Goal: Task Accomplishment & Management: Complete application form

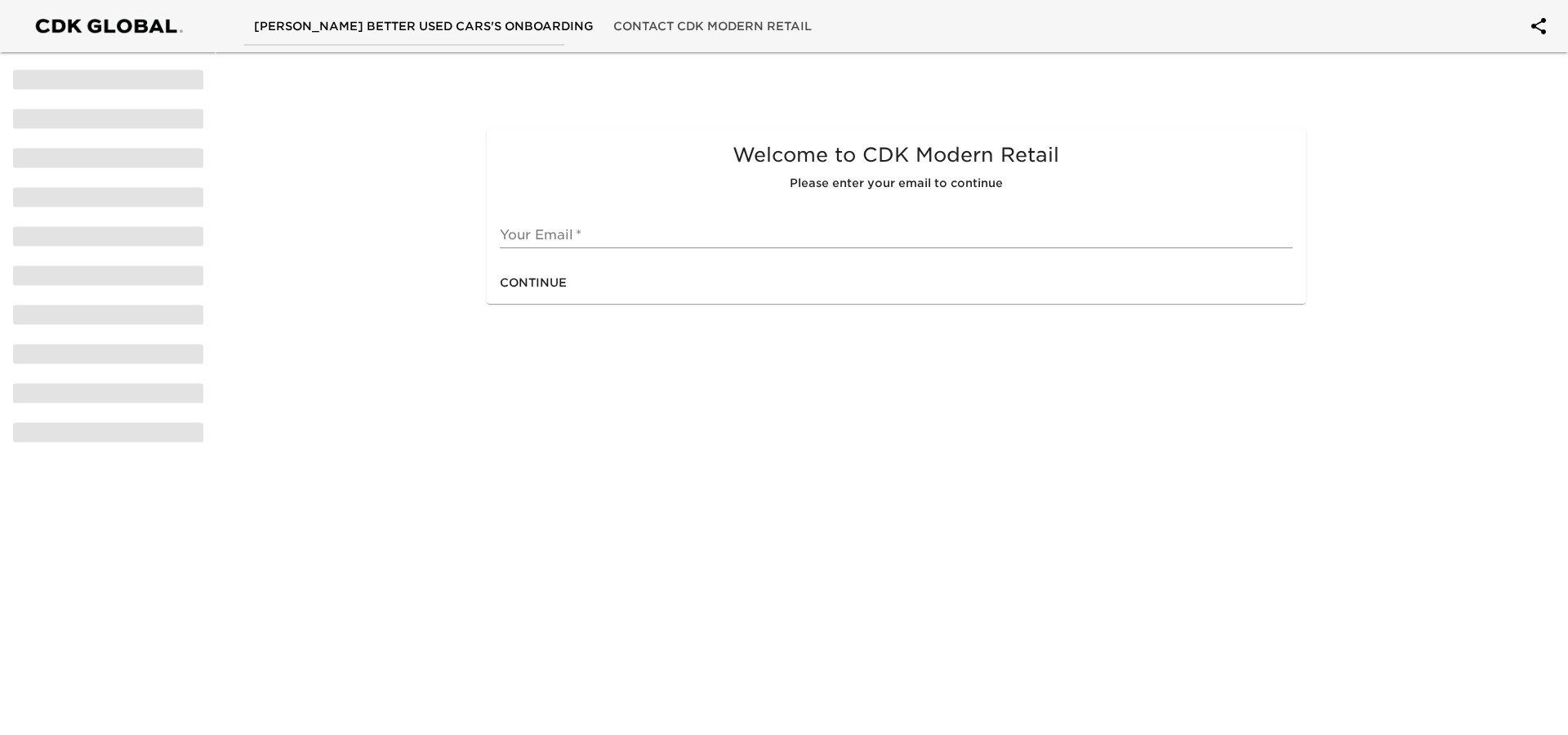
click at [586, 235] on input "text" at bounding box center [895, 236] width 792 height 26
type input "[EMAIL_ADDRESS][DOMAIN_NAME]"
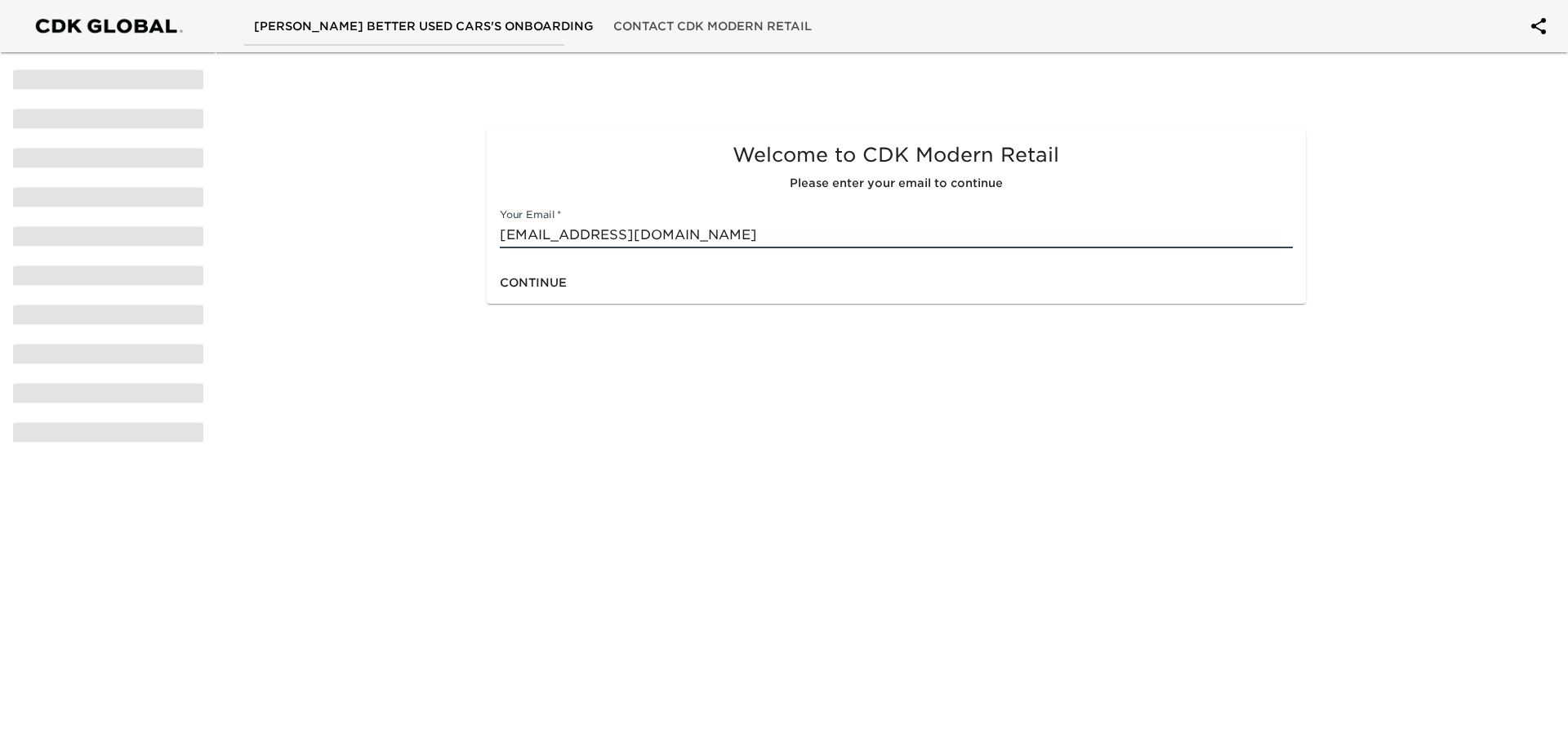
click at [552, 281] on span "Continue" at bounding box center [533, 283] width 67 height 21
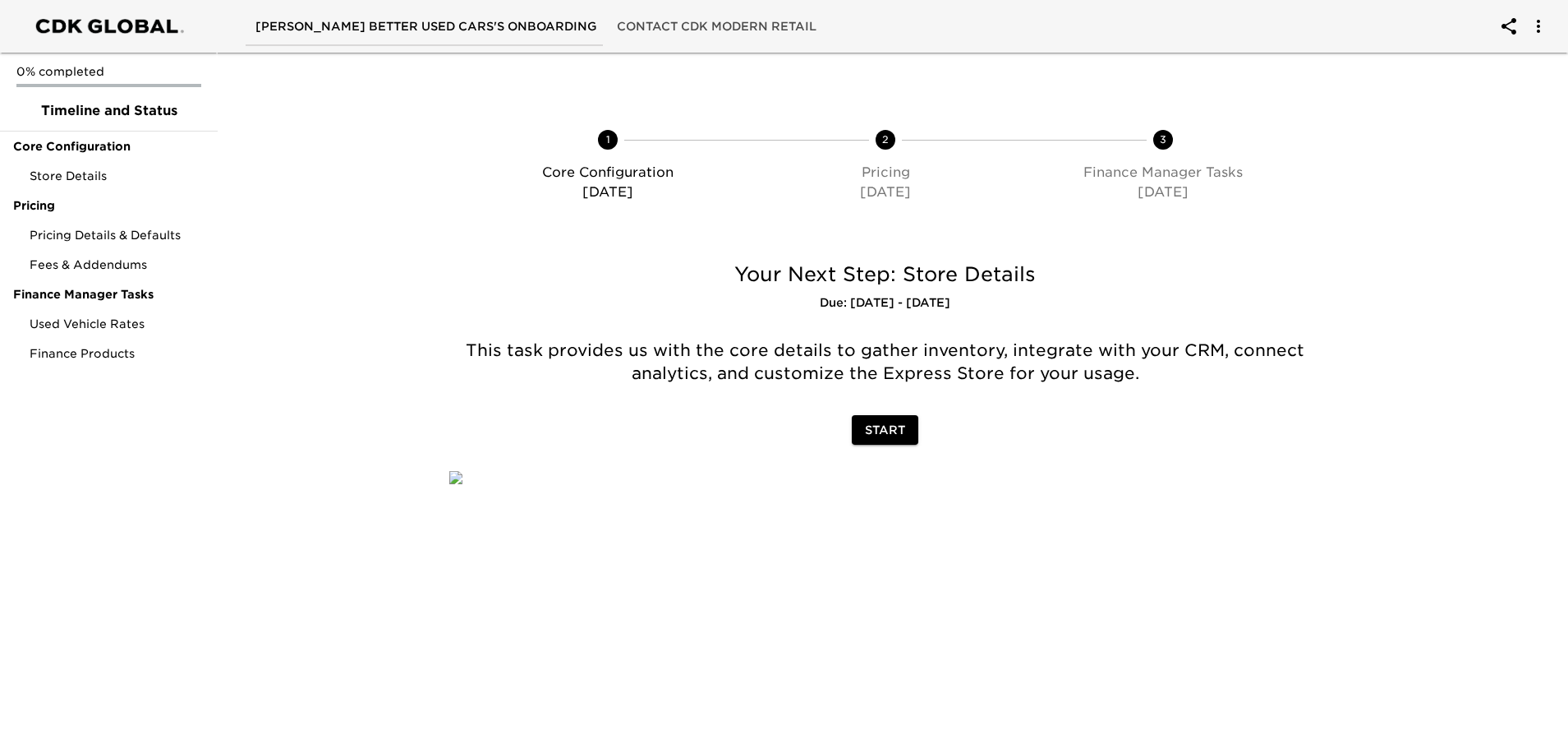
click at [875, 424] on span "Start" at bounding box center [885, 430] width 40 height 21
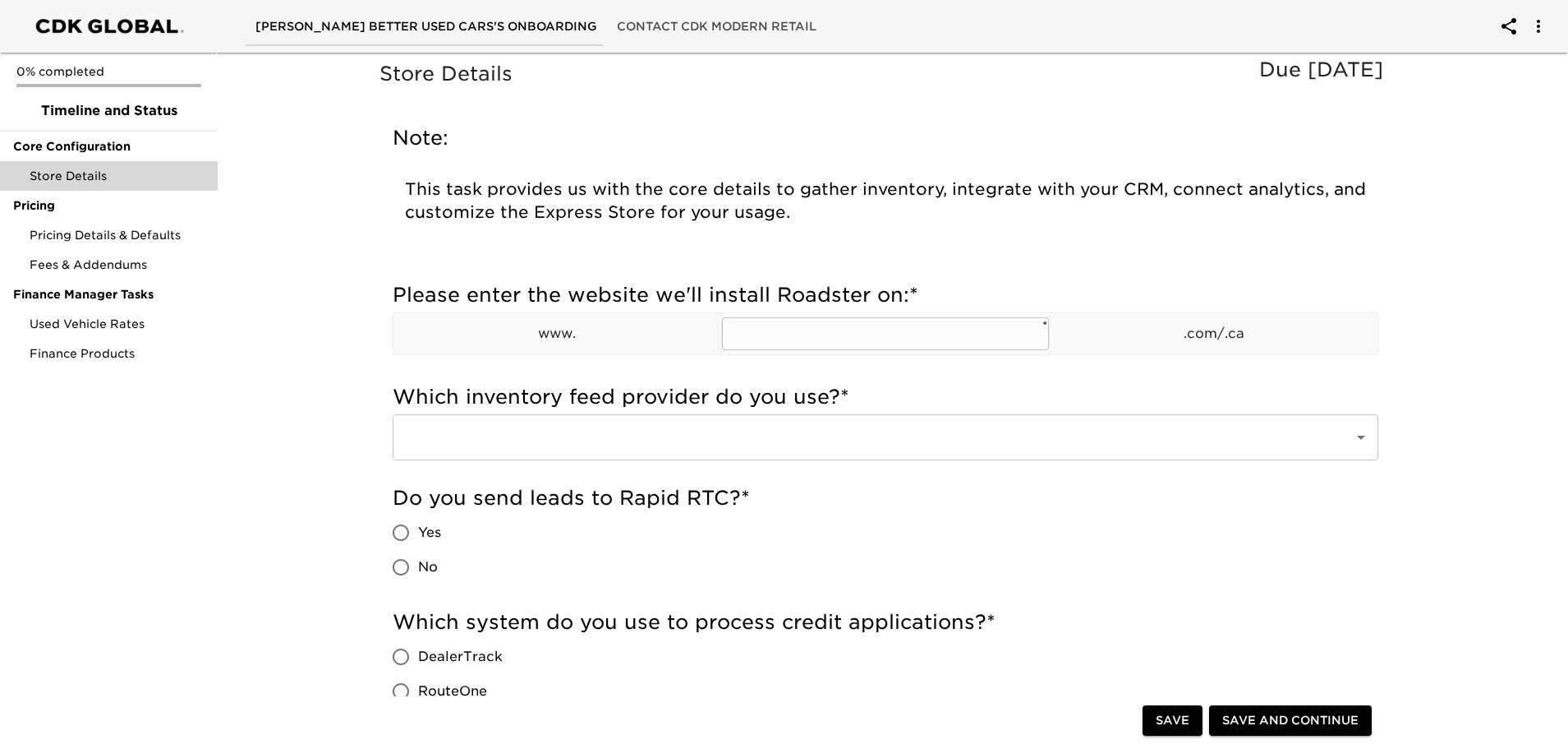
click at [784, 334] on input "text" at bounding box center [886, 333] width 328 height 33
type input "shopwilsons"
click at [1303, 331] on p ".com/.ca" at bounding box center [1214, 333] width 328 height 20
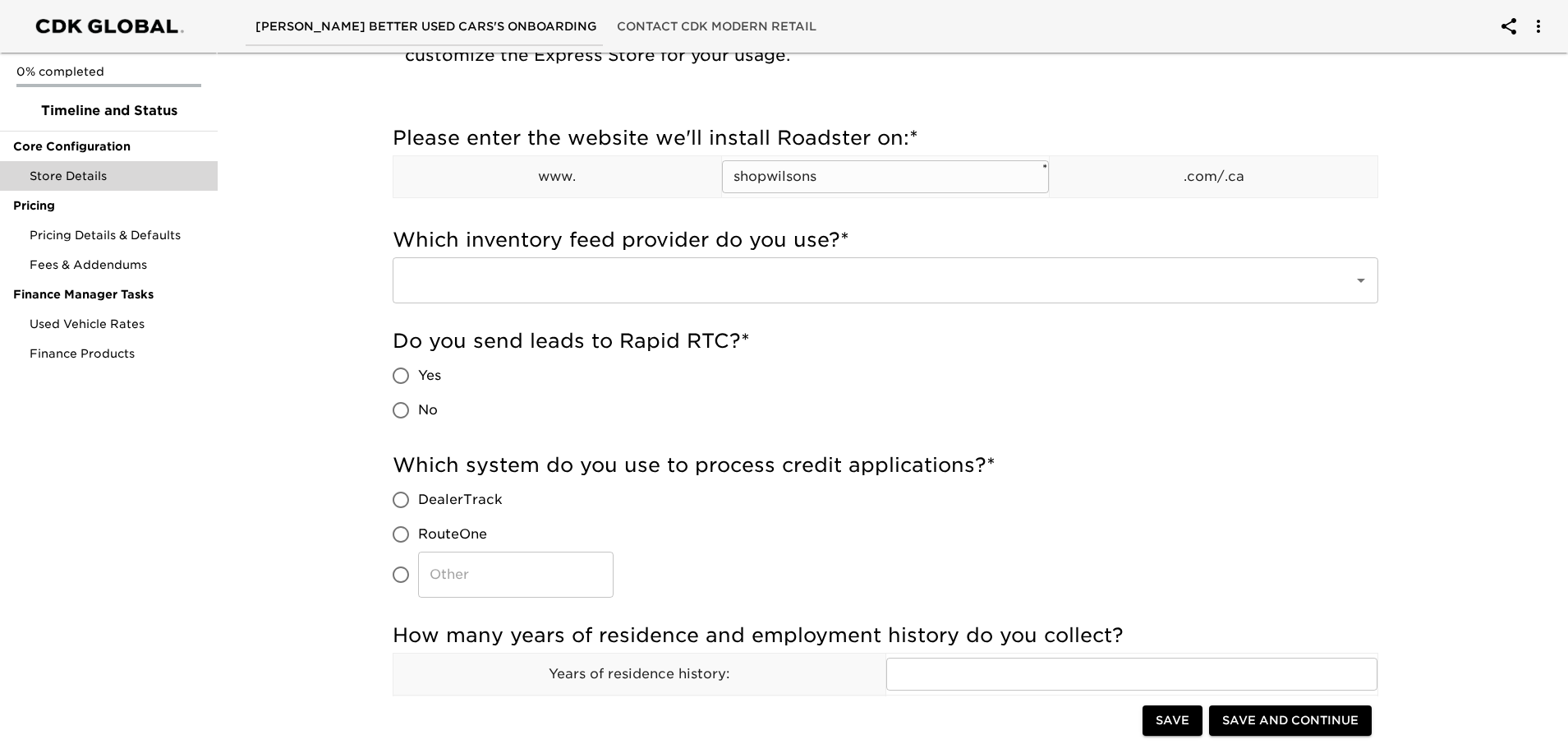
scroll to position [164, 0]
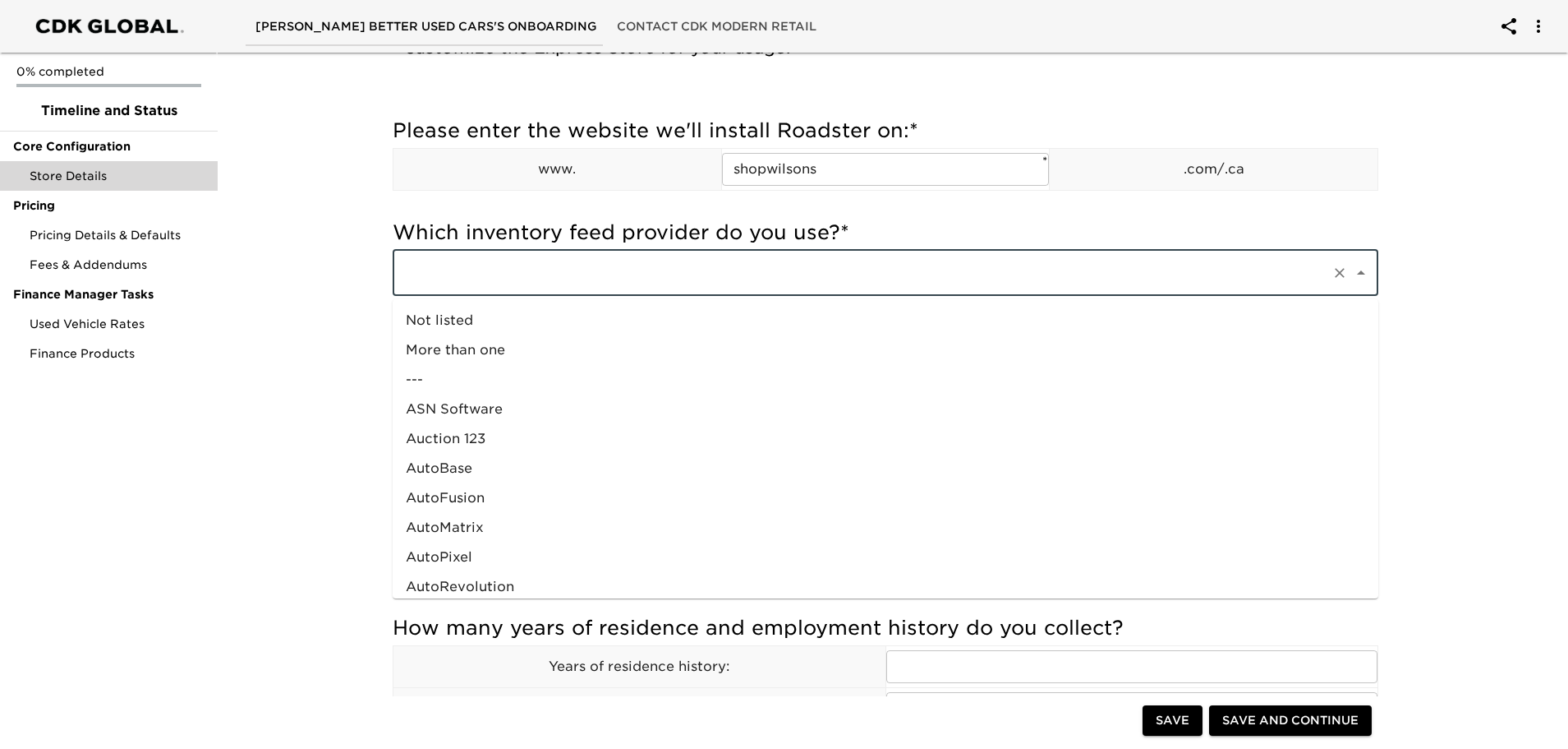
click at [656, 273] on input "text" at bounding box center [863, 273] width 925 height 31
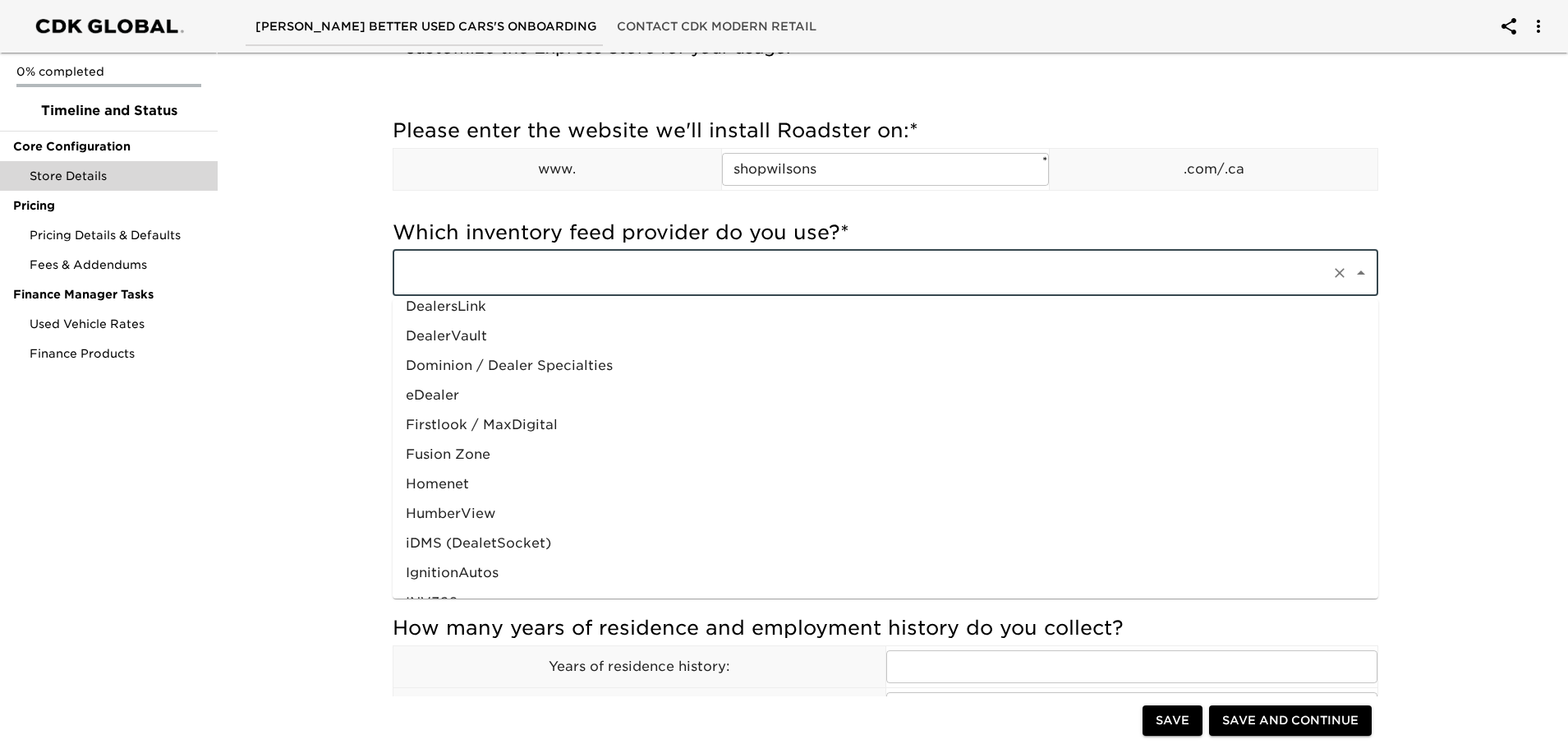
scroll to position [503, 0]
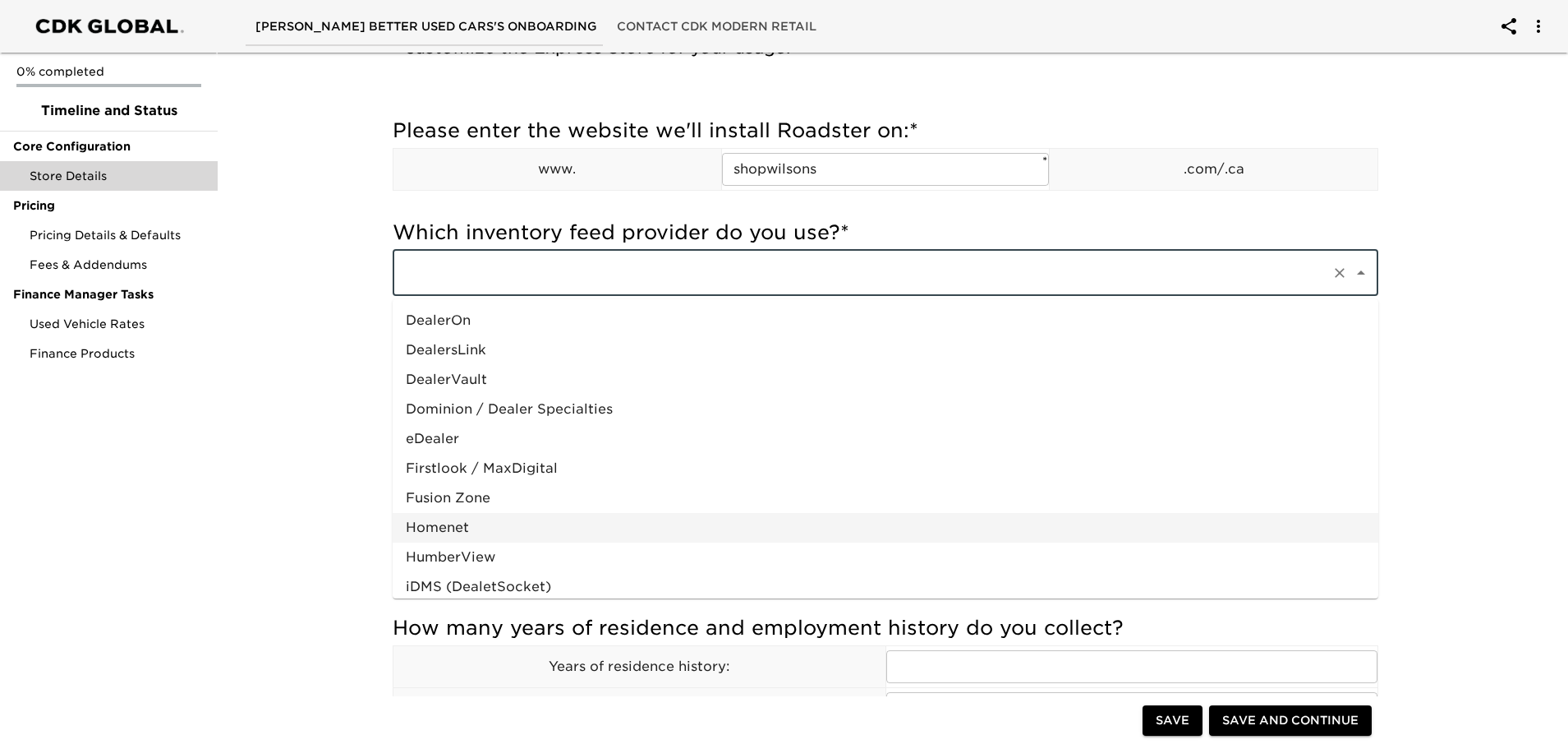
click at [441, 526] on li "Homenet" at bounding box center [886, 528] width 986 height 30
type input "Homenet"
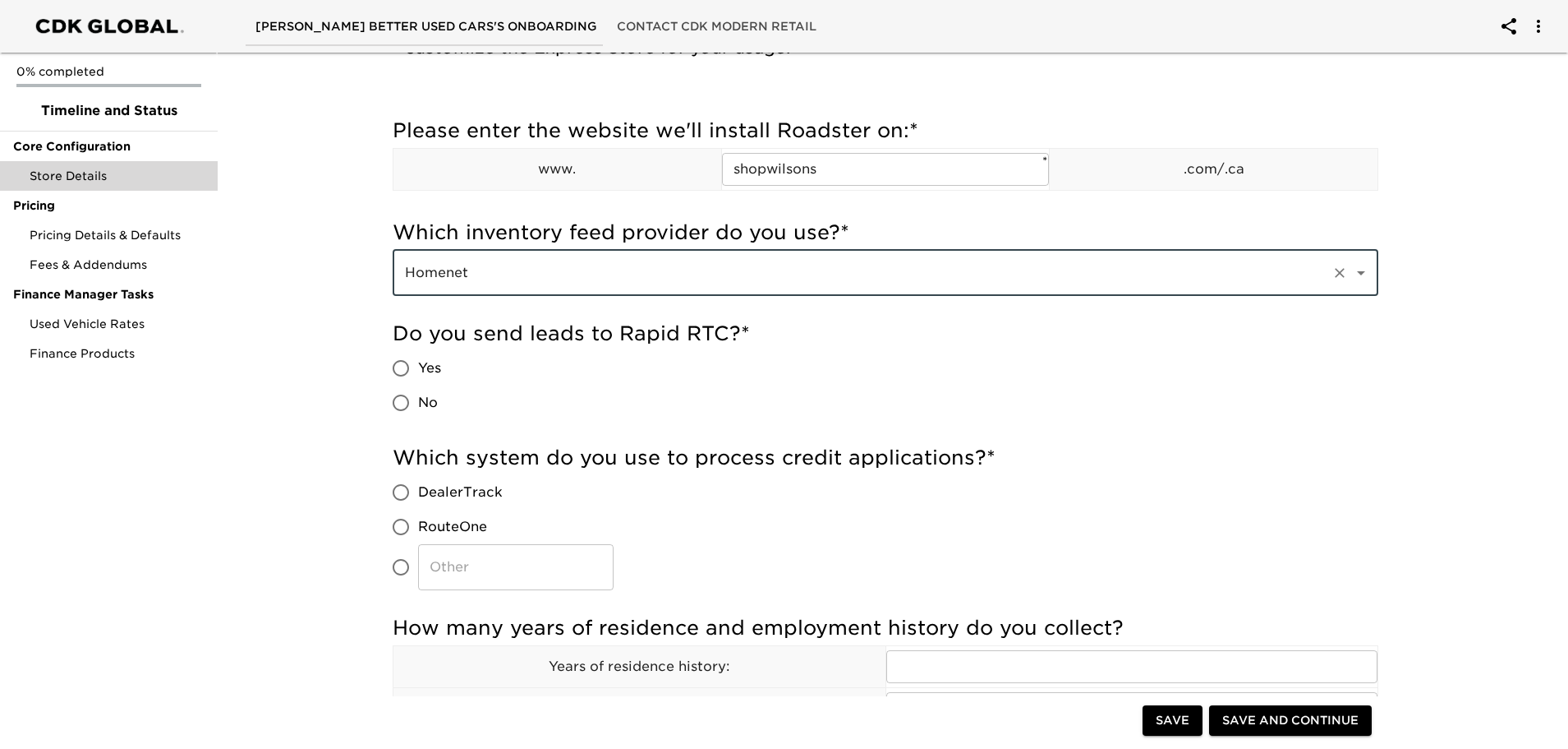
click at [664, 371] on div "Do you send leads to Rapid RTC? * Yes No" at bounding box center [886, 370] width 986 height 100
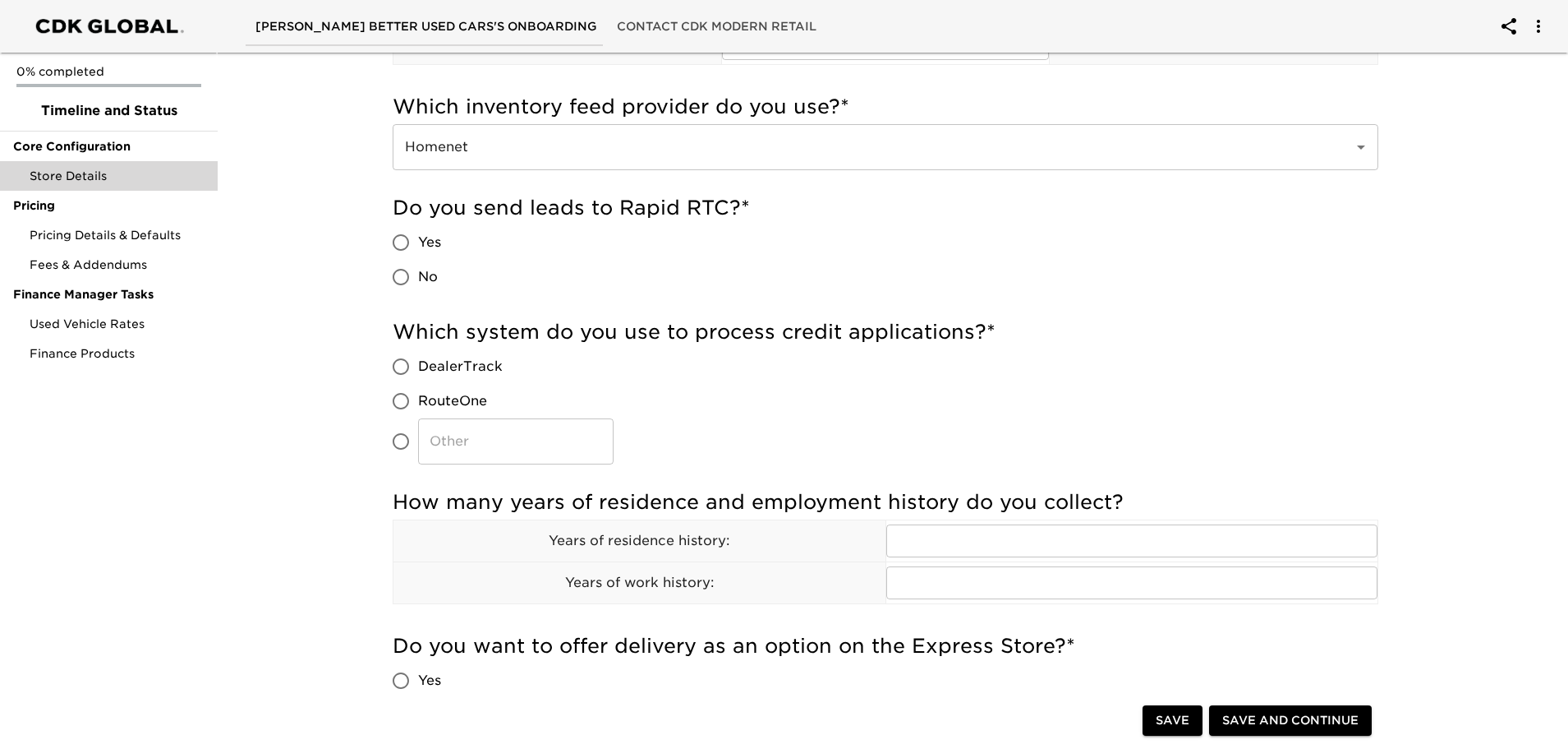
scroll to position [329, 0]
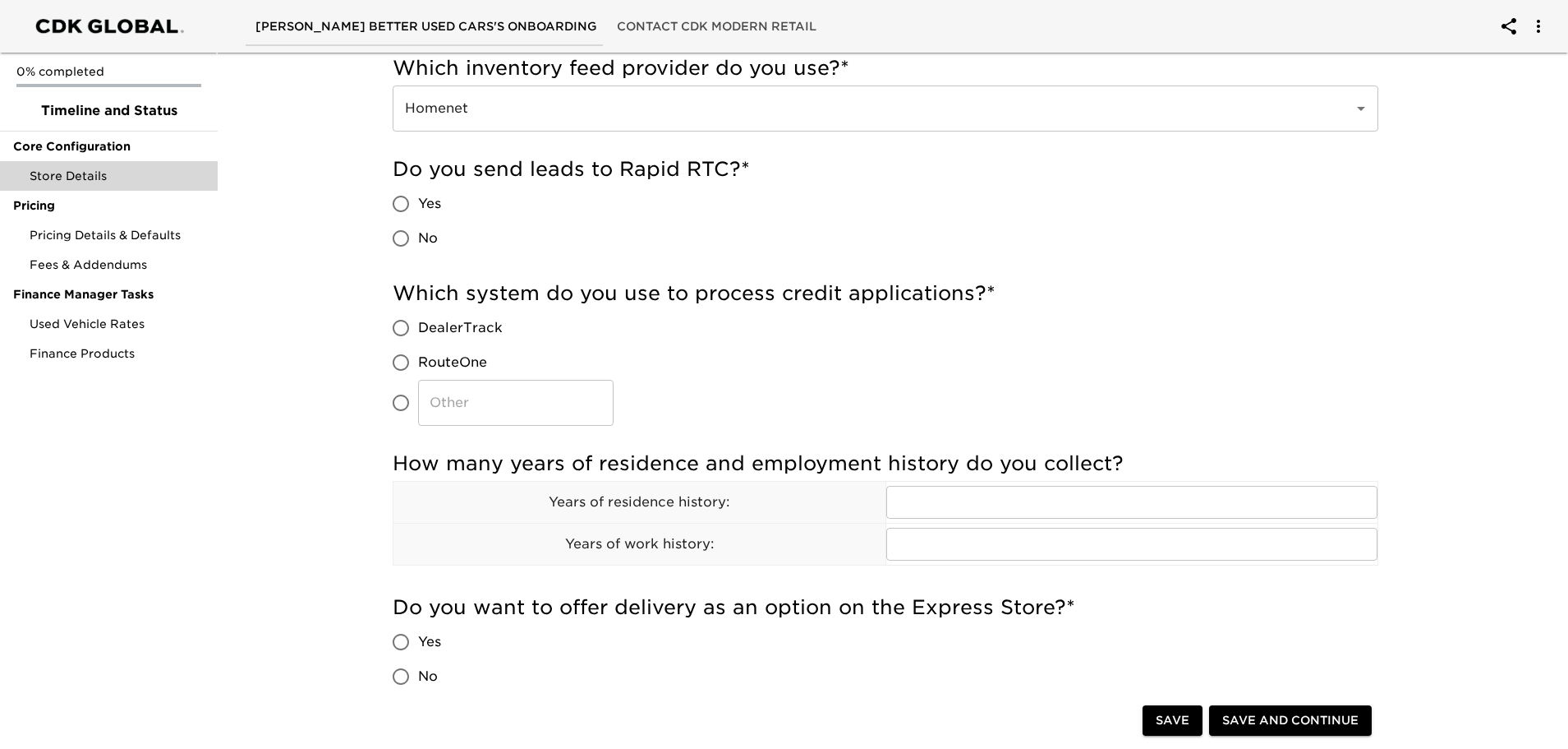
click at [396, 235] on input "No" at bounding box center [401, 239] width 35 height 35
radio input "true"
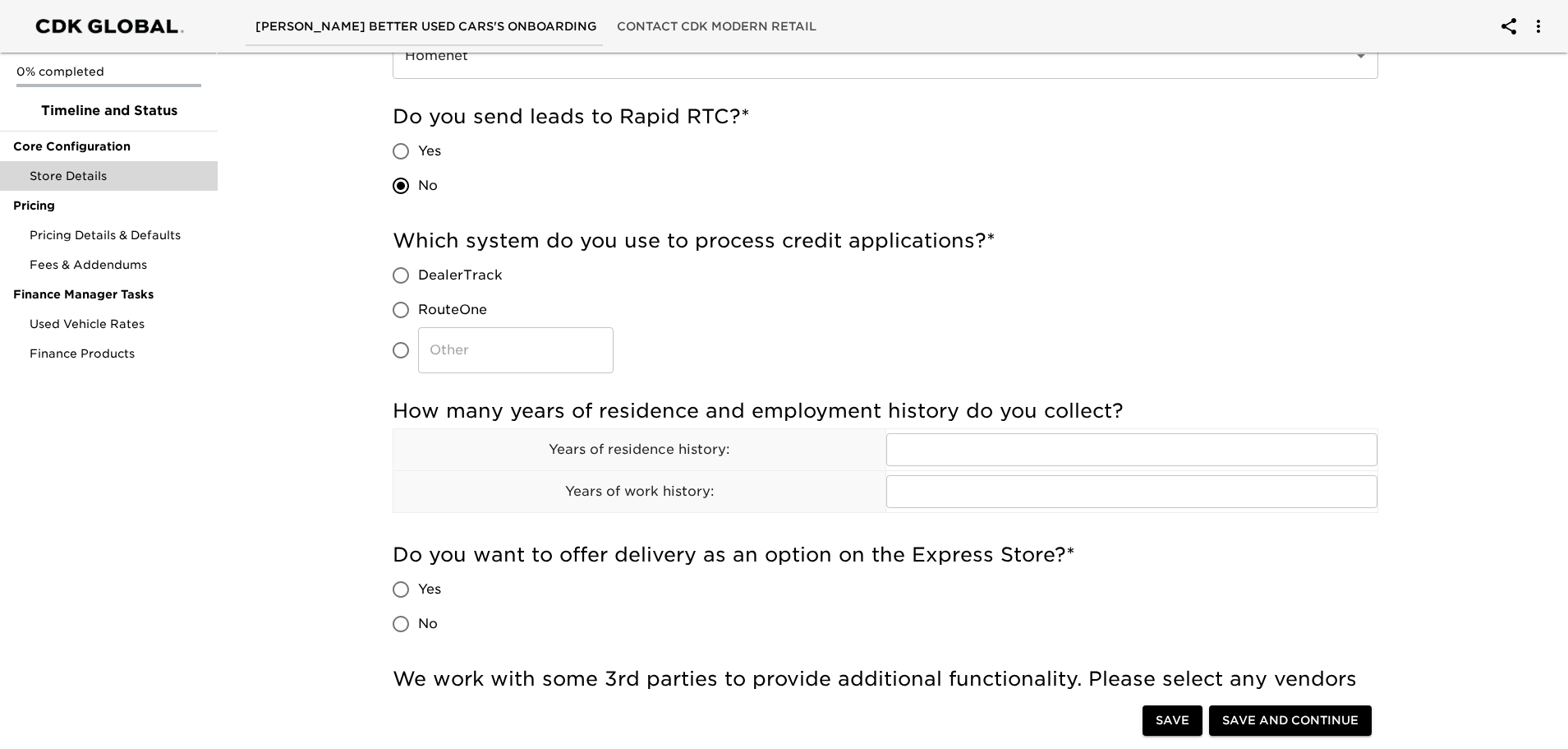
scroll to position [411, 0]
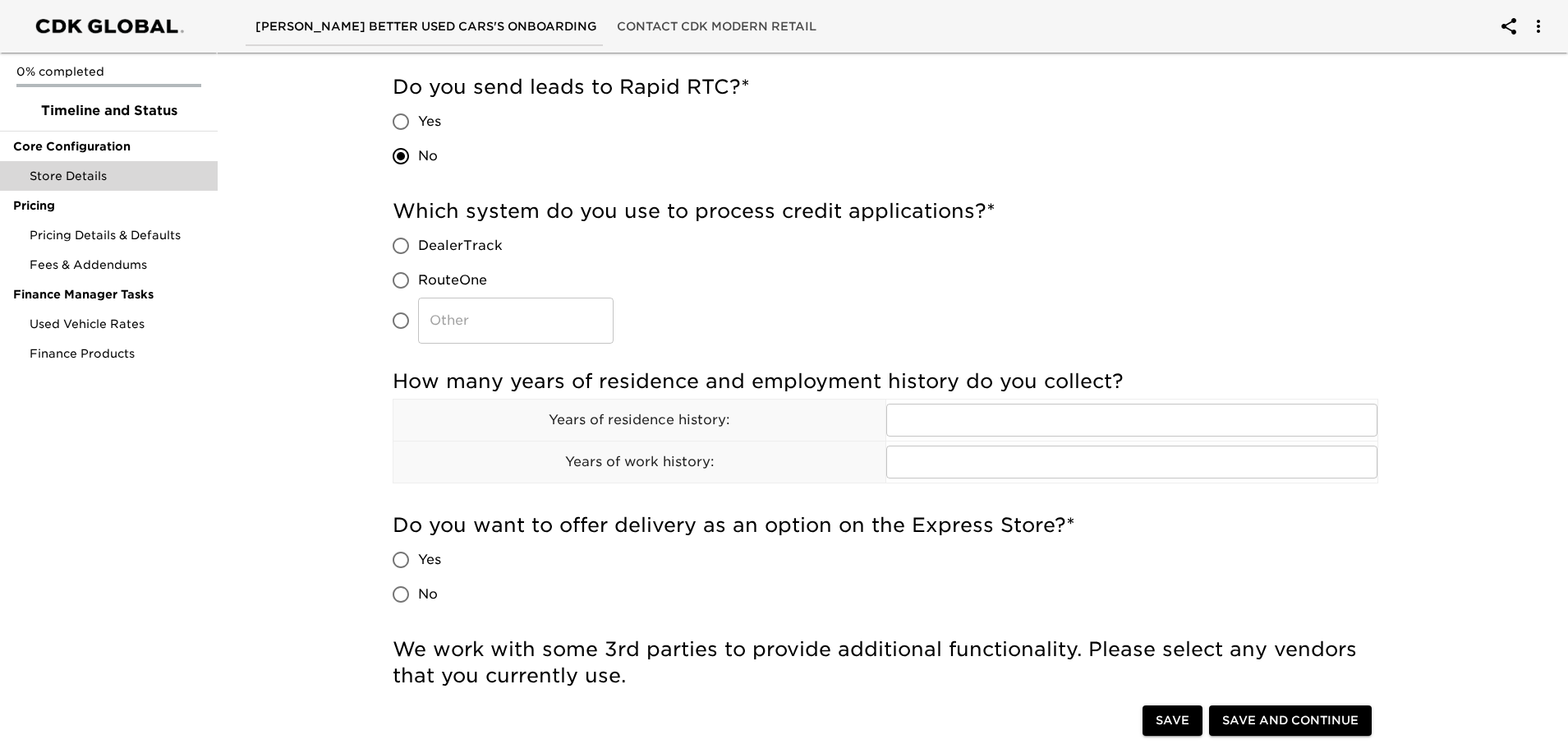
click at [401, 246] on input "DealerTrack" at bounding box center [401, 246] width 35 height 35
radio input "true"
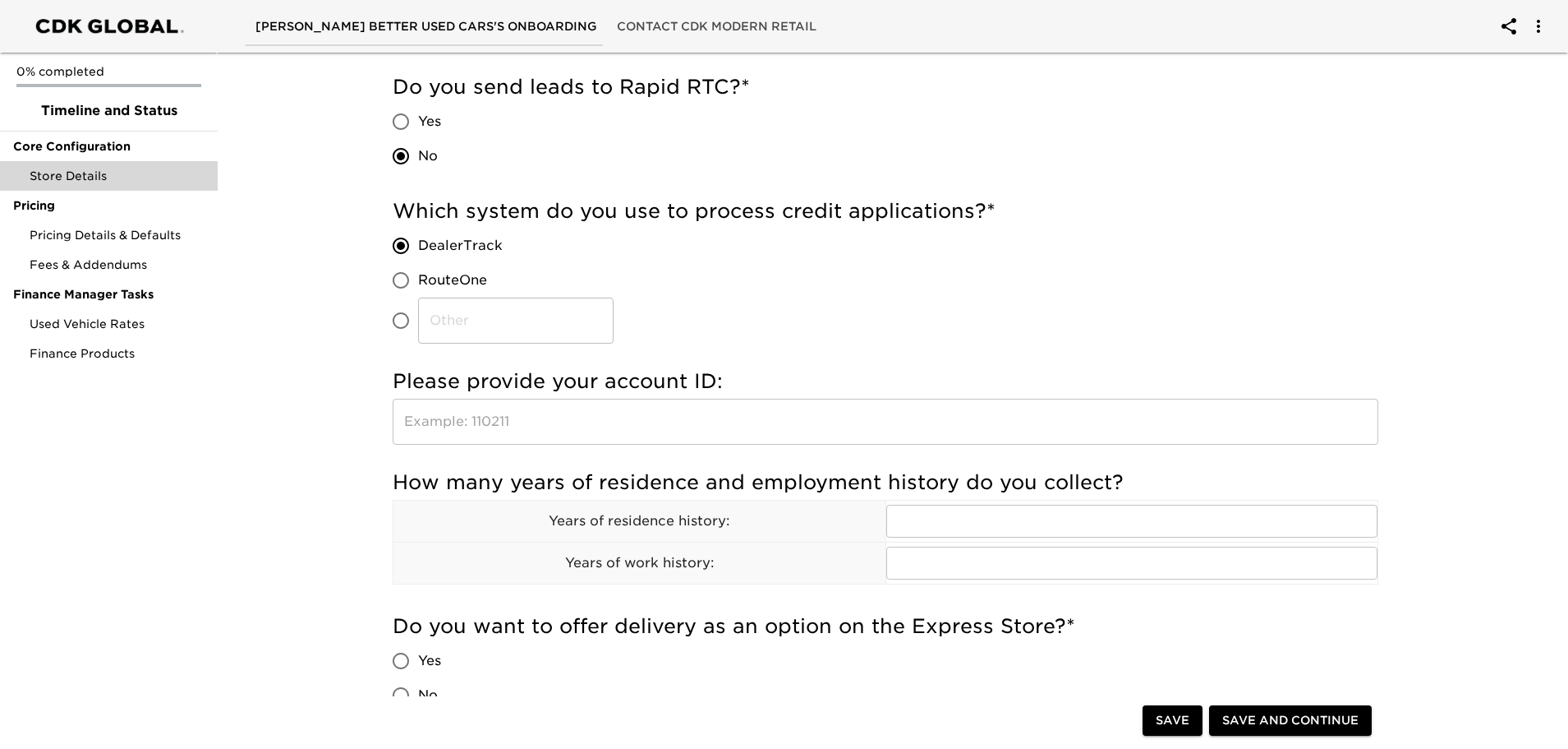
scroll to position [493, 0]
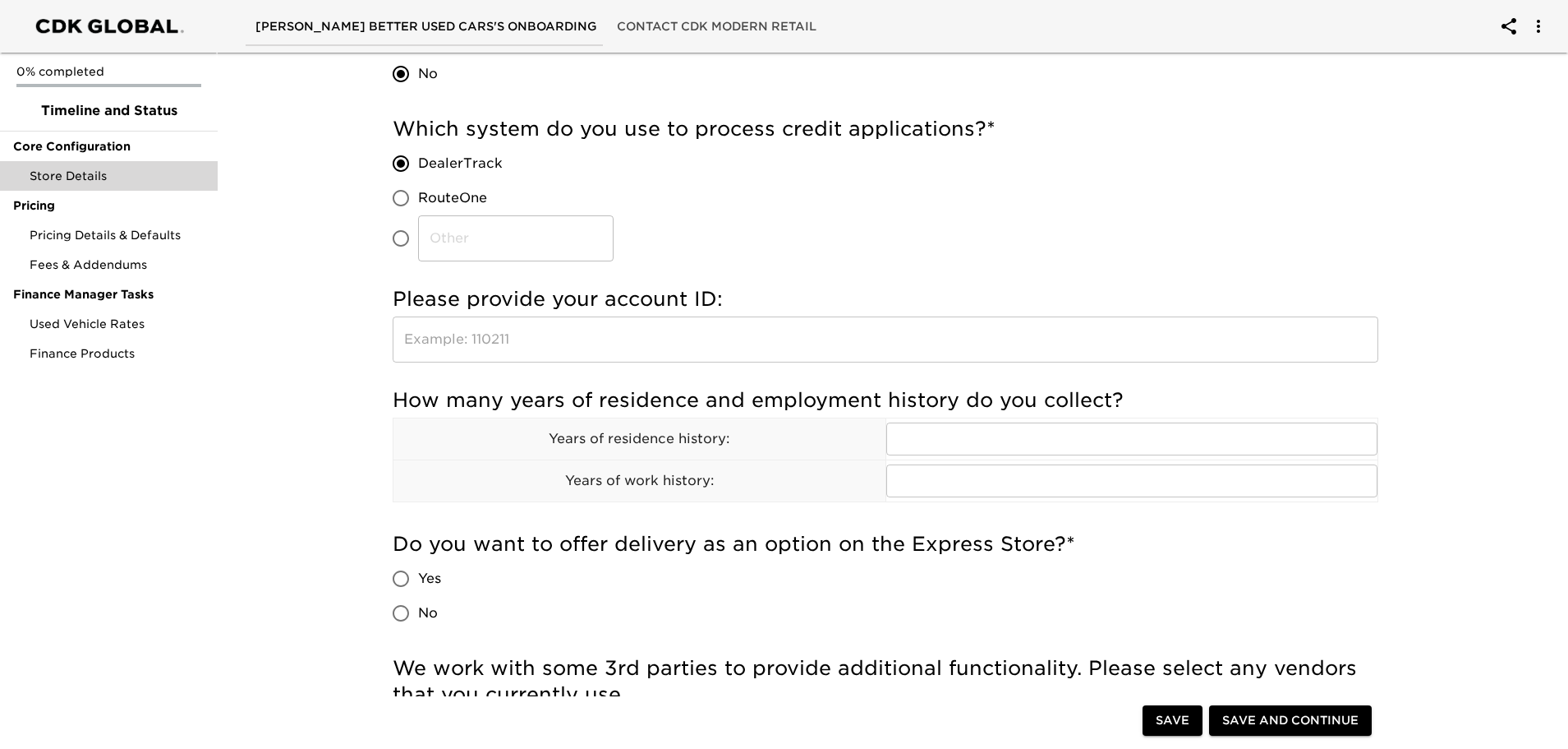
click at [618, 352] on input "text" at bounding box center [886, 339] width 986 height 46
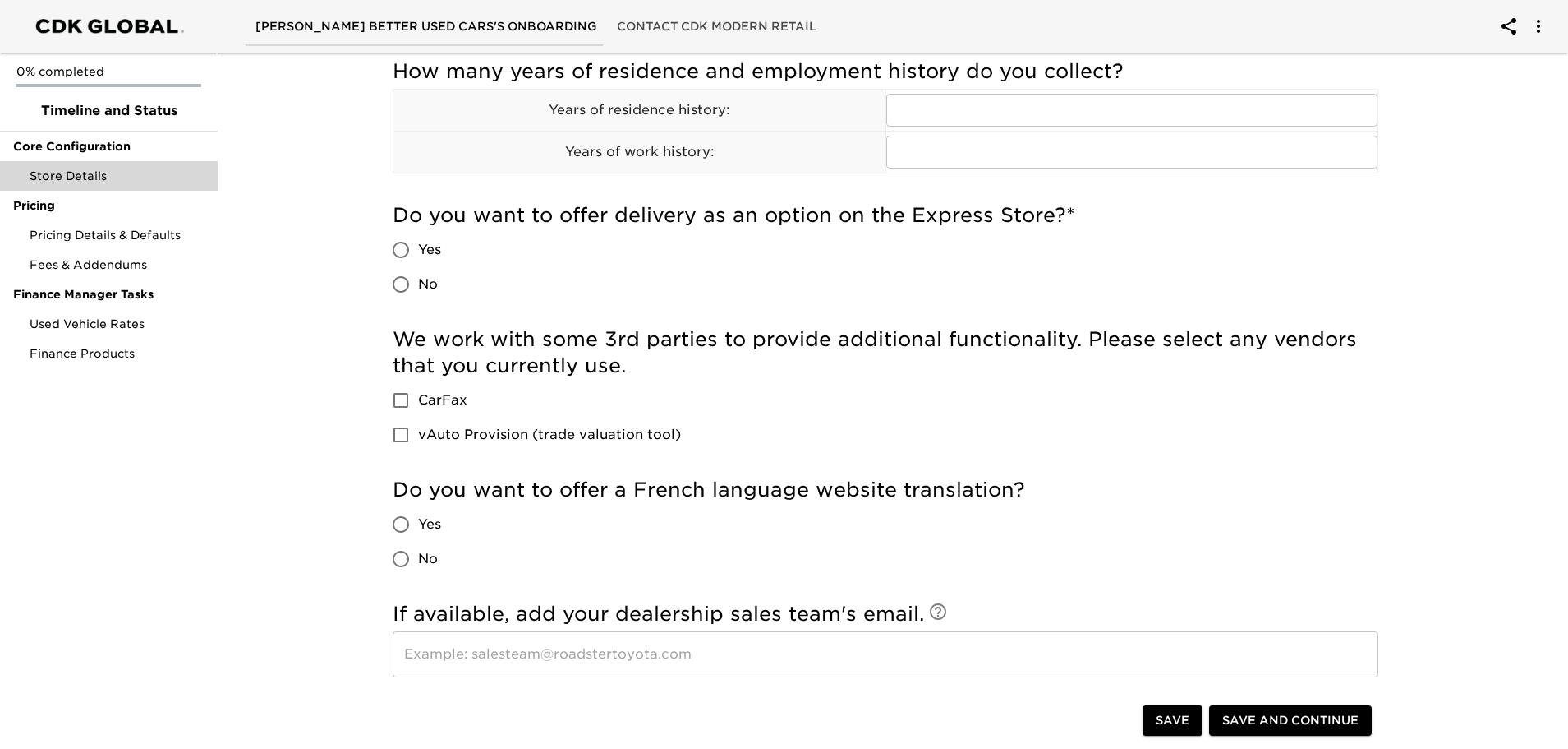
scroll to position [903, 0]
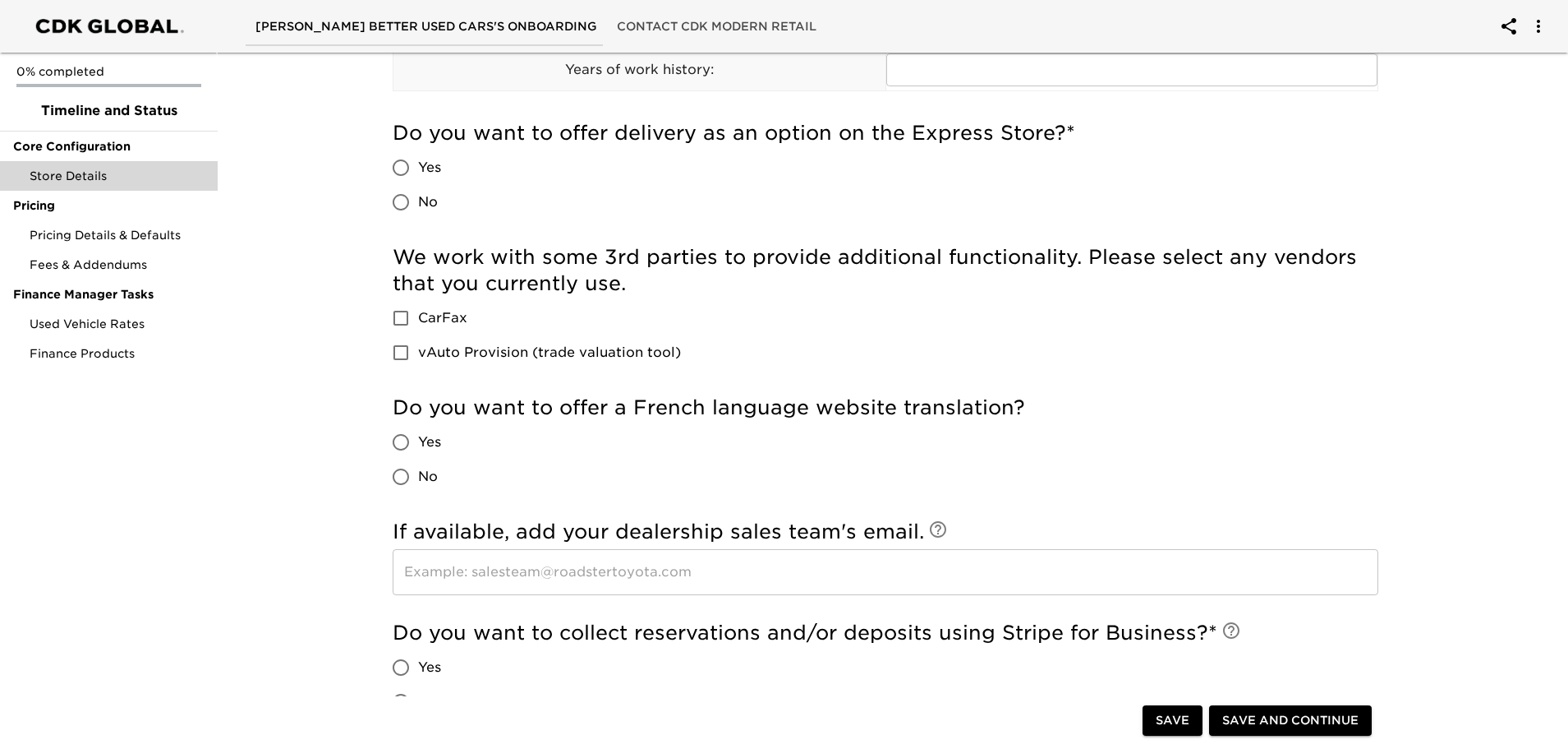
click at [402, 354] on input "vAuto Provision (trade valuation tool)" at bounding box center [401, 352] width 35 height 35
checkbox input "true"
click at [404, 320] on input "CarFax" at bounding box center [401, 319] width 35 height 35
checkbox input "true"
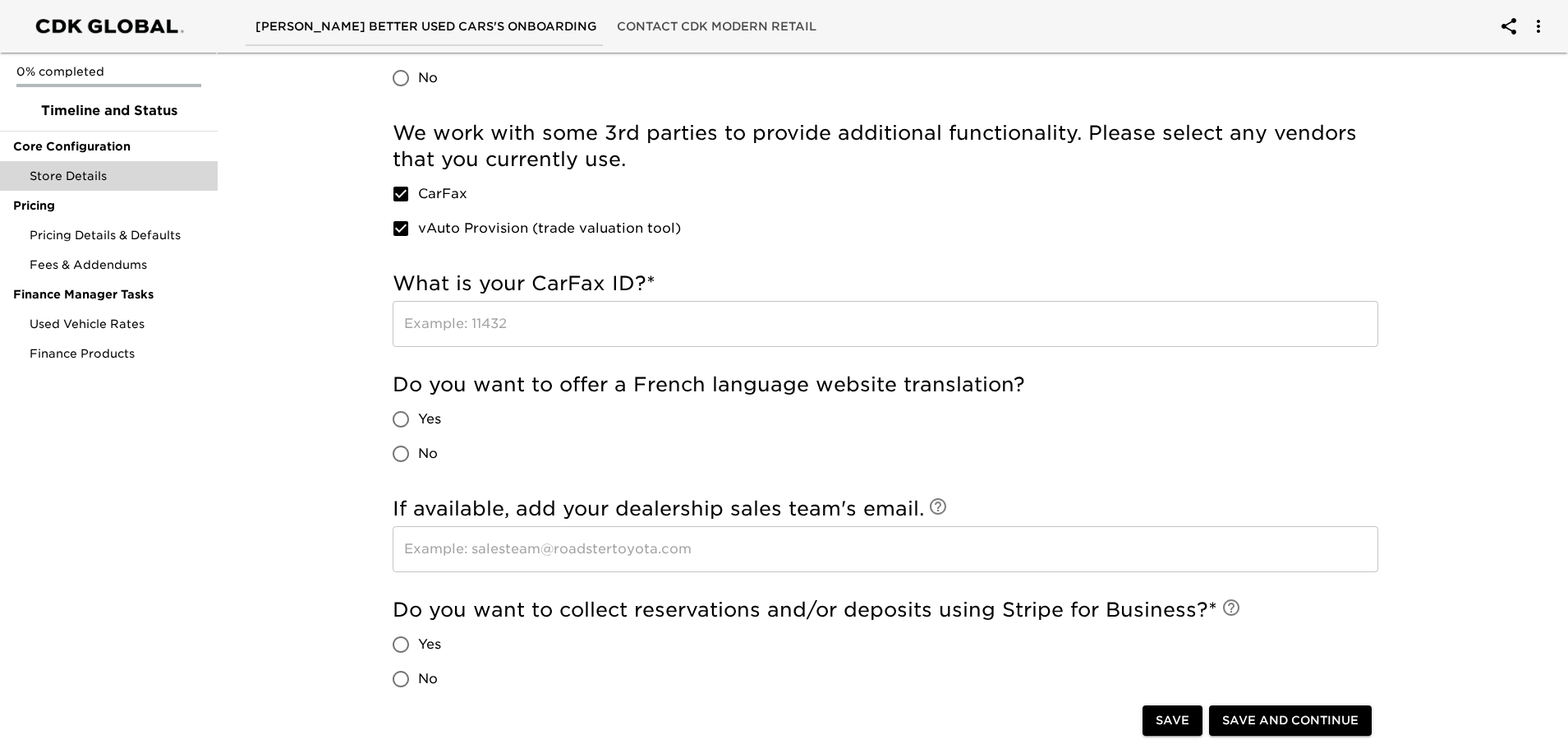
scroll to position [1068, 0]
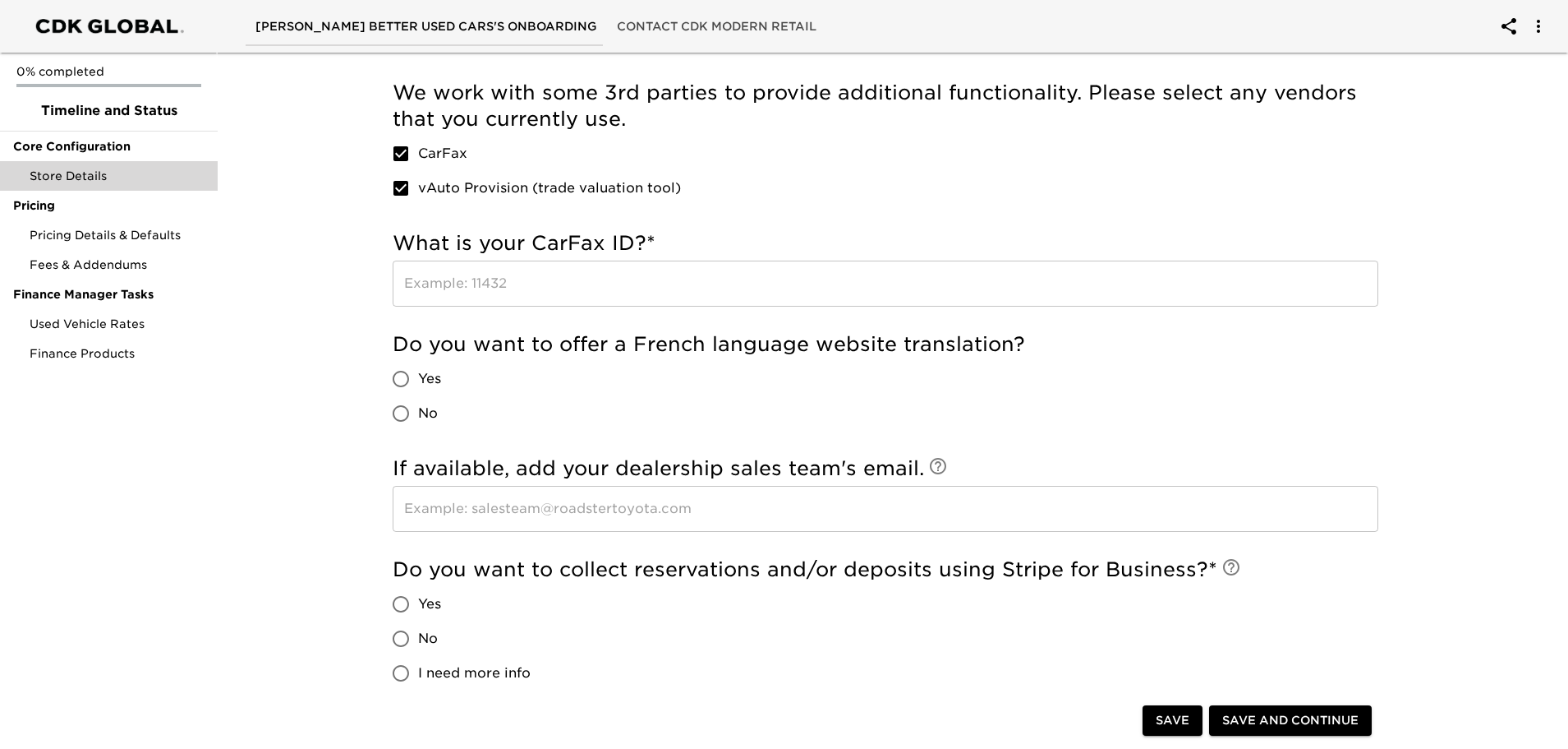
click at [518, 299] on input "text" at bounding box center [886, 283] width 986 height 46
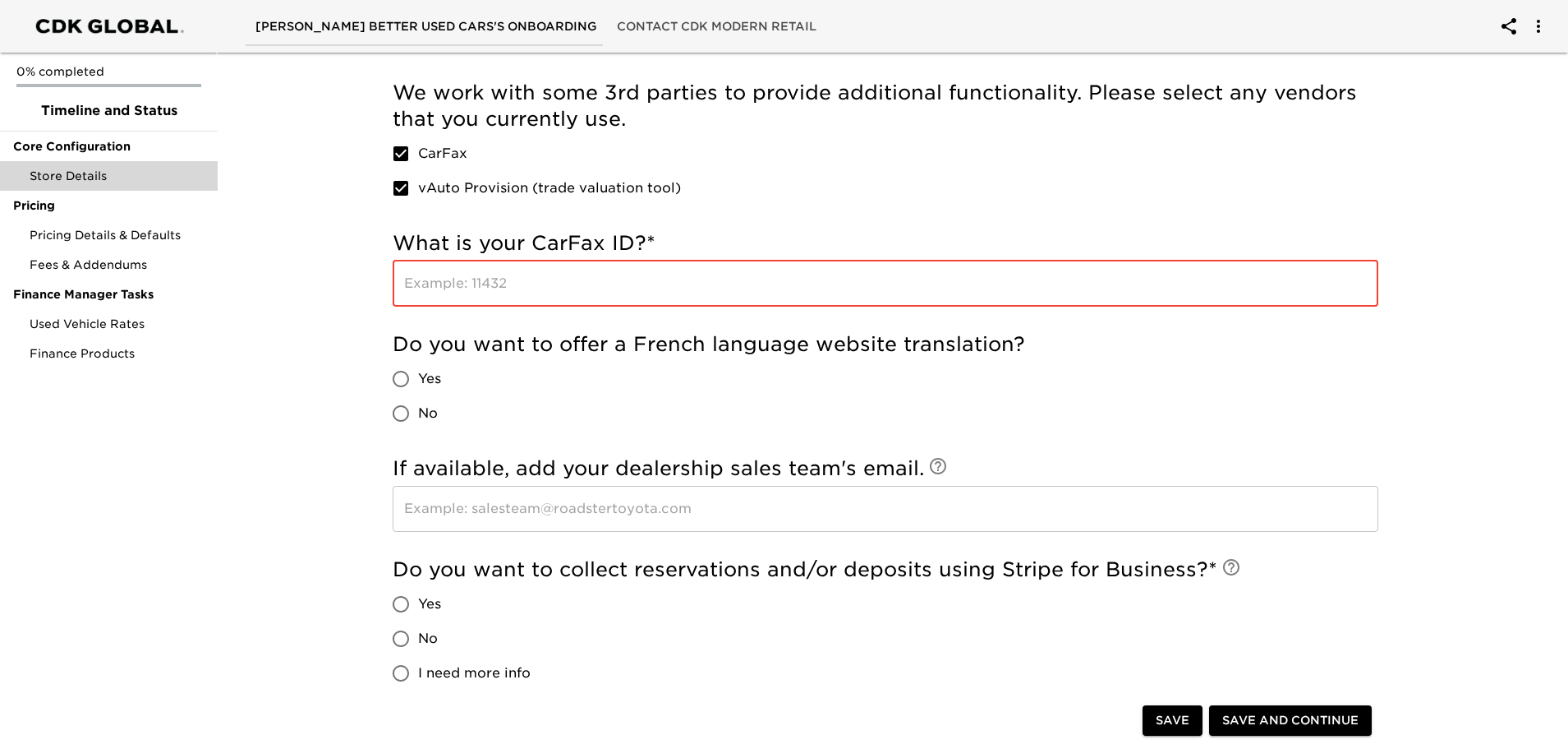
scroll to position [1232, 0]
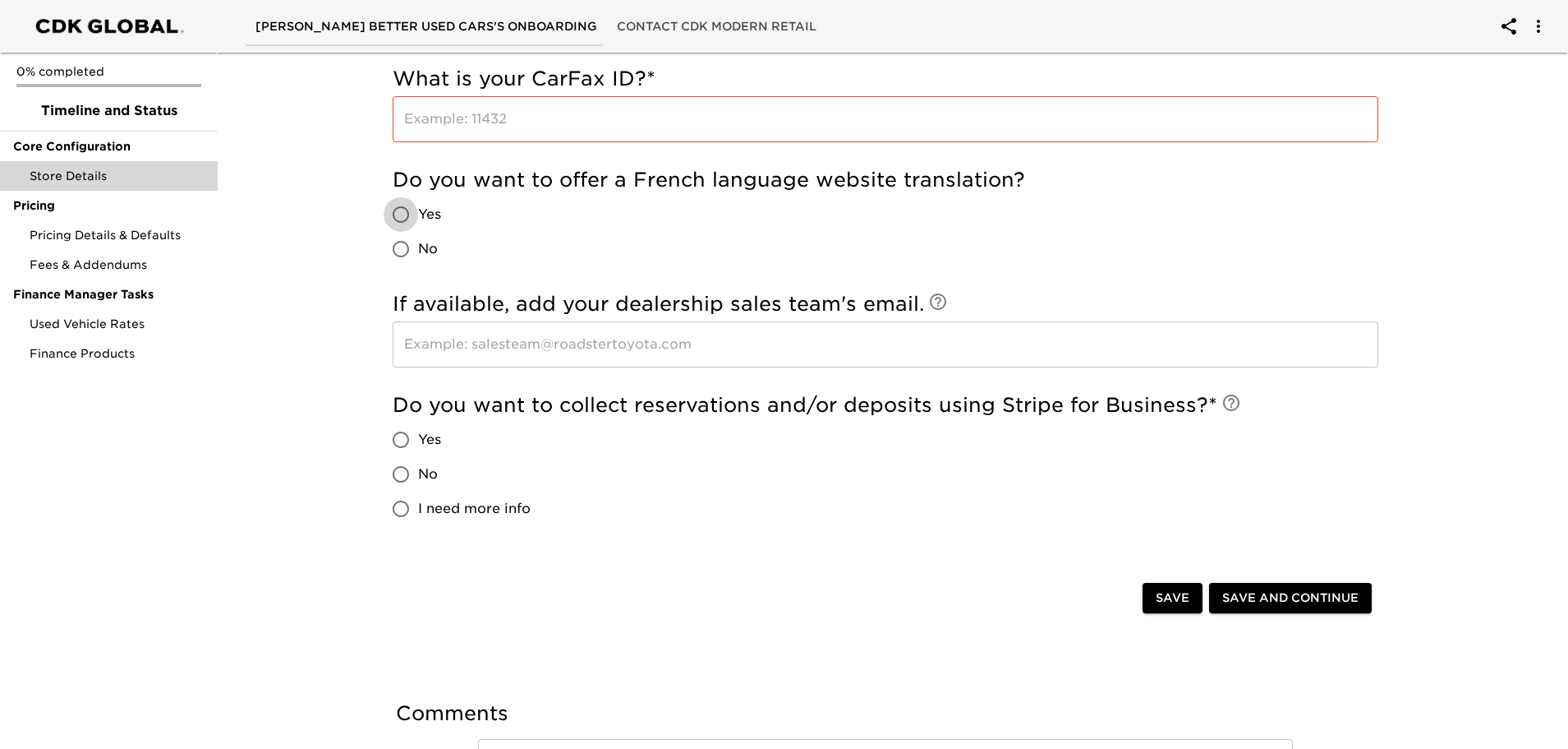
click at [403, 217] on input "Yes" at bounding box center [401, 214] width 35 height 35
radio input "true"
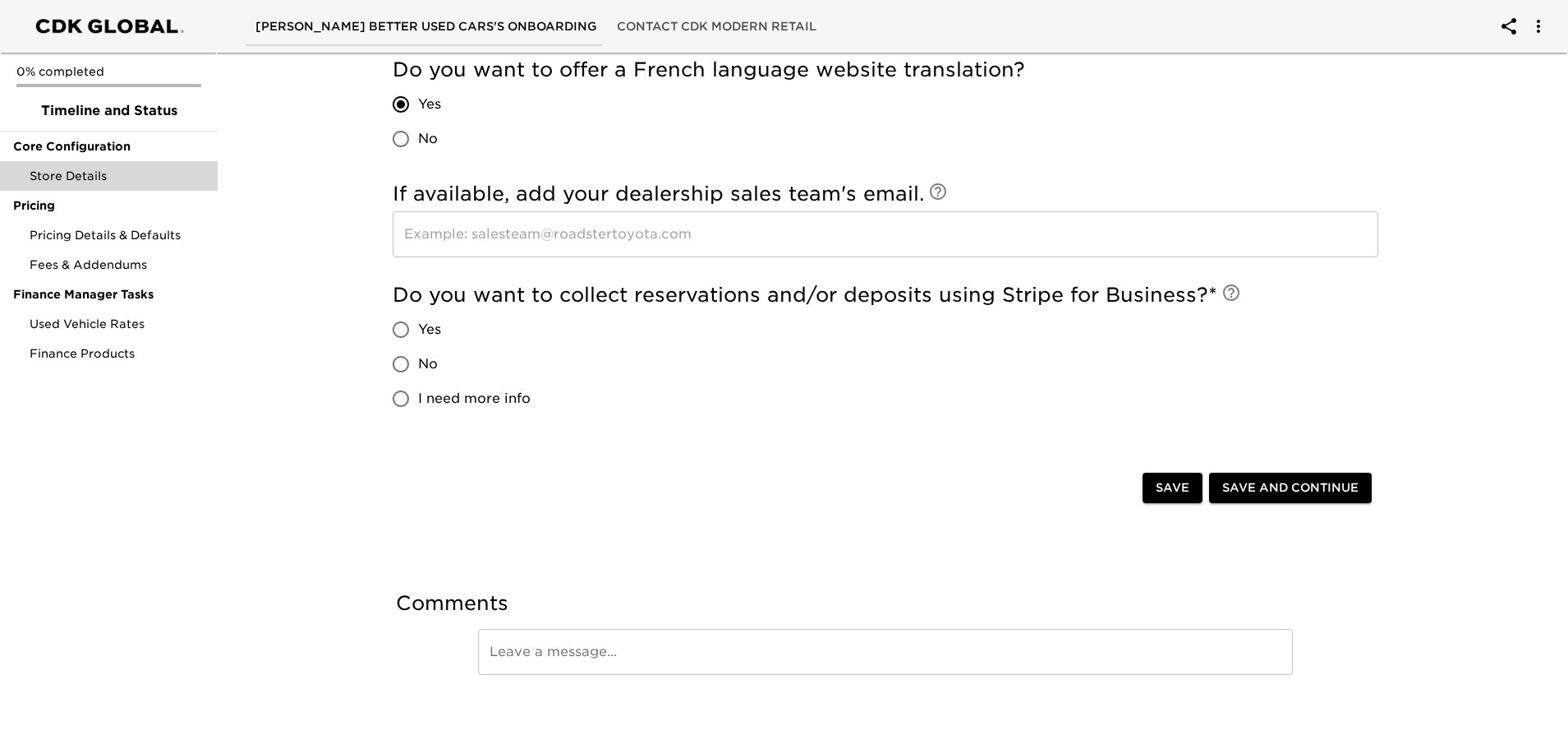
scroll to position [1346, 0]
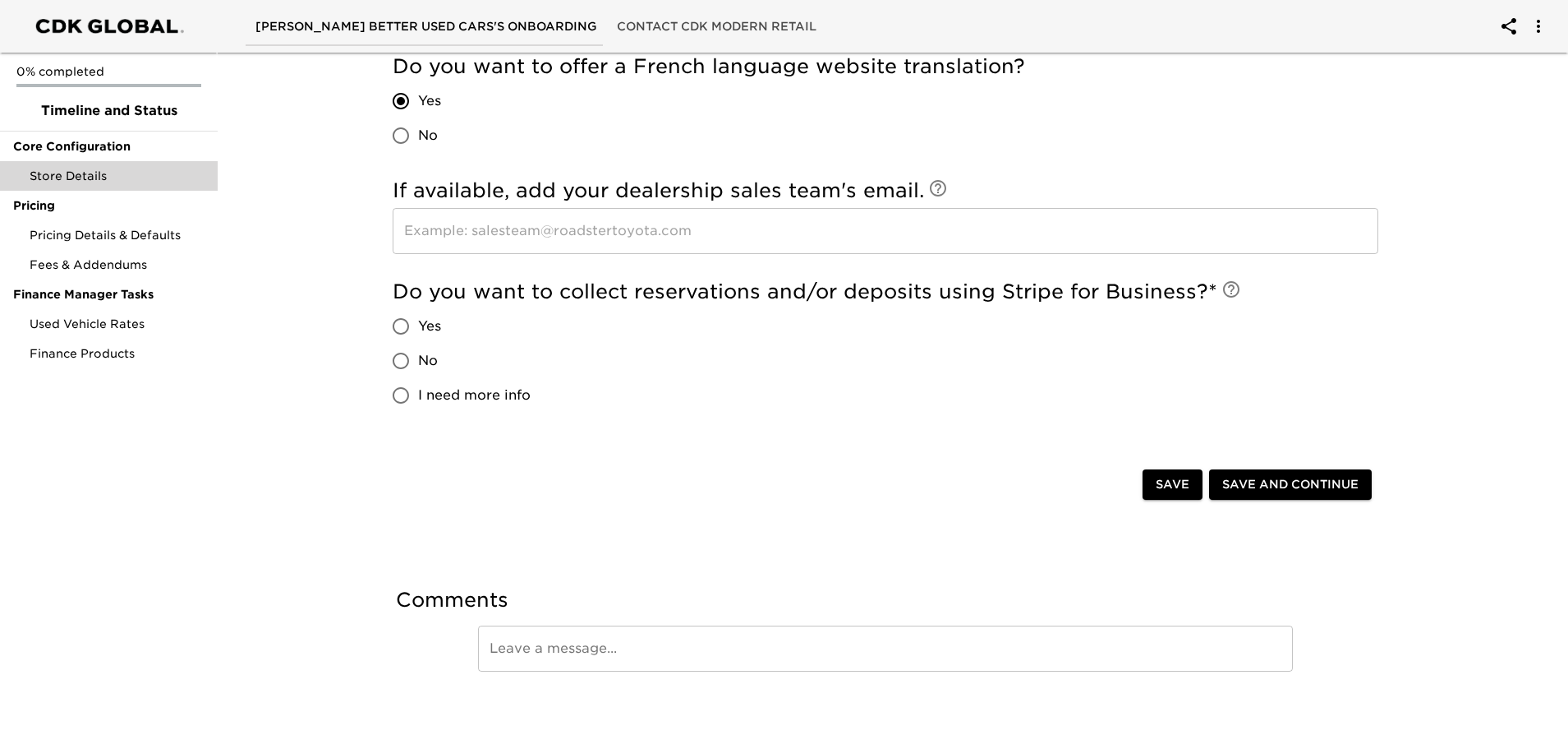
click at [400, 358] on input "No" at bounding box center [401, 361] width 35 height 35
radio input "true"
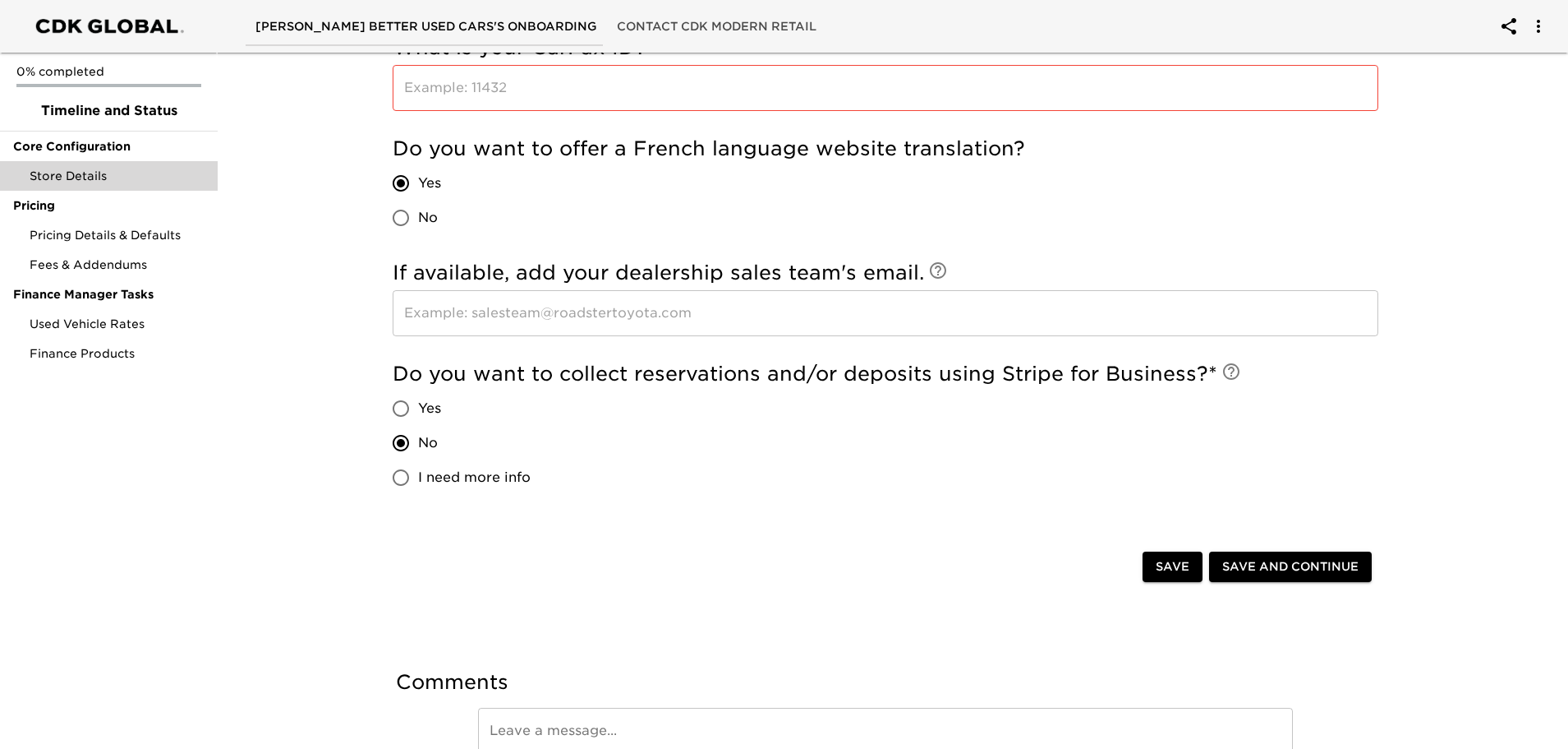
click at [1189, 563] on span "Save" at bounding box center [1172, 567] width 34 height 21
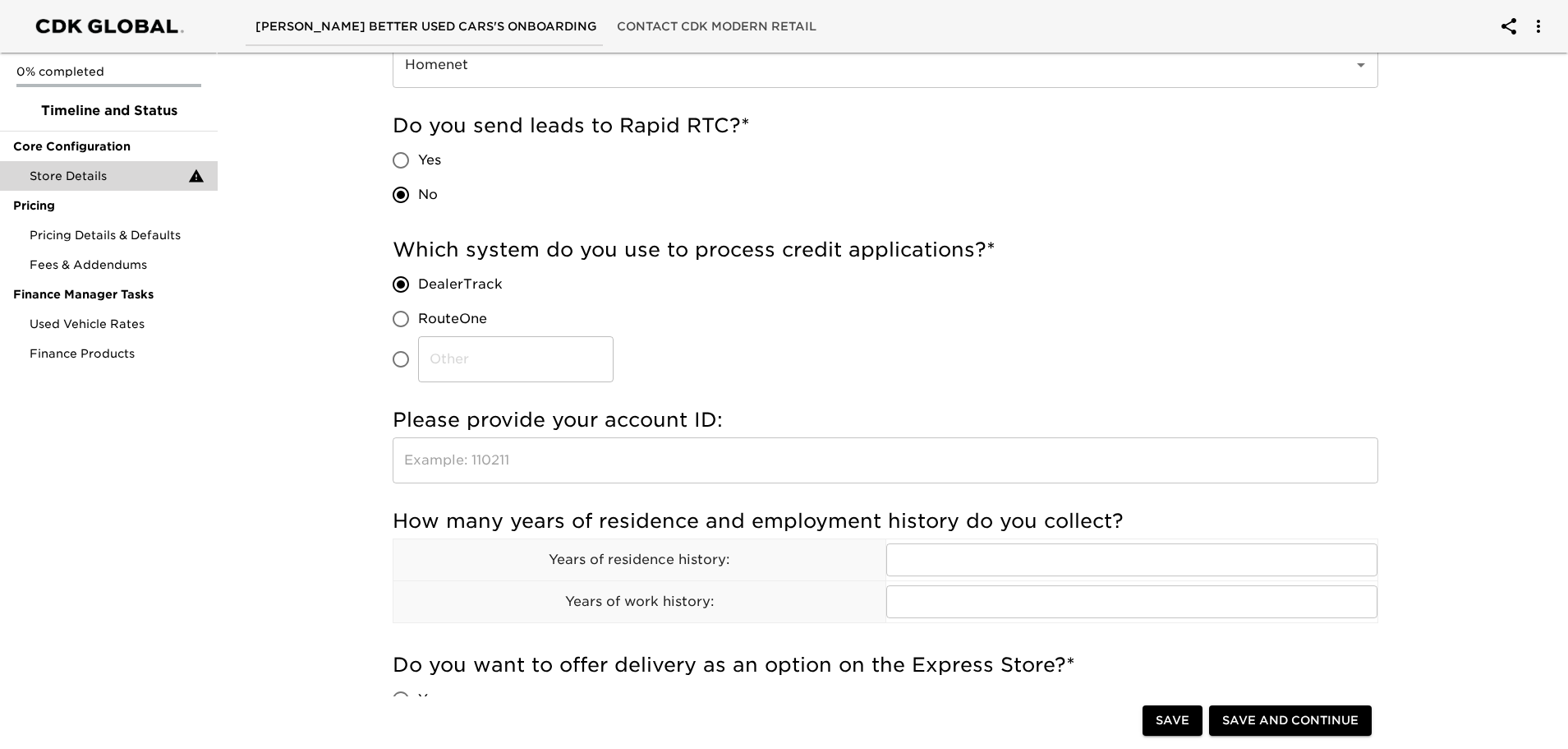
scroll to position [493, 0]
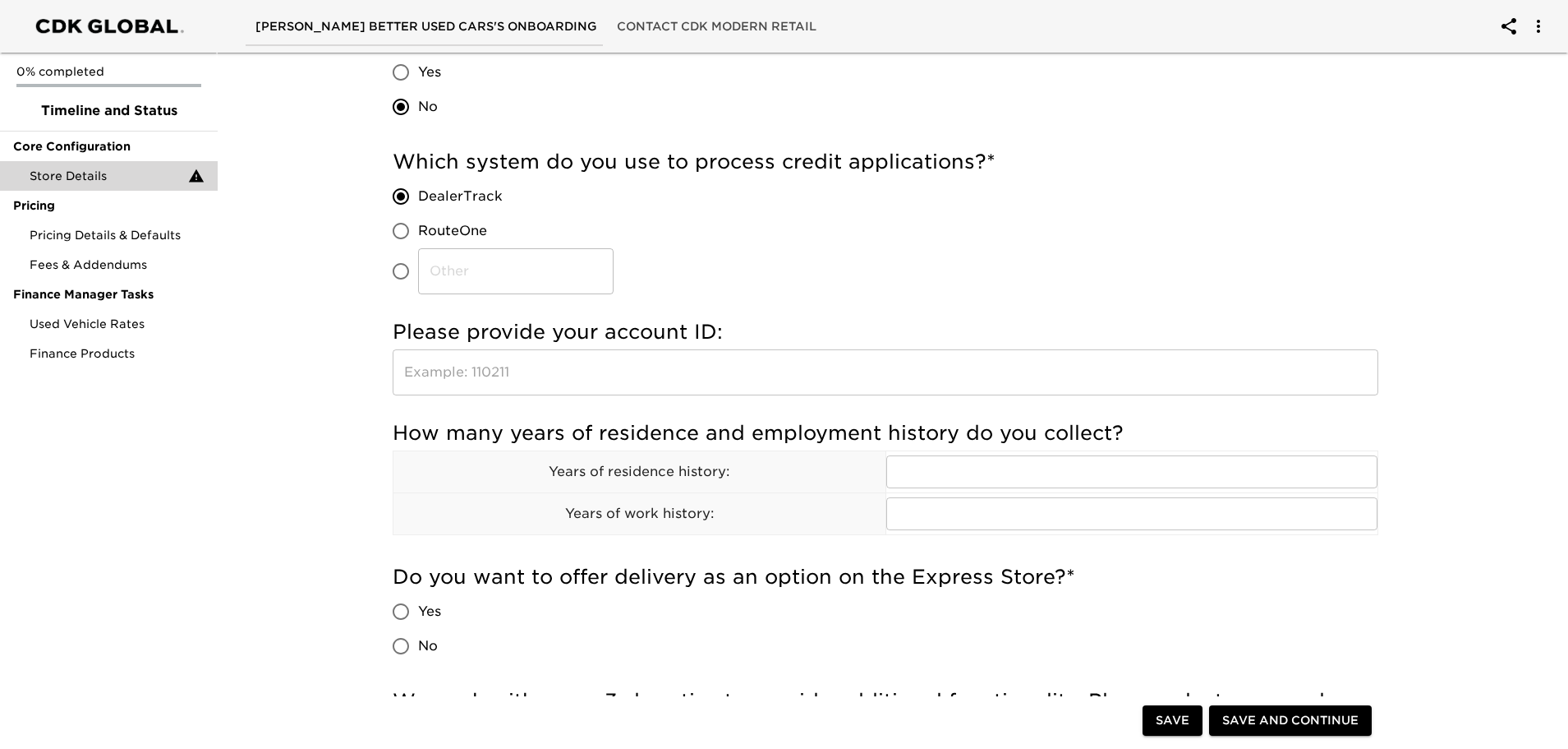
click at [195, 401] on div "0% completed Timeline and Status Core Configuration Store Details Pricing Prici…" at bounding box center [108, 374] width 218 height 749
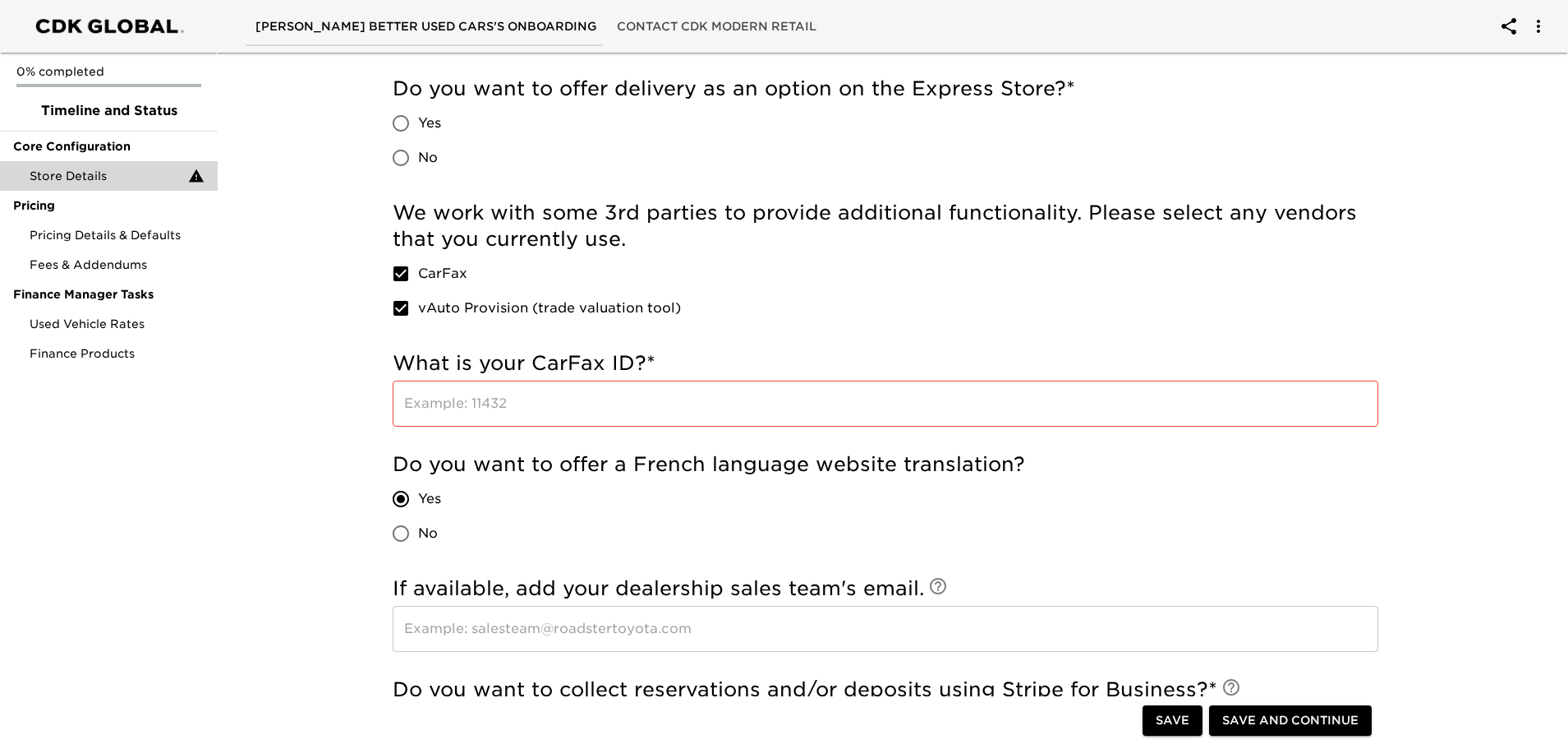
scroll to position [1068, 0]
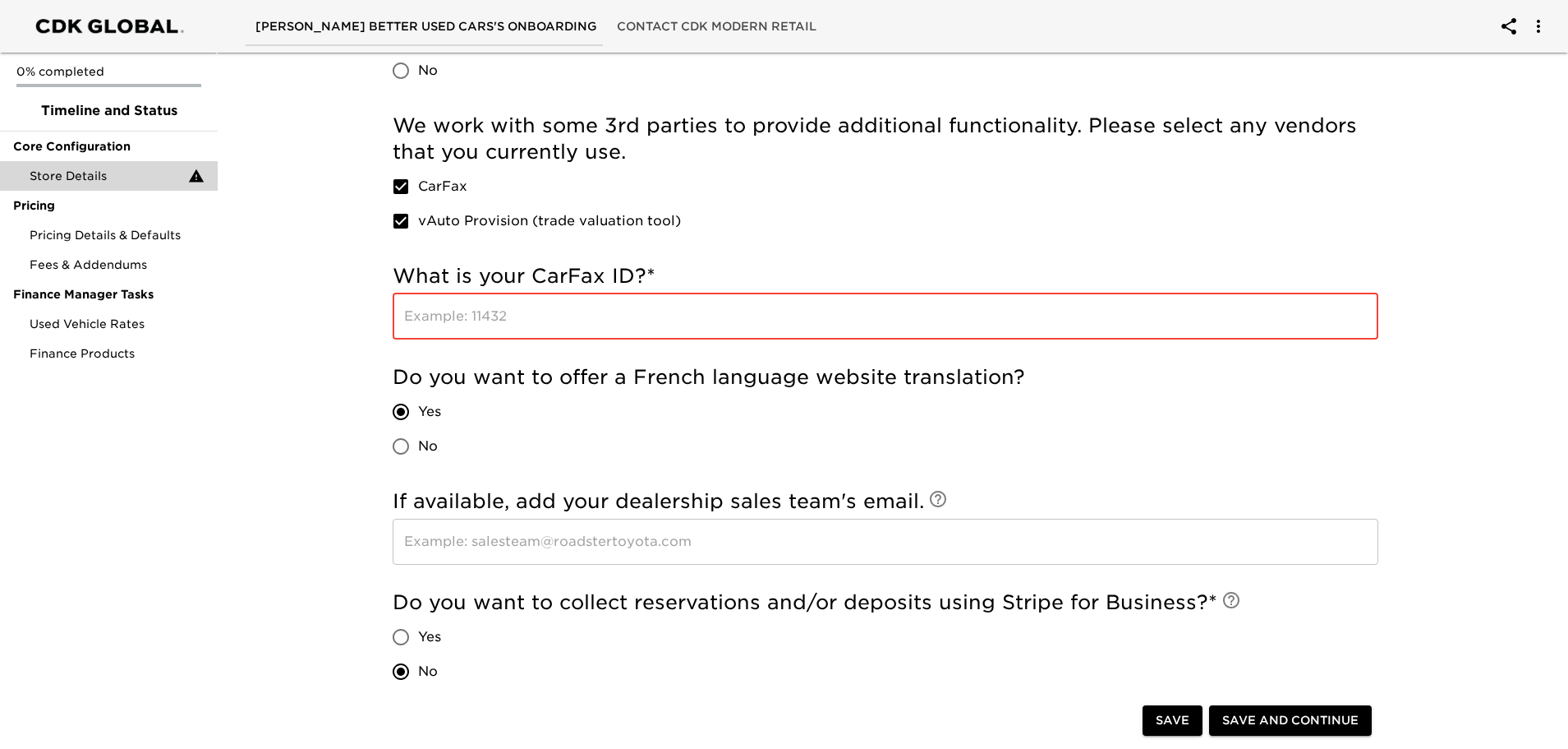
paste input "33136"
type input "33136"
click at [294, 424] on div "Store Details Due [DATE] Note: This task provides us with the core details to g…" at bounding box center [886, 18] width 1357 height 2081
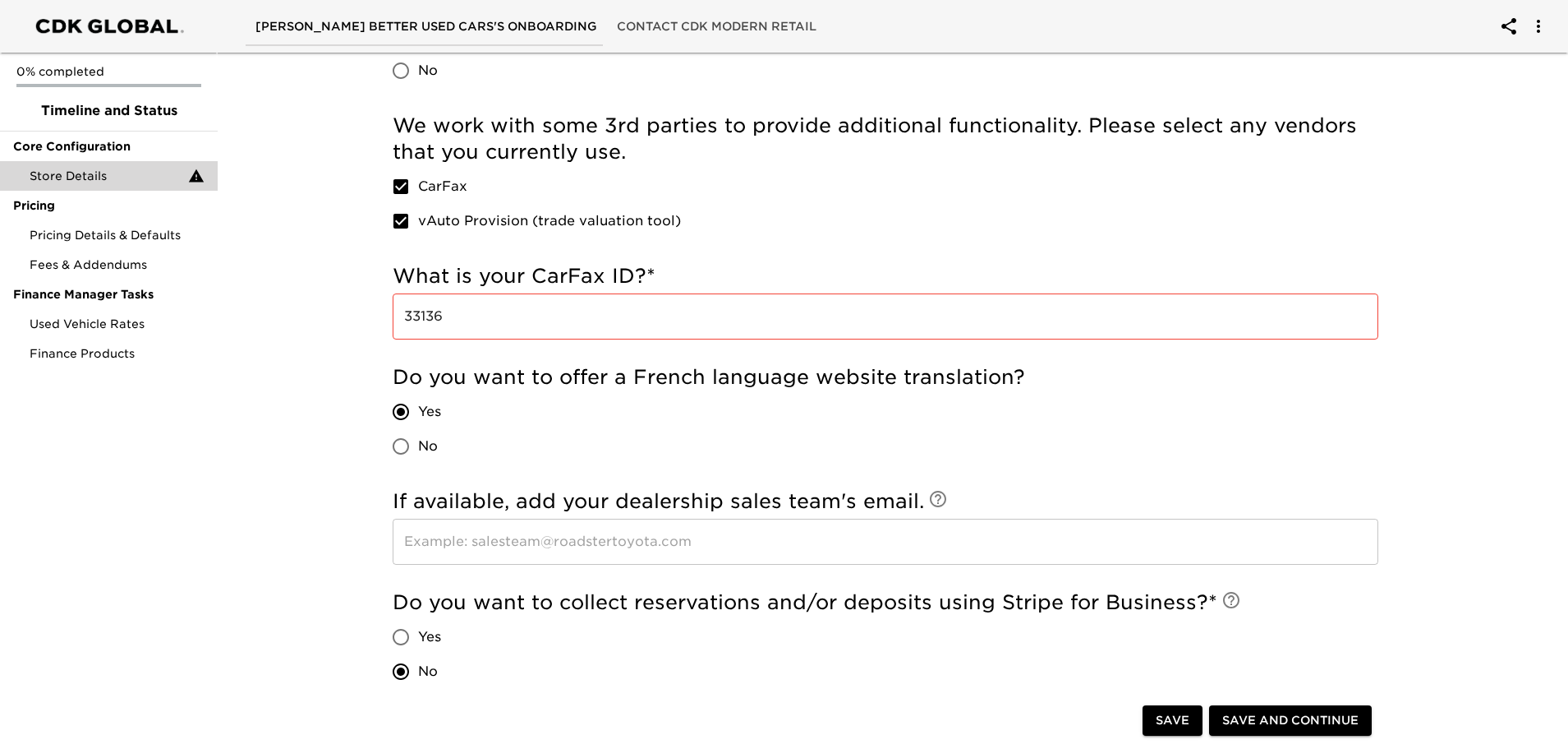
click at [784, 233] on div "We work with some 3rd parties to provide additional functionality. Please selec…" at bounding box center [886, 175] width 986 height 126
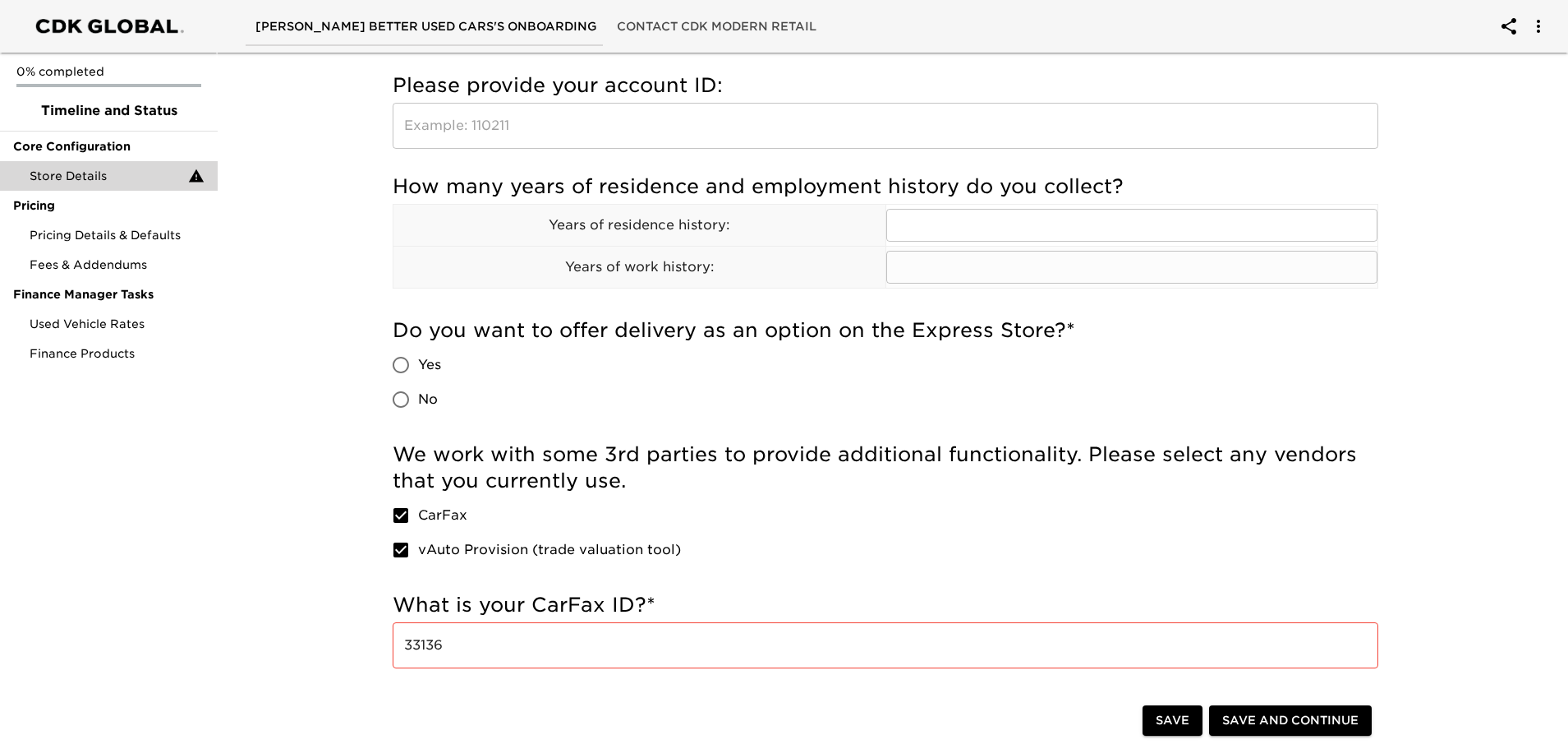
scroll to position [575, 0]
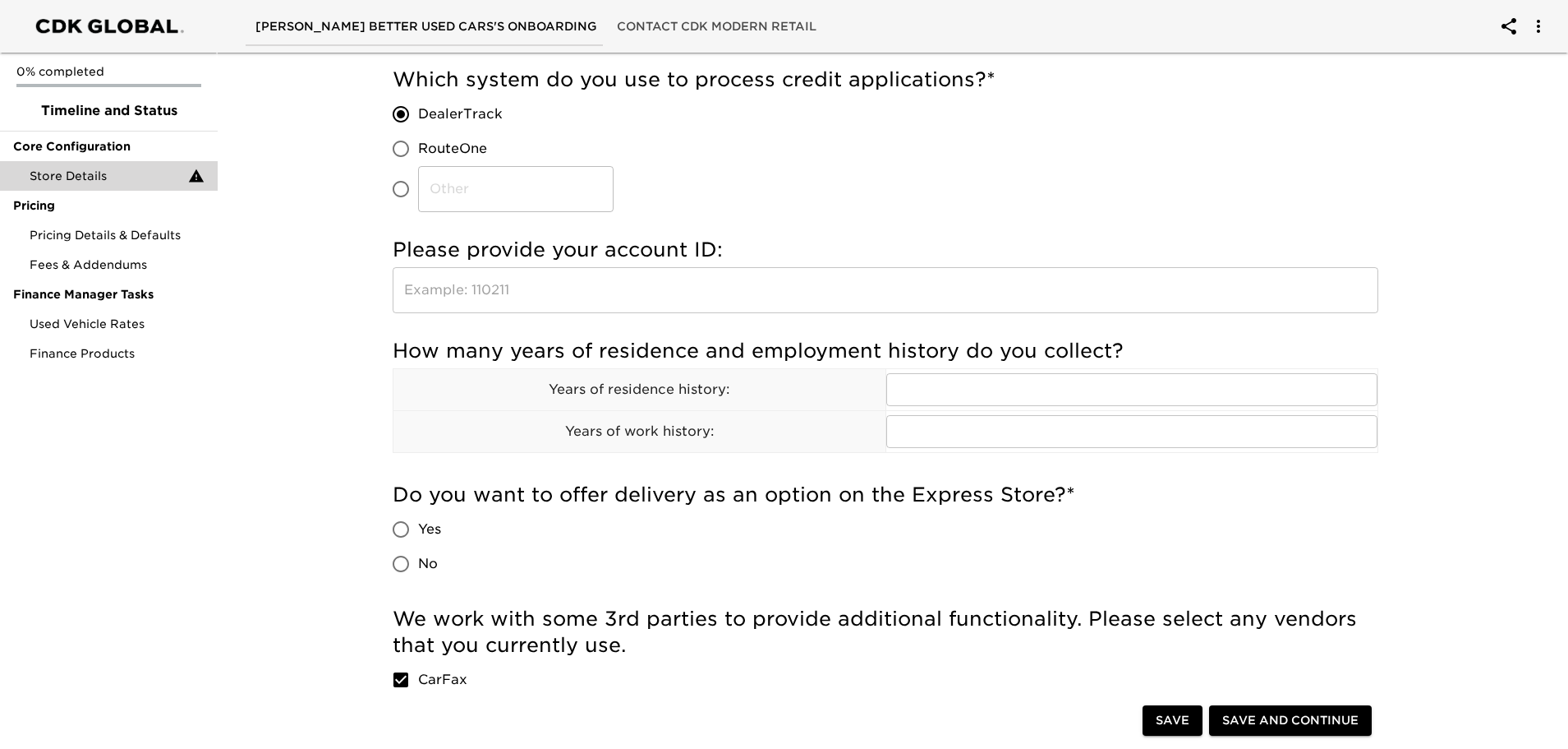
click at [495, 301] on input "text" at bounding box center [886, 290] width 986 height 46
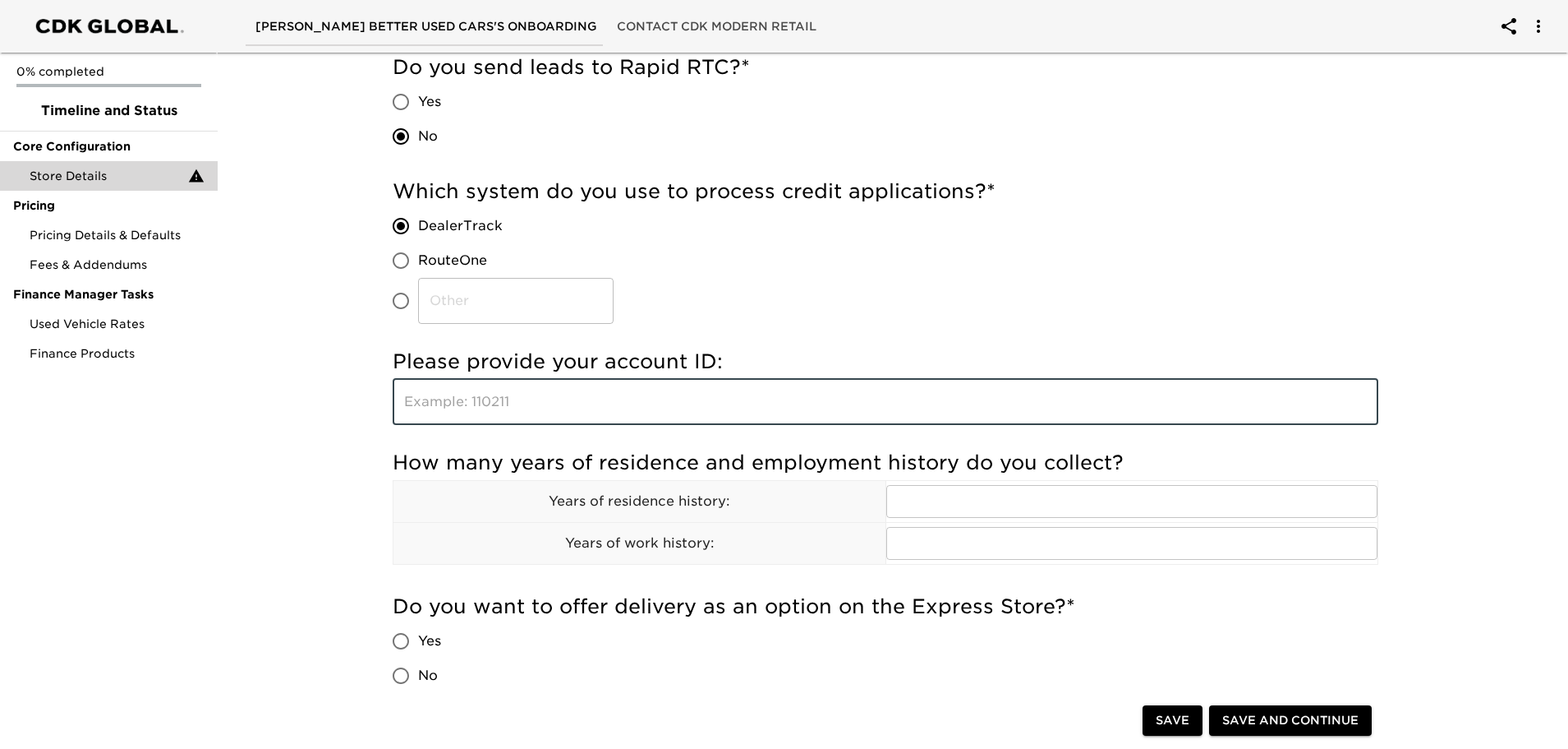
scroll to position [493, 0]
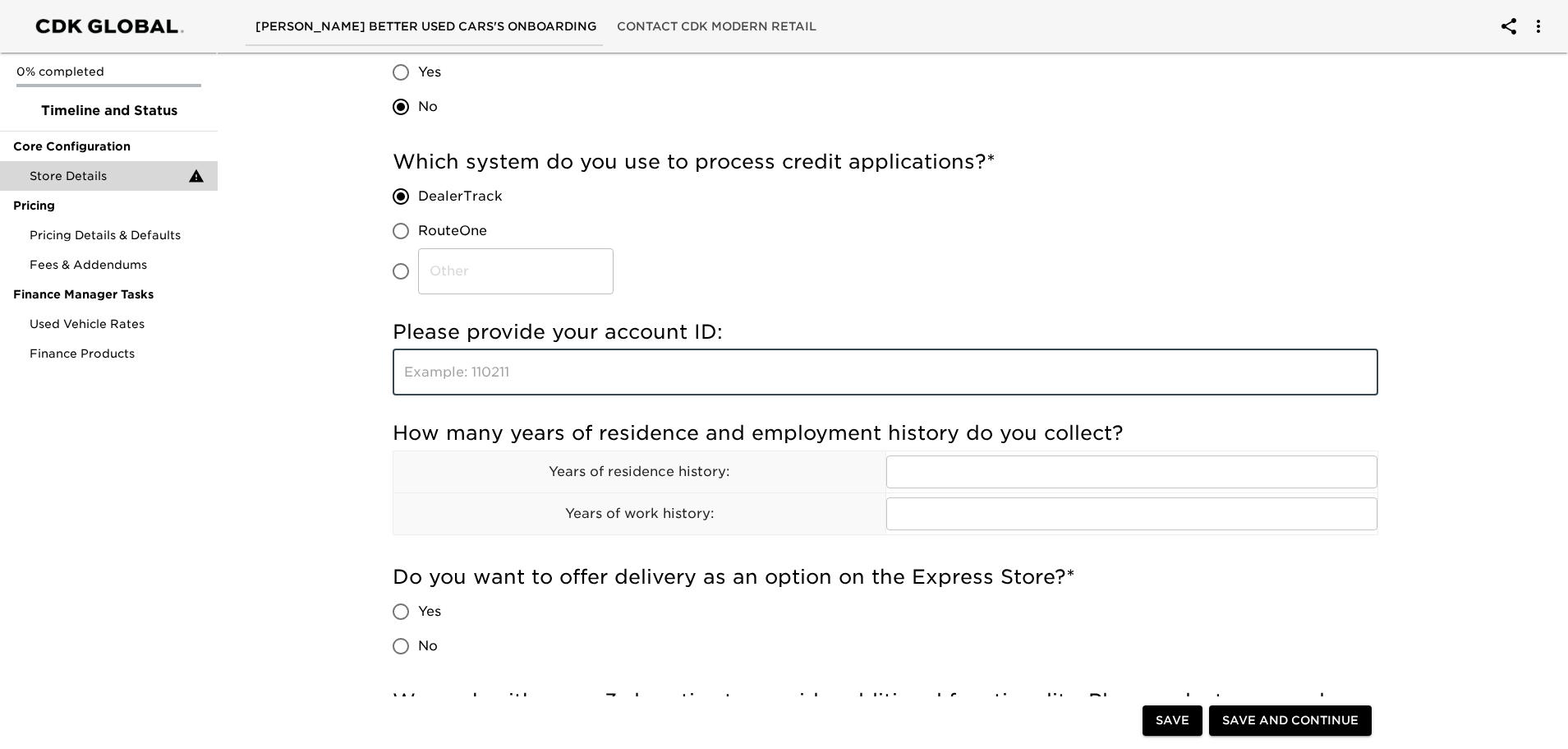
paste input "C02660"
type input "C02660"
click at [318, 331] on div "Store Details Due [DATE] Note: This task provides us with the core details to g…" at bounding box center [886, 594] width 1357 height 2081
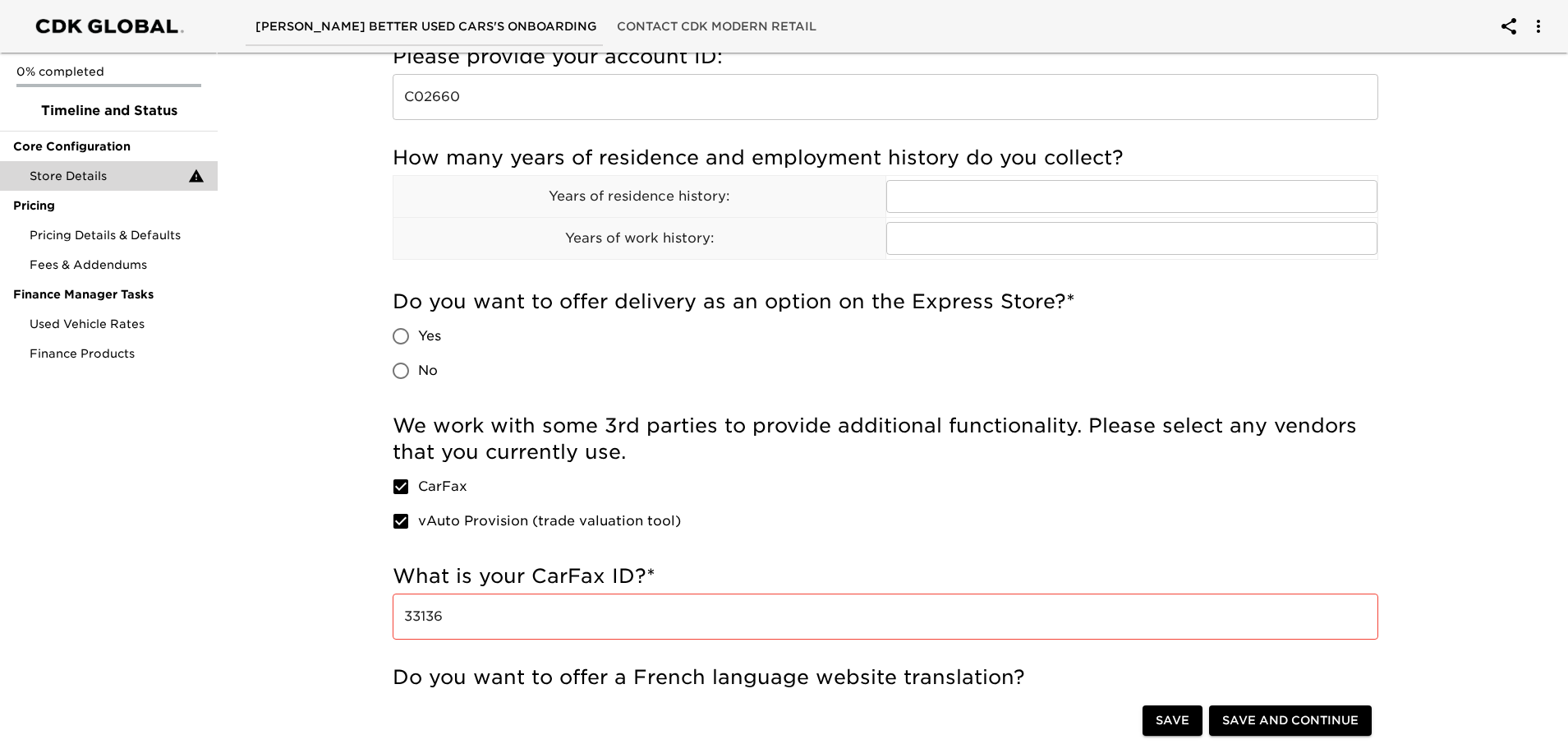
scroll to position [739, 0]
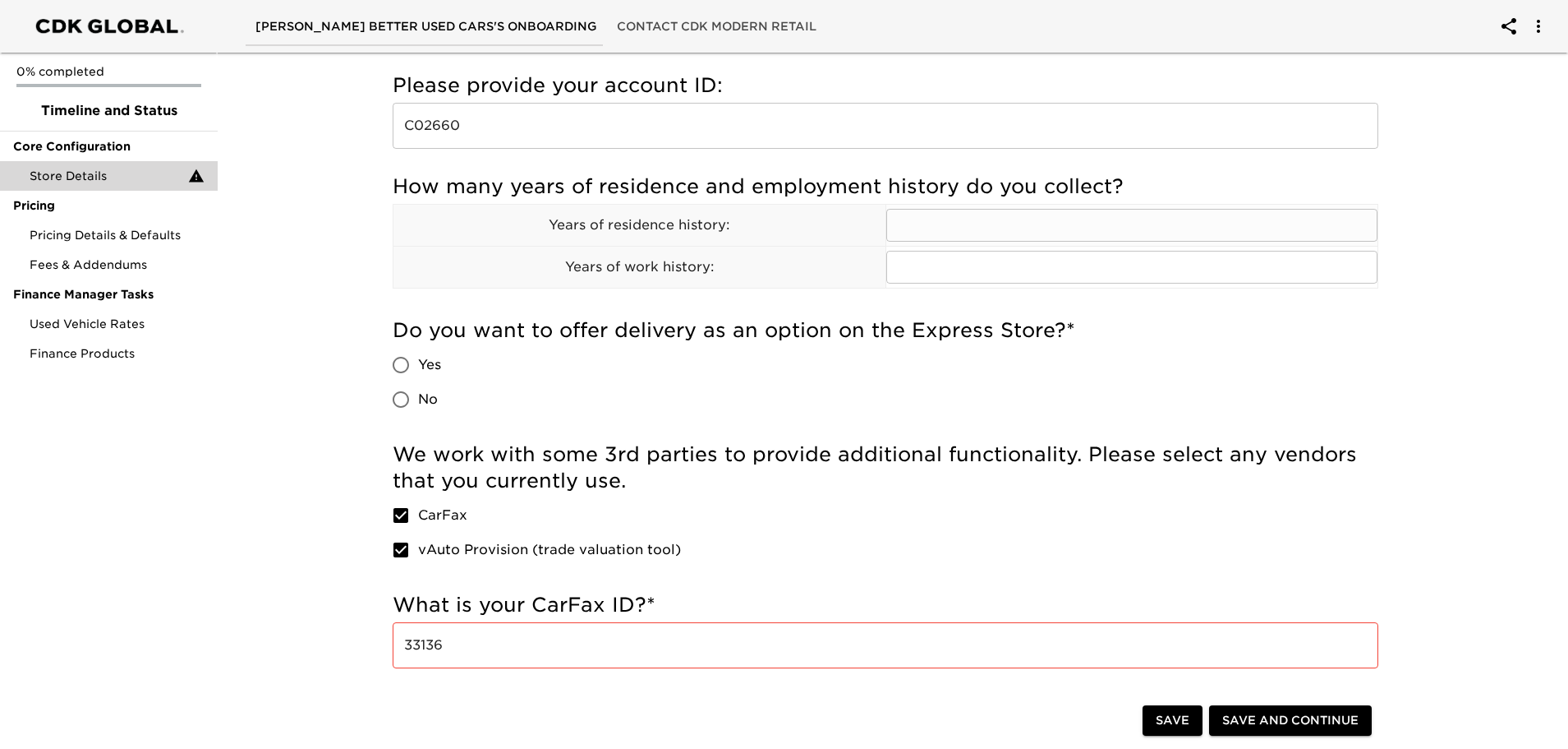
click at [933, 224] on input "text" at bounding box center [1132, 225] width 492 height 33
type input "2"
click at [922, 268] on input "text" at bounding box center [1132, 267] width 492 height 33
type input "3"
click at [471, 286] on td "Years of work history:" at bounding box center [640, 266] width 493 height 42
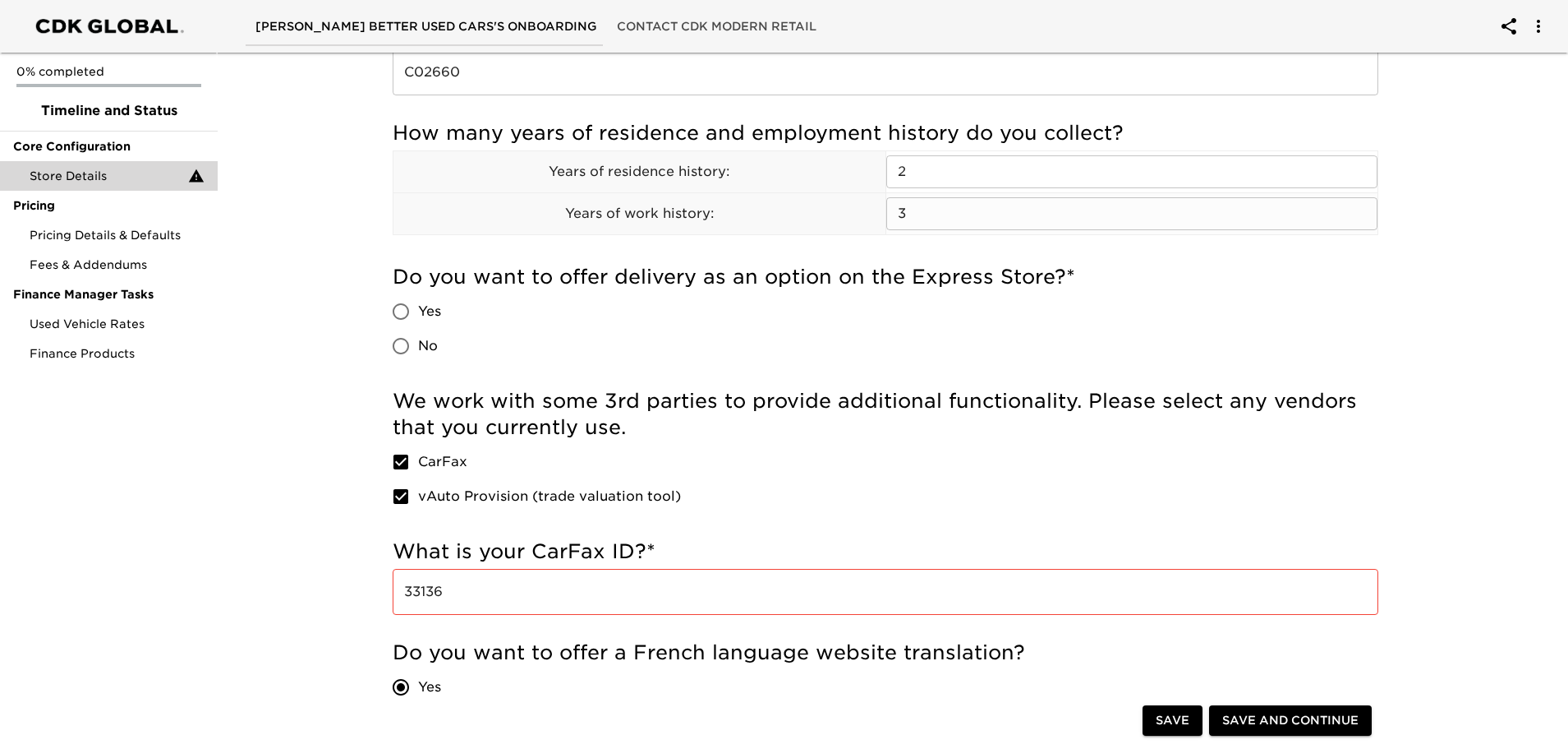
scroll to position [822, 0]
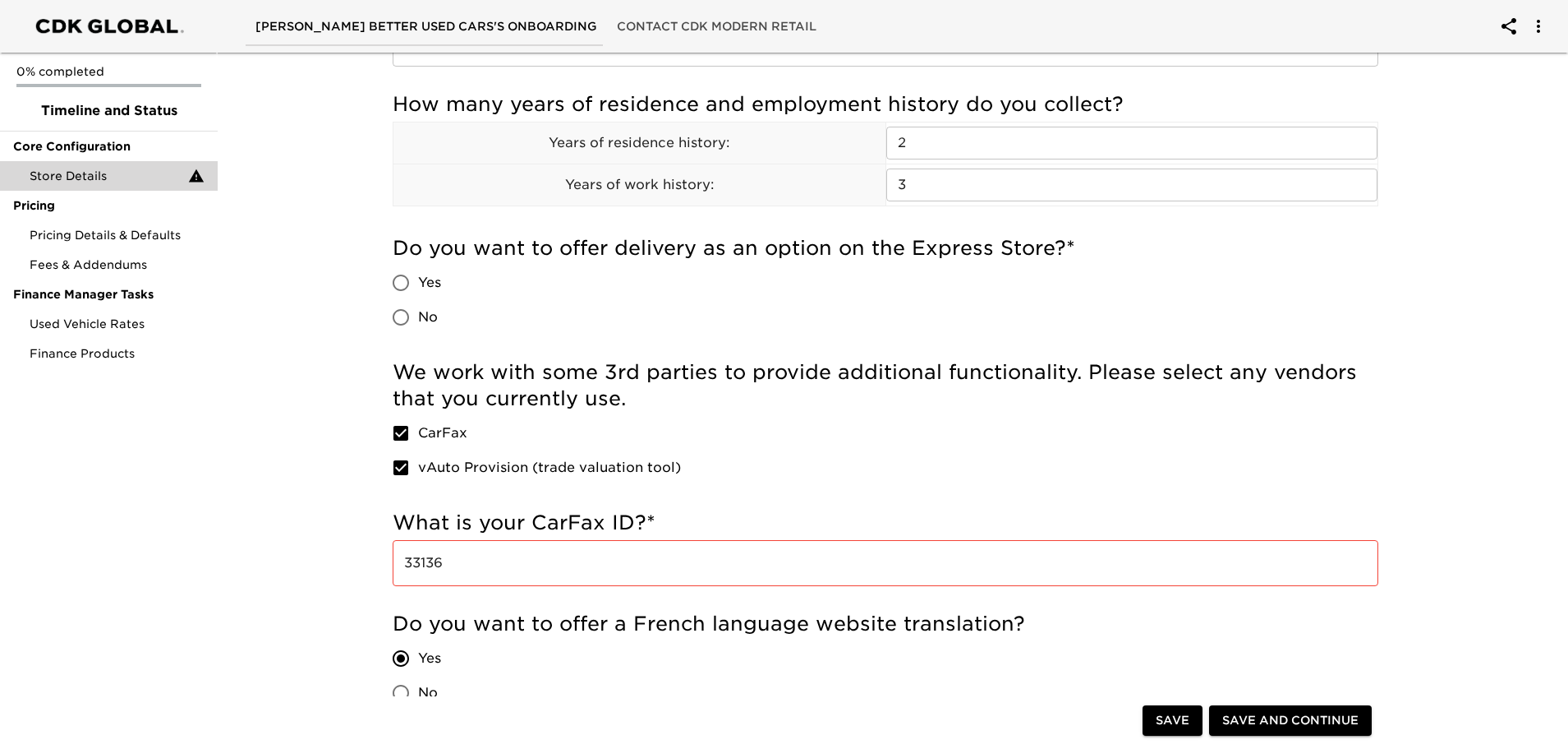
click at [399, 320] on input "No" at bounding box center [401, 318] width 35 height 35
radio input "true"
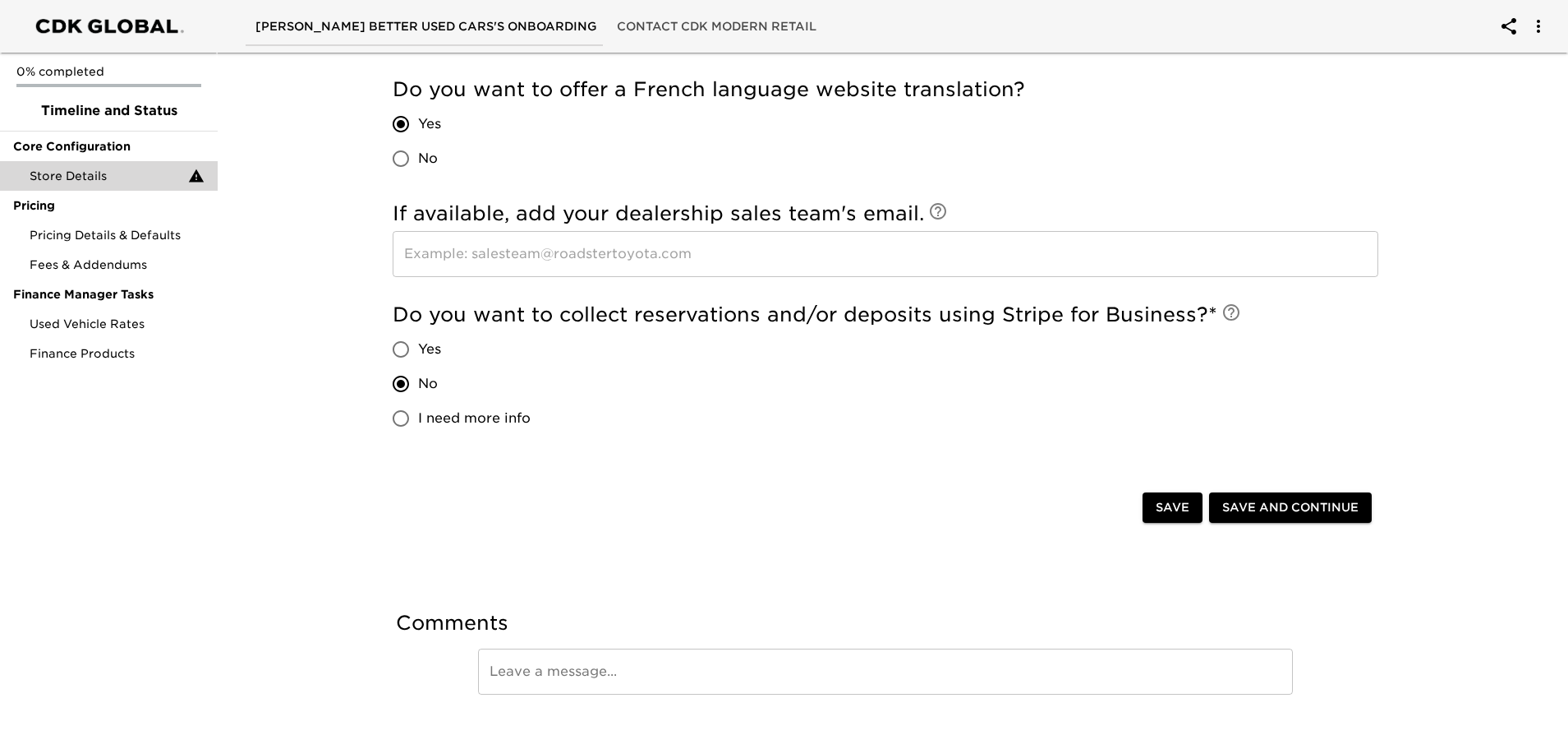
scroll to position [1379, 0]
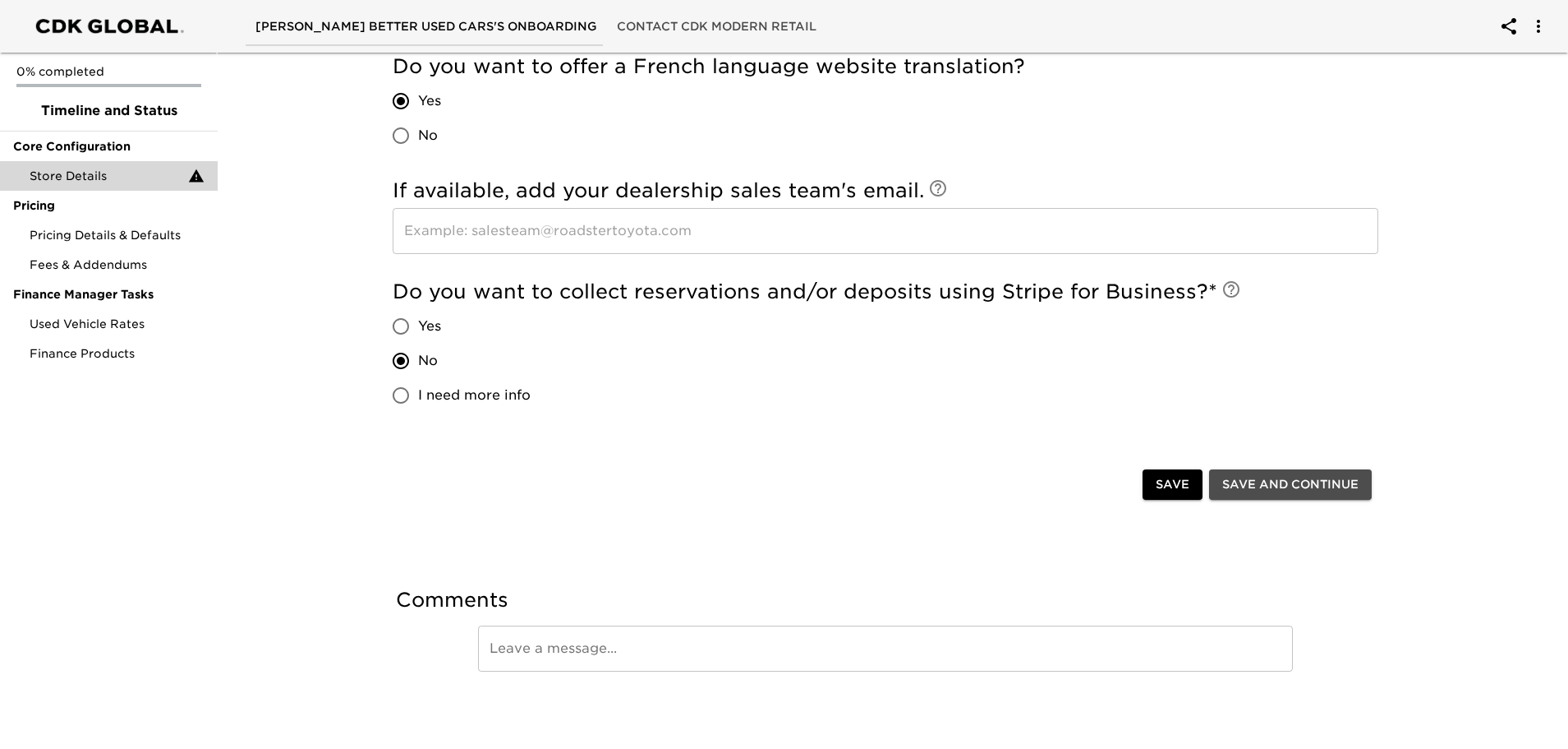
click at [1273, 480] on span "Save and Continue" at bounding box center [1290, 484] width 136 height 21
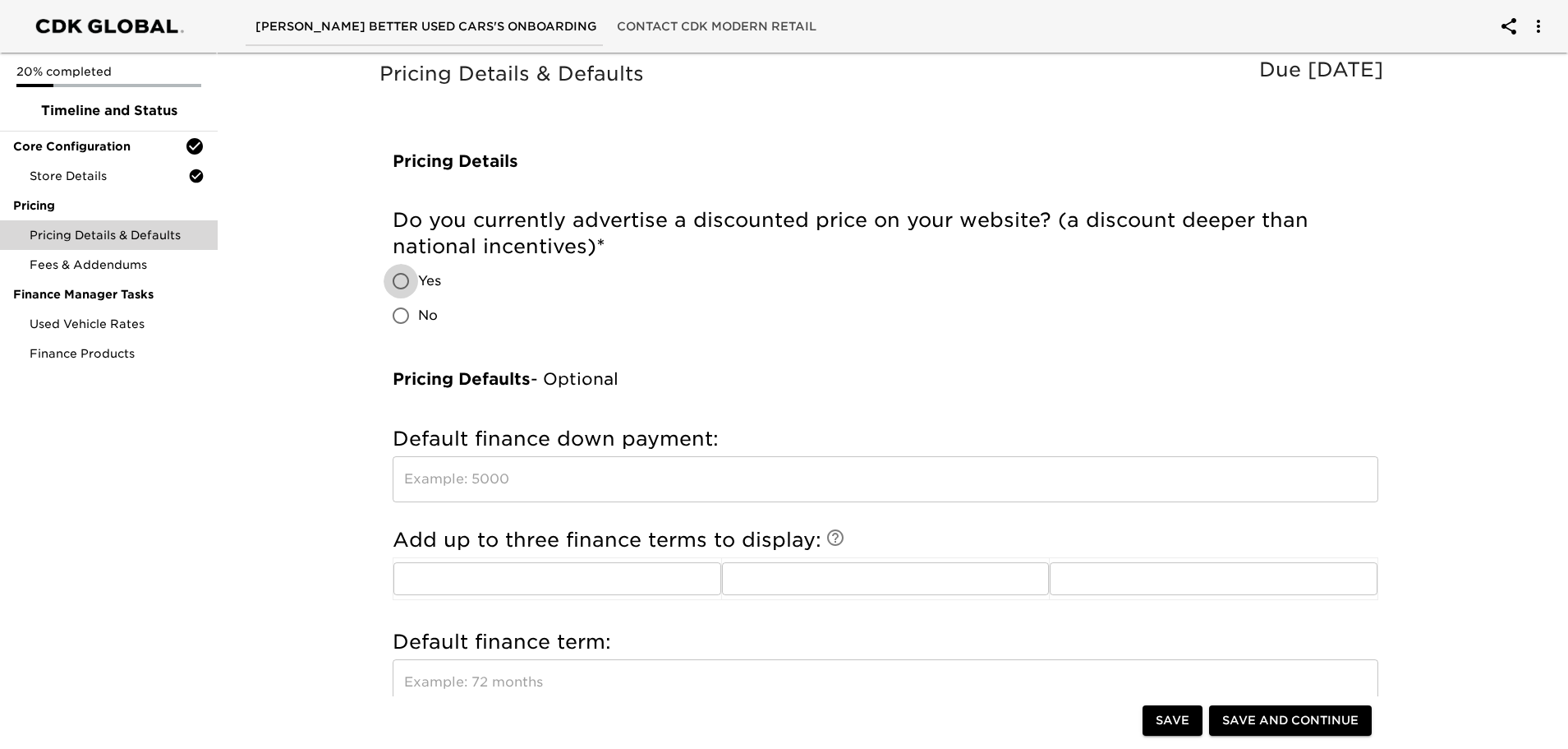
click at [397, 284] on input "Yes" at bounding box center [401, 281] width 35 height 35
radio input "true"
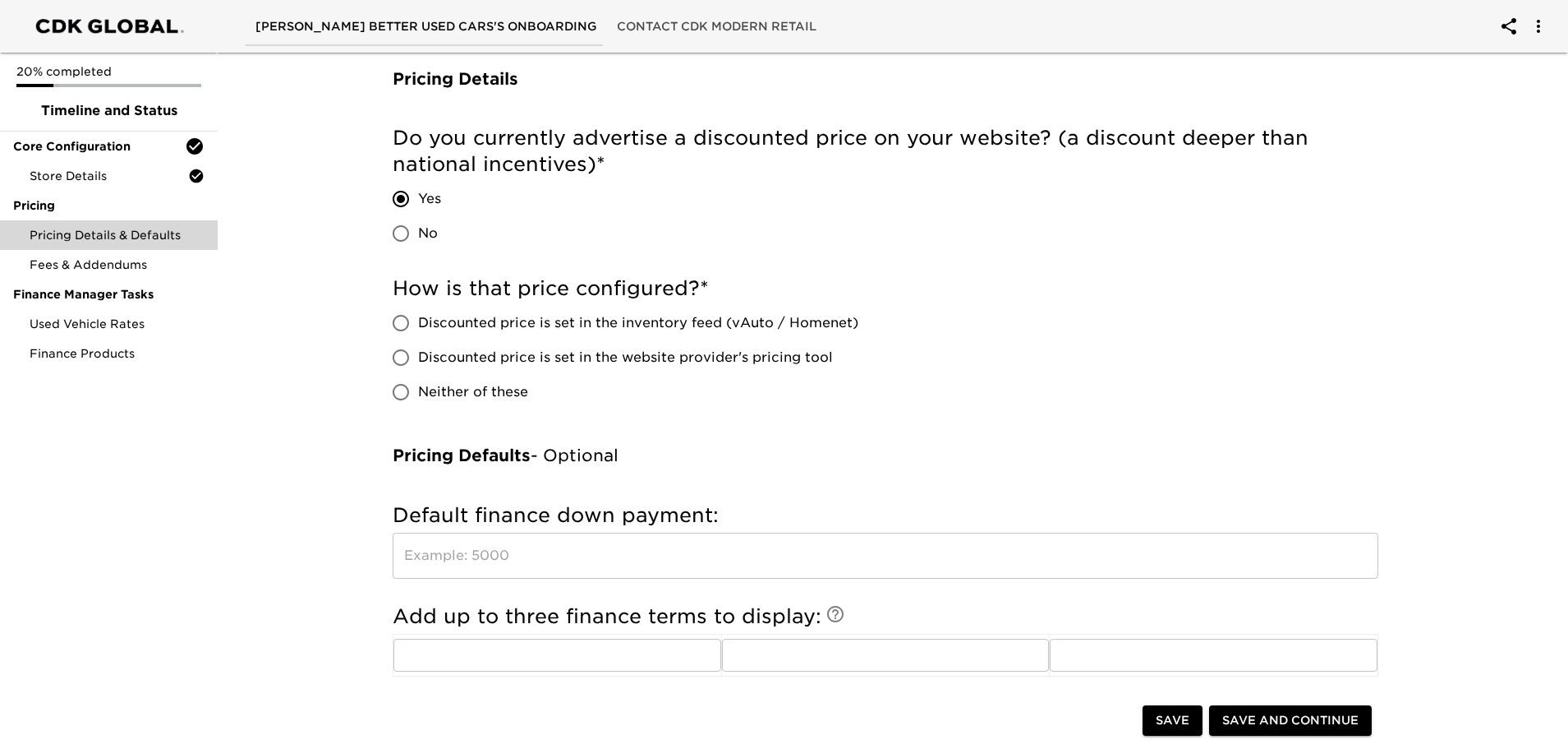
scroll to position [164, 0]
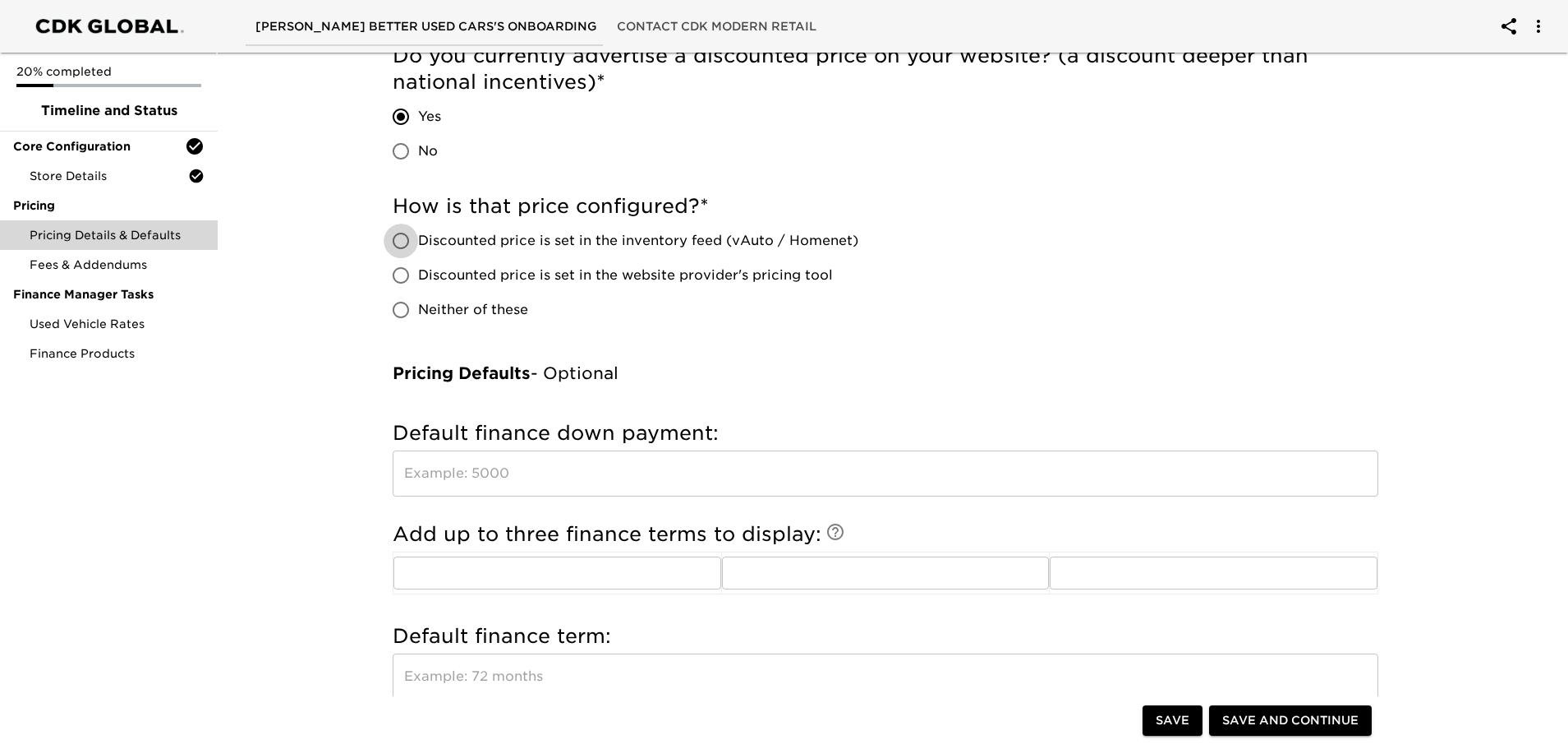
click at [405, 236] on input "Discounted price is set in the inventory feed (vAuto / Homenet)" at bounding box center [401, 241] width 35 height 35
radio input "true"
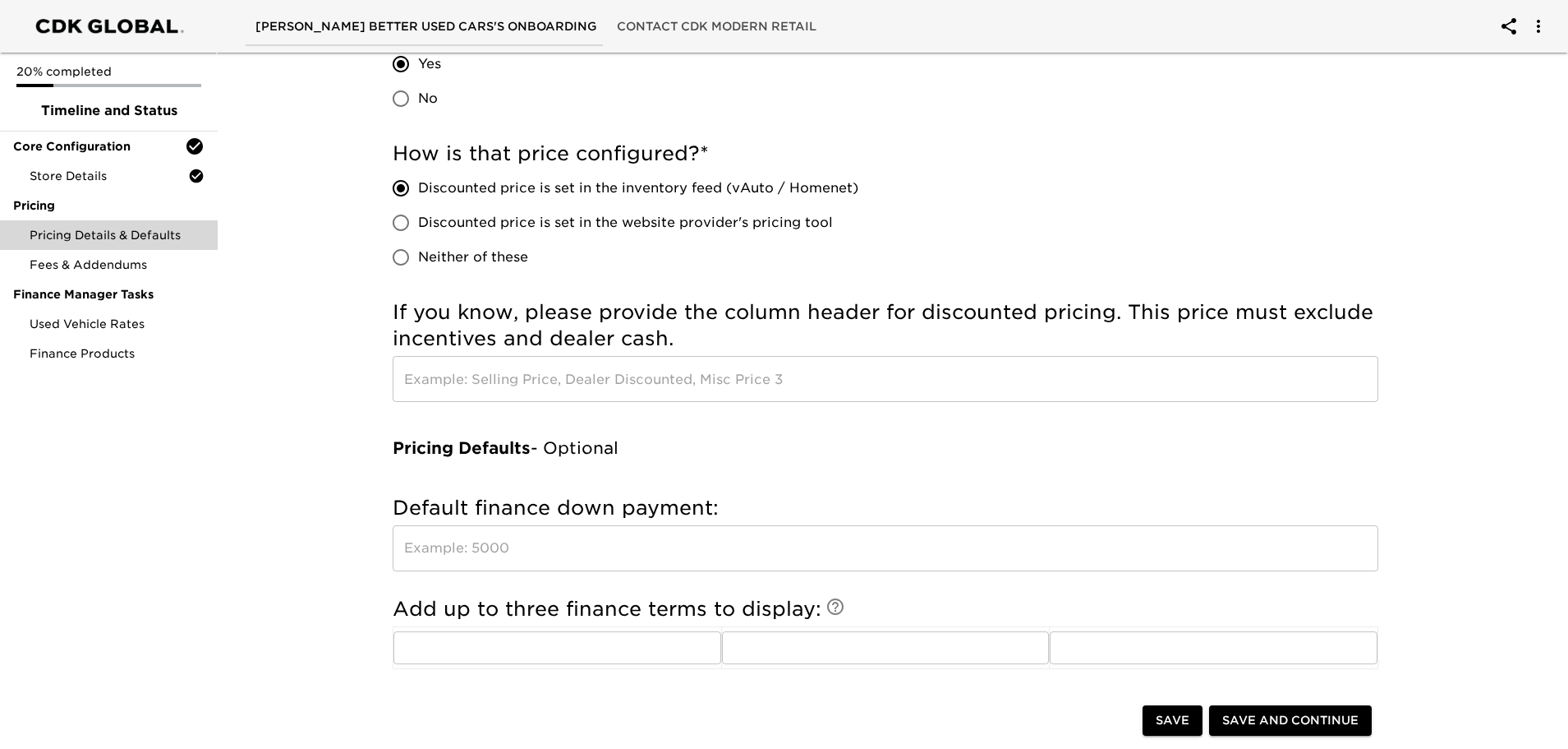
scroll to position [82, 0]
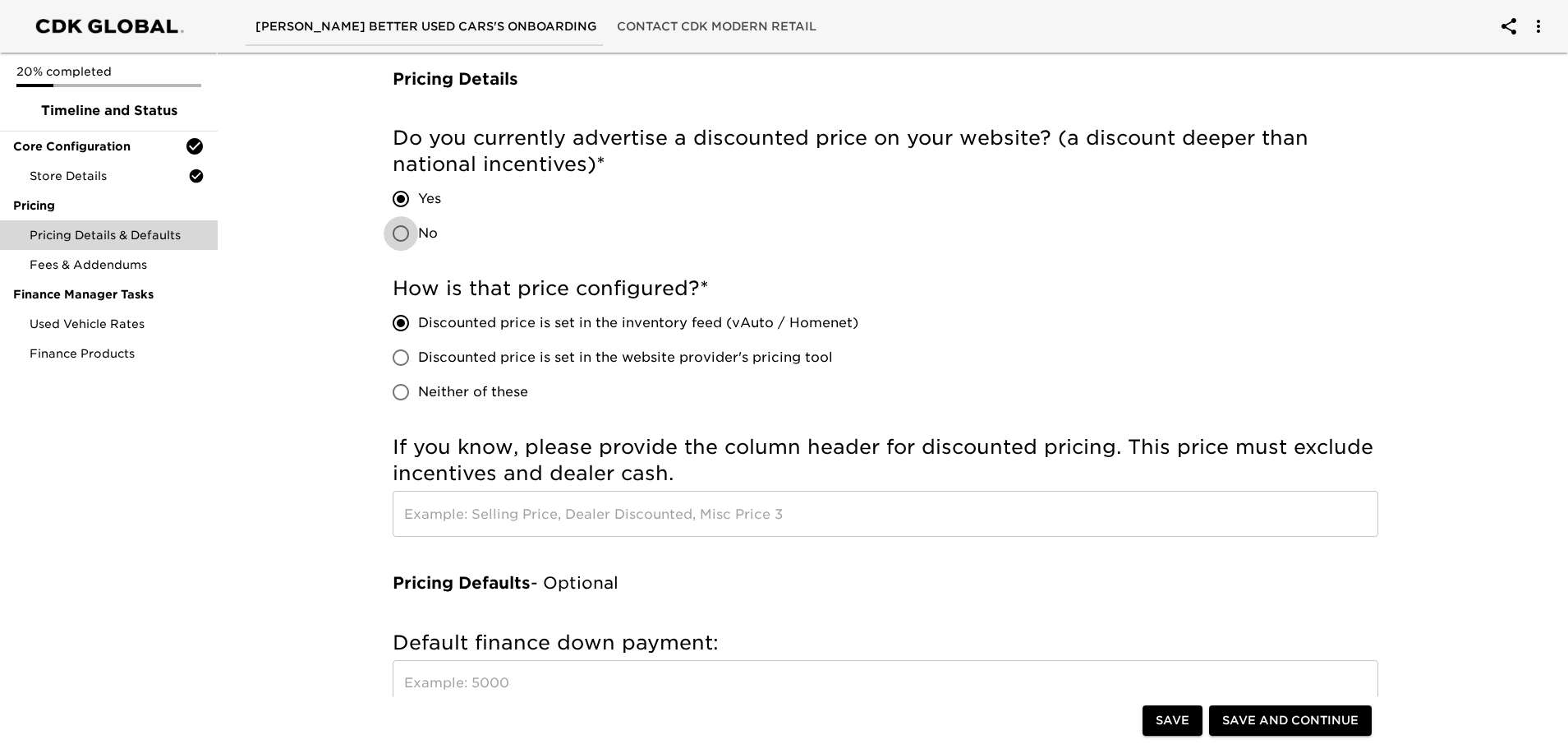
click at [408, 233] on input "No" at bounding box center [401, 233] width 35 height 35
radio input "true"
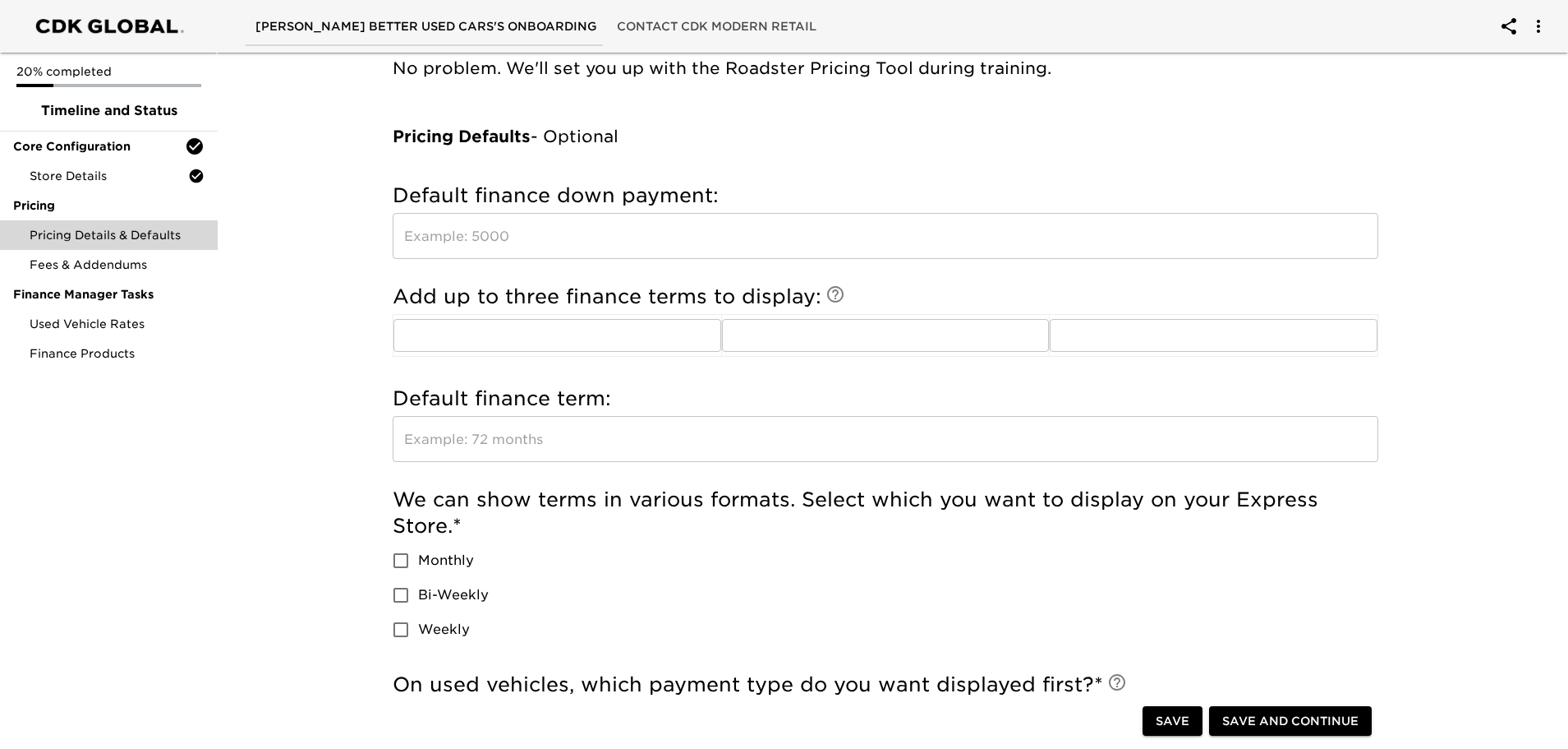
scroll to position [329, 0]
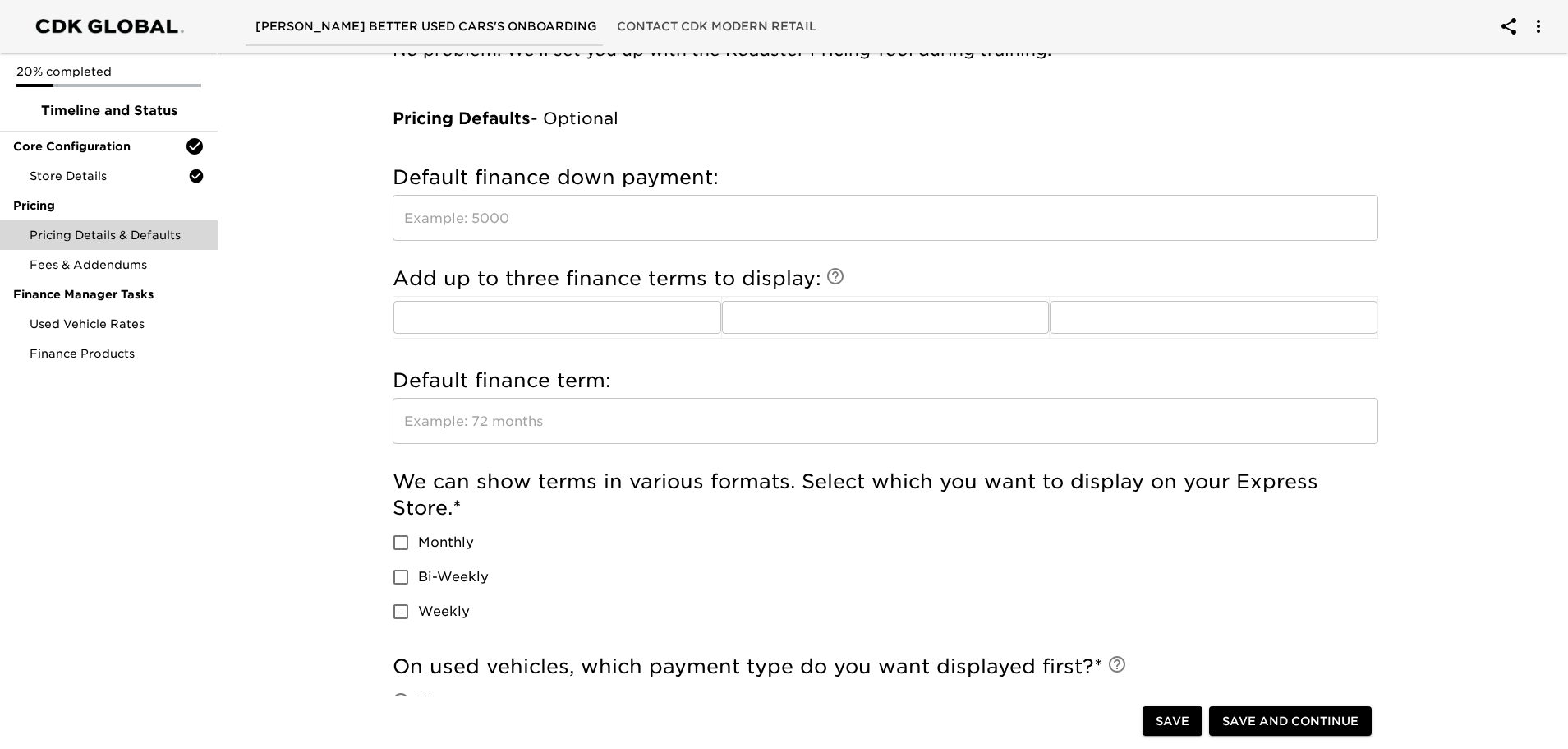
click at [589, 223] on input "text" at bounding box center [886, 217] width 986 height 46
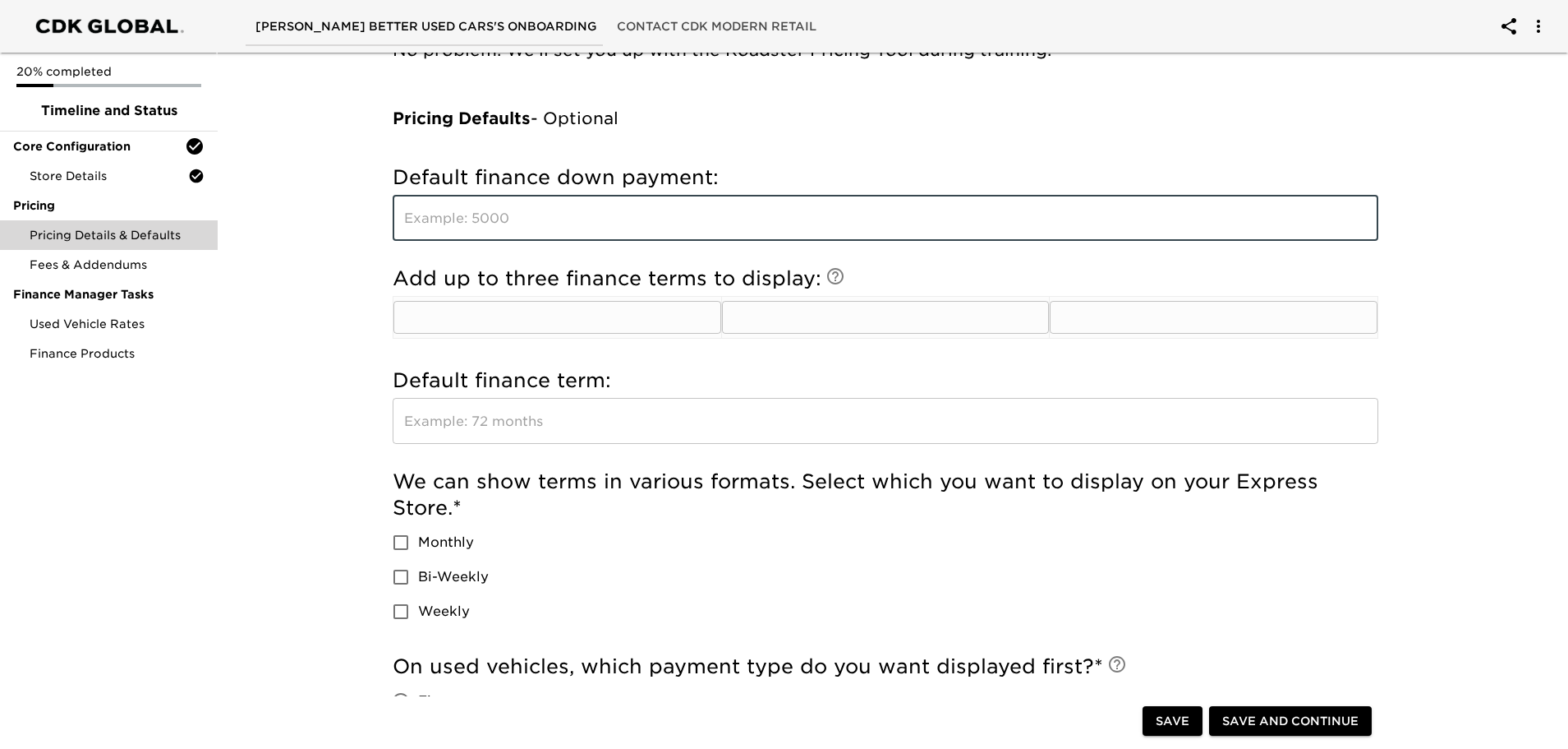
click at [459, 328] on input "text" at bounding box center [557, 318] width 328 height 33
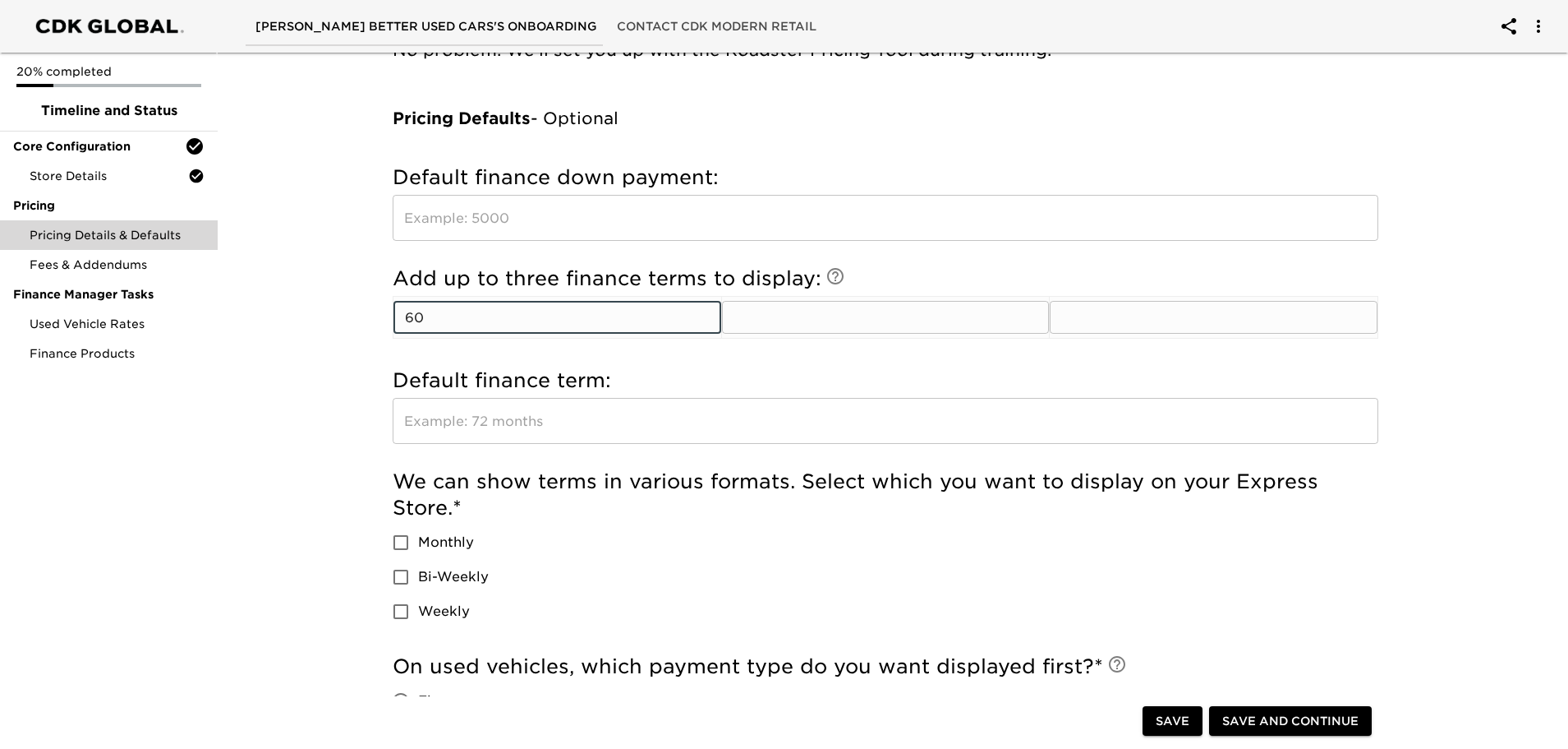
type input "60"
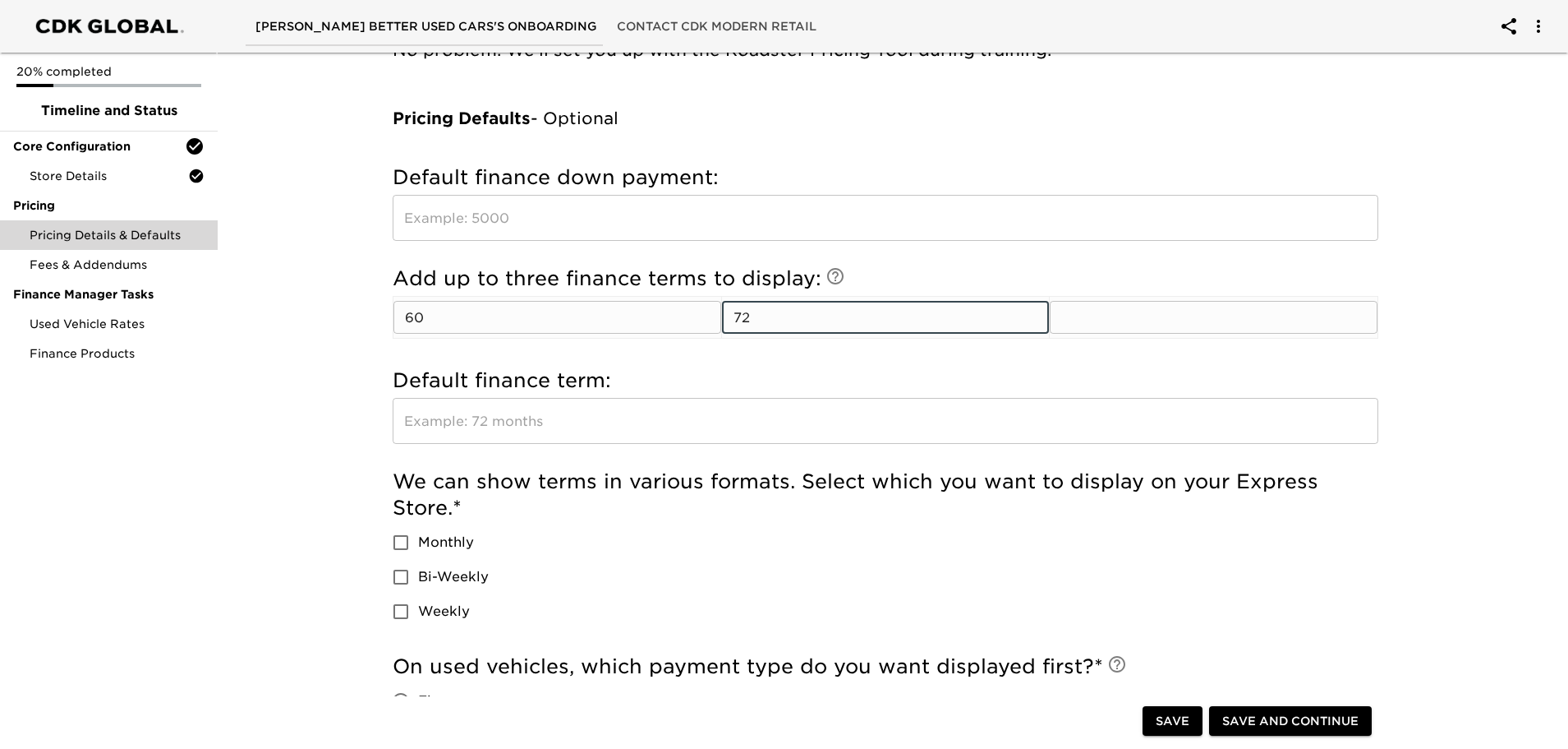
type input "72"
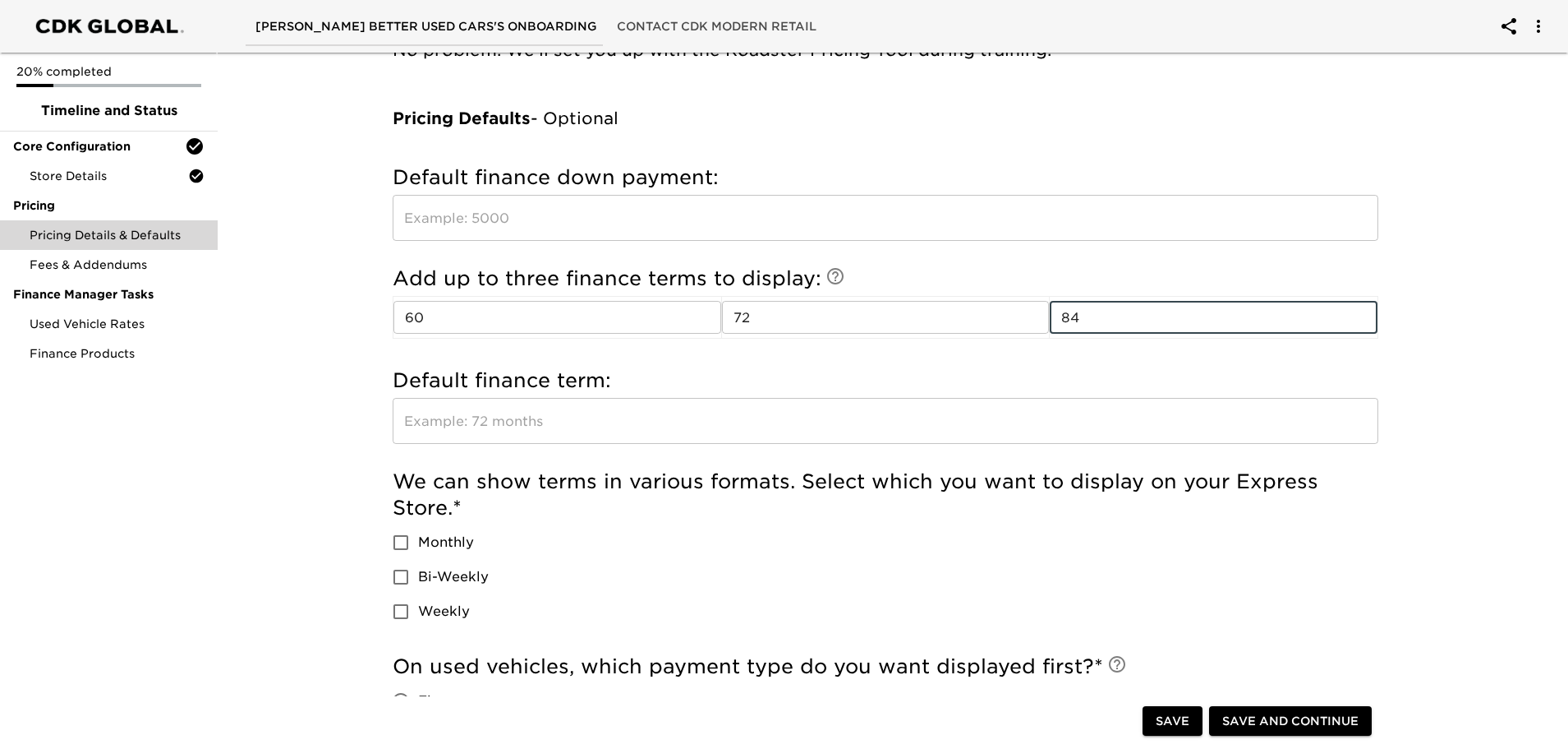
type input "84"
click at [575, 221] on input "text" at bounding box center [886, 217] width 986 height 46
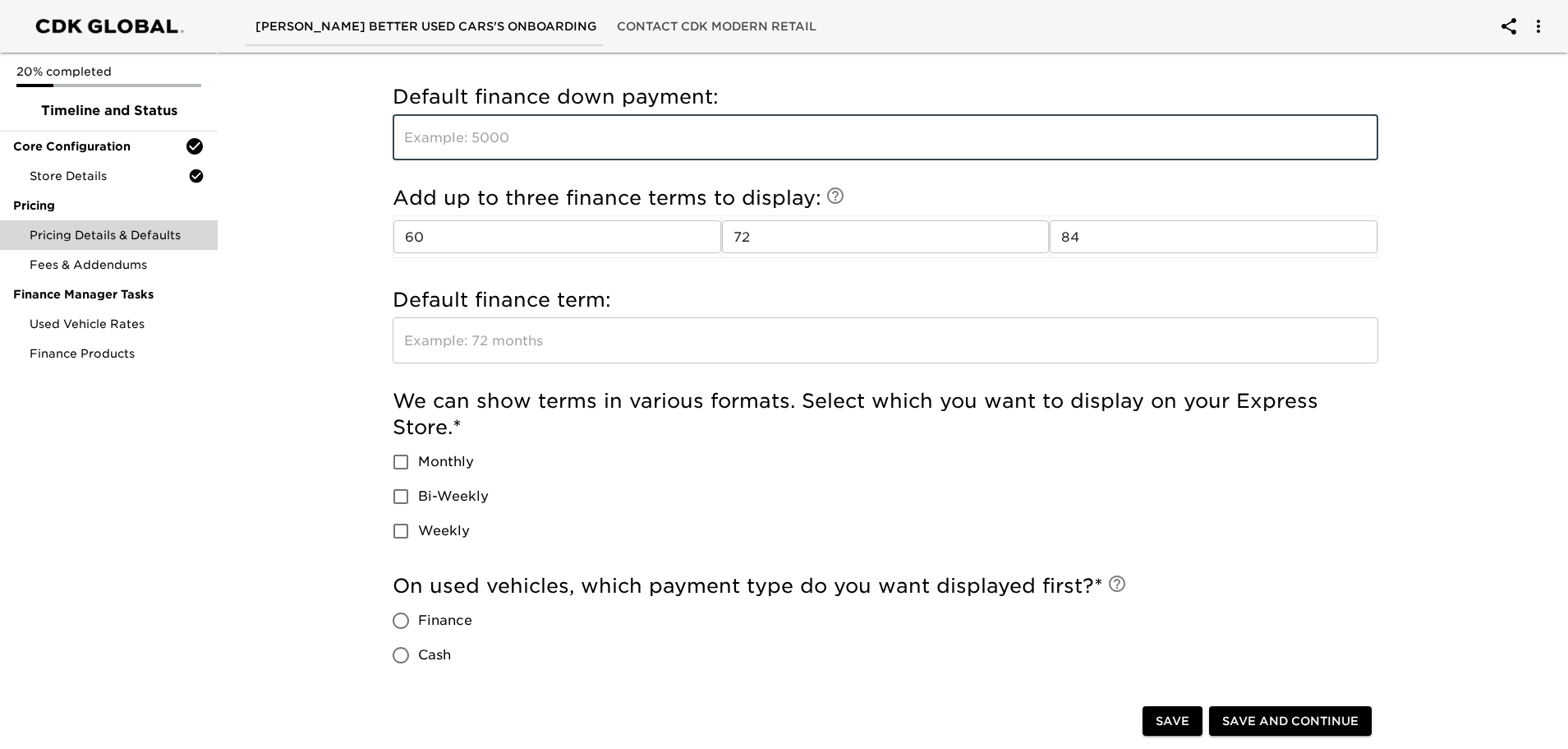
scroll to position [411, 0]
click at [568, 338] on input "text" at bounding box center [886, 338] width 986 height 46
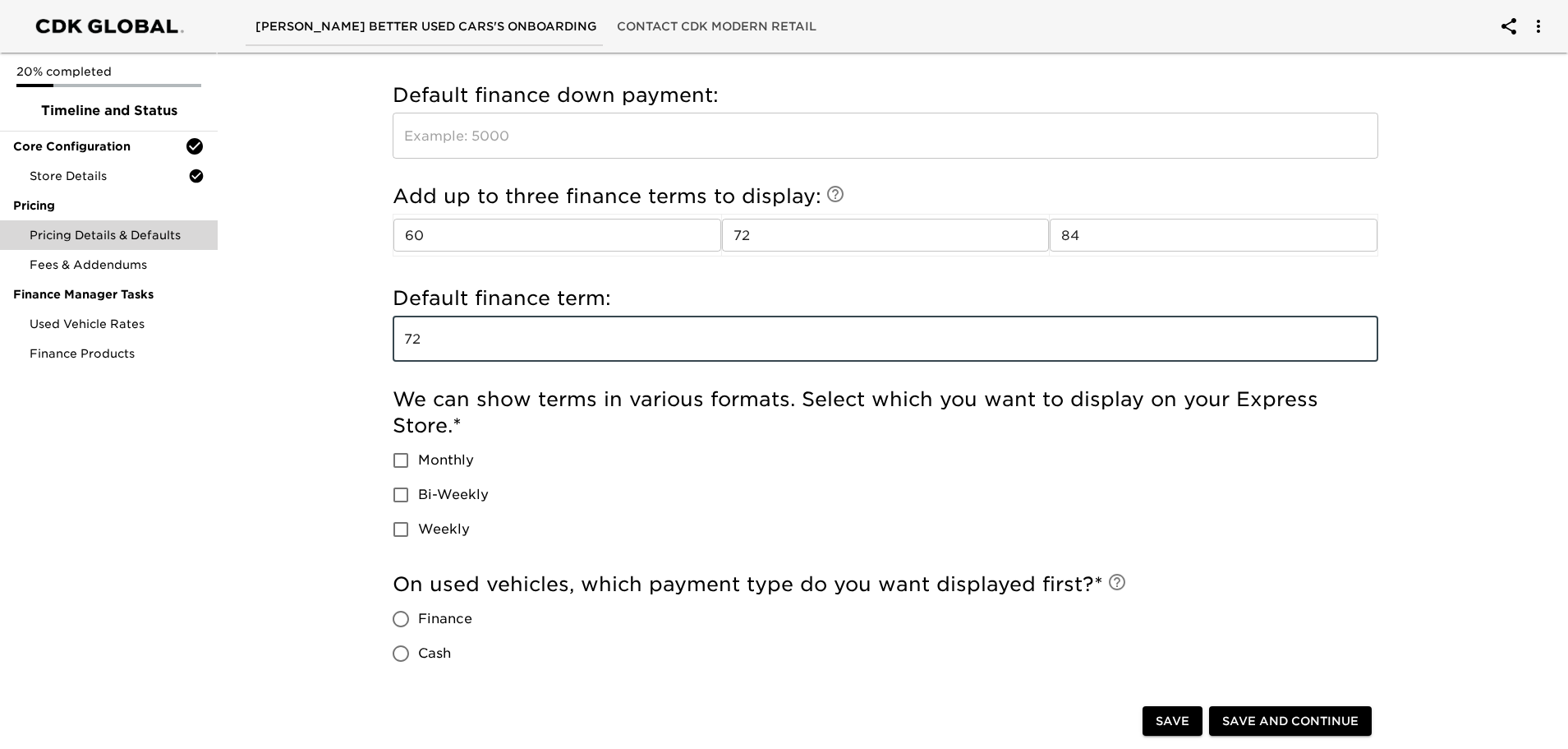
type input "72"
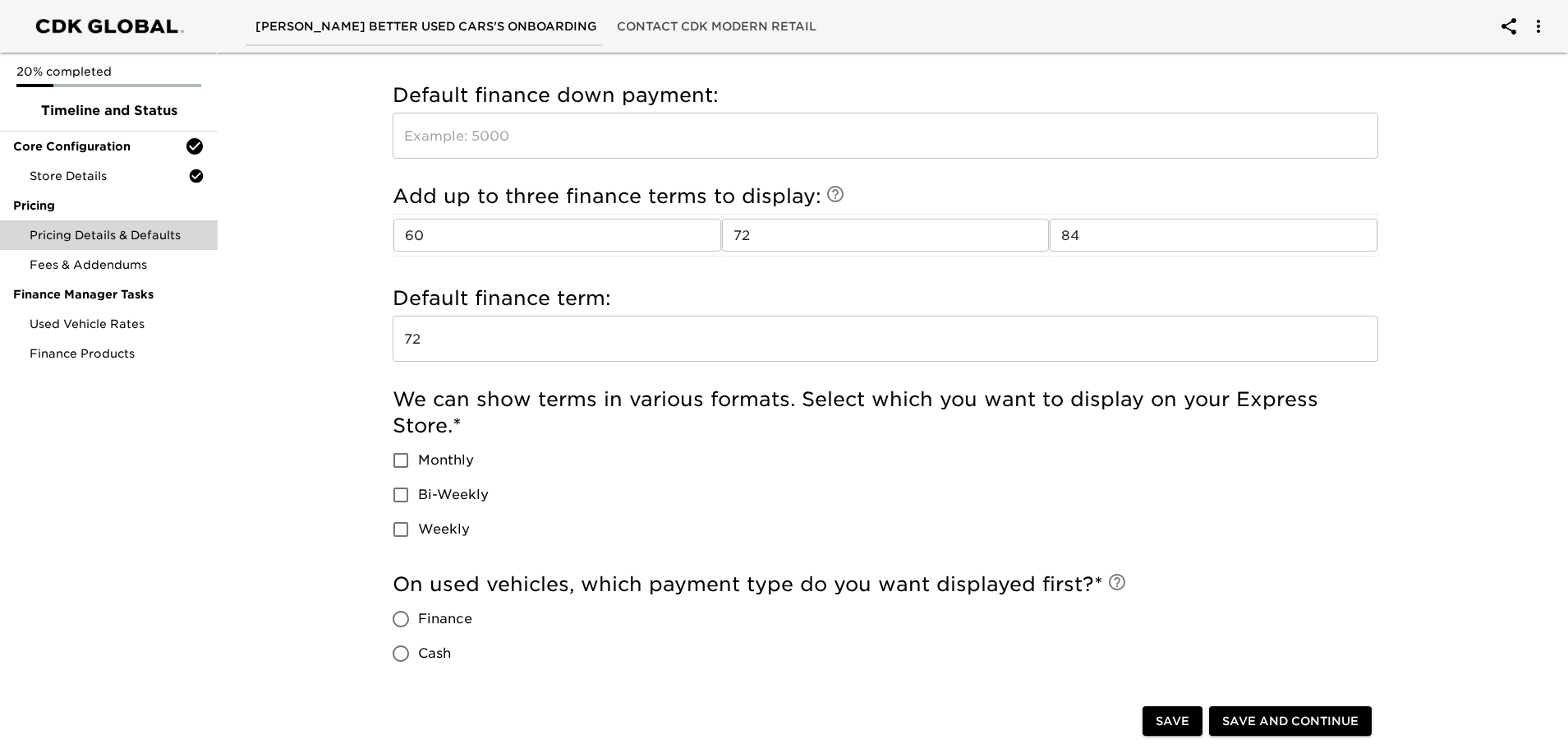
click at [290, 365] on div "Pricing Details & Defaults Due [DATE] Pricing Details Do you currently advertis…" at bounding box center [886, 321] width 1357 height 1371
click at [554, 127] on input "text" at bounding box center [886, 135] width 986 height 46
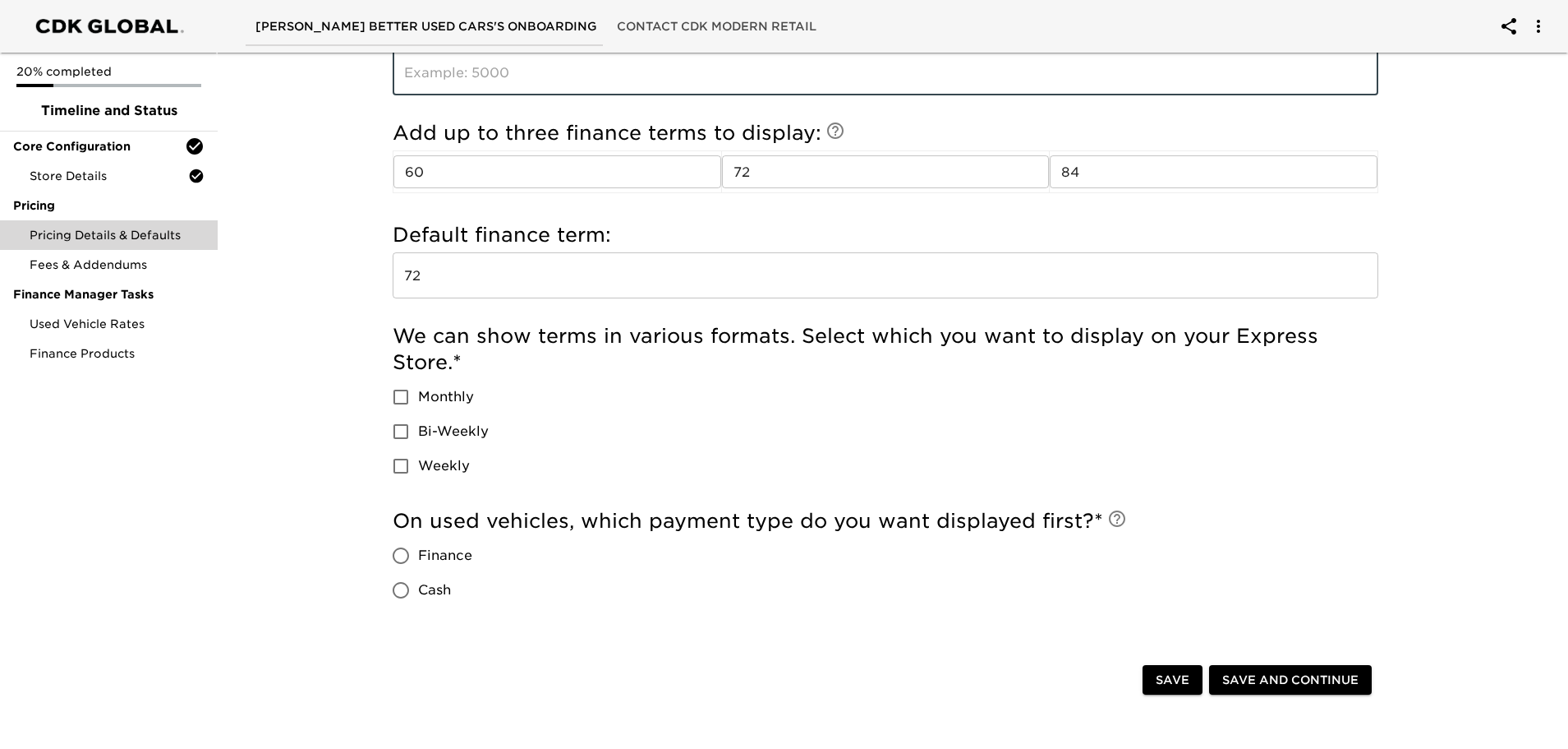
scroll to position [329, 0]
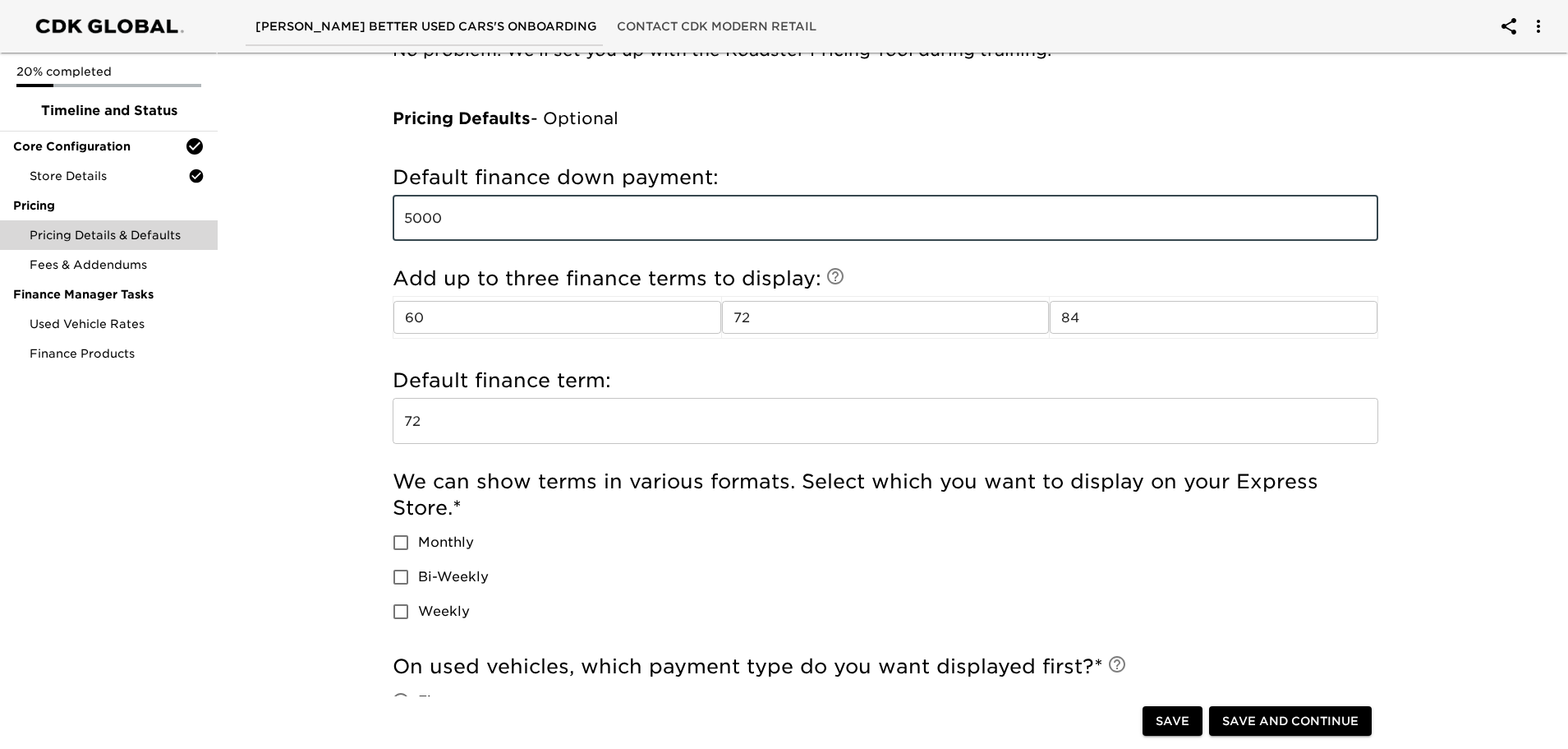
type input "5000"
click at [320, 269] on div "Pricing Details & Defaults Due [DATE] Pricing Details Do you currently advertis…" at bounding box center [886, 403] width 1357 height 1371
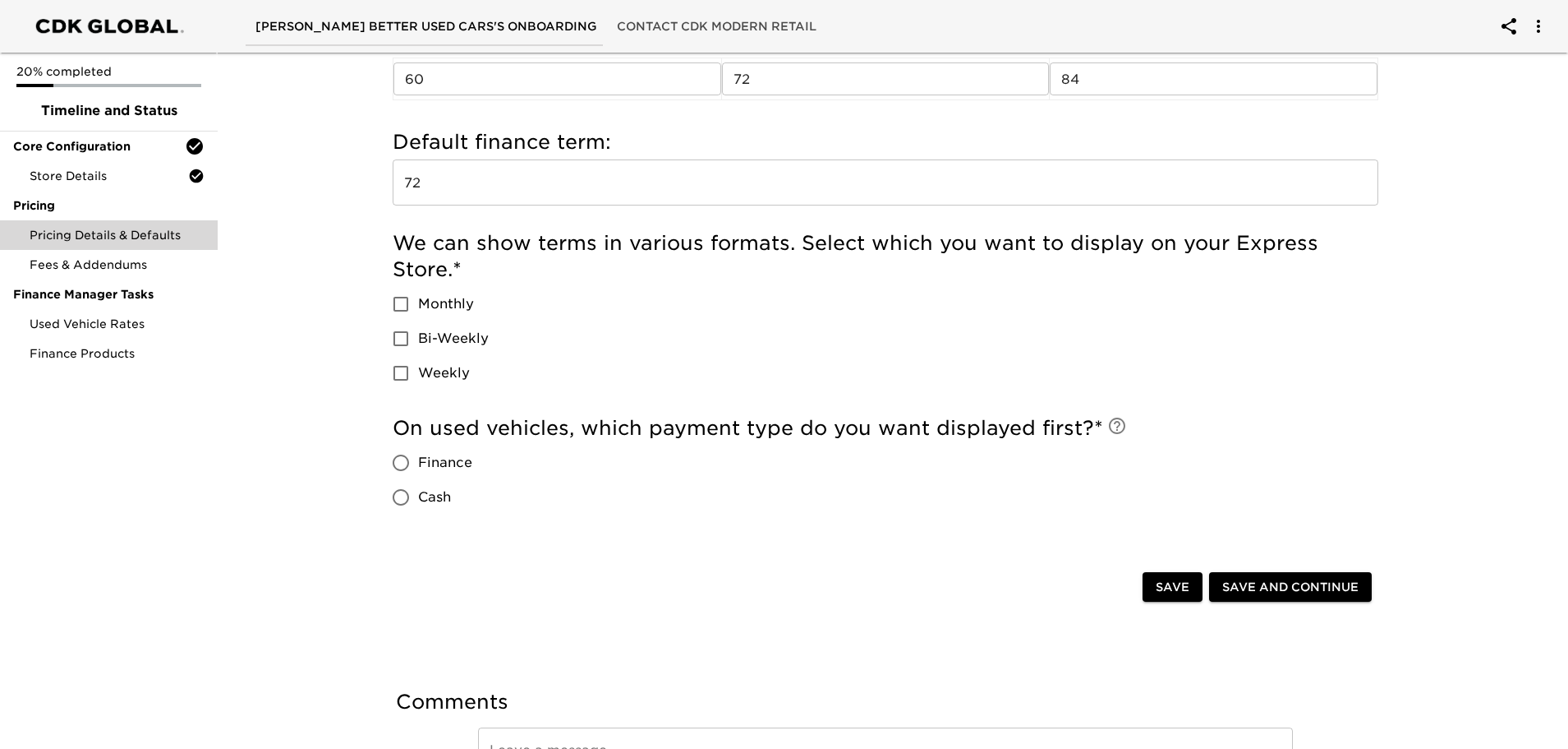
scroll to position [575, 0]
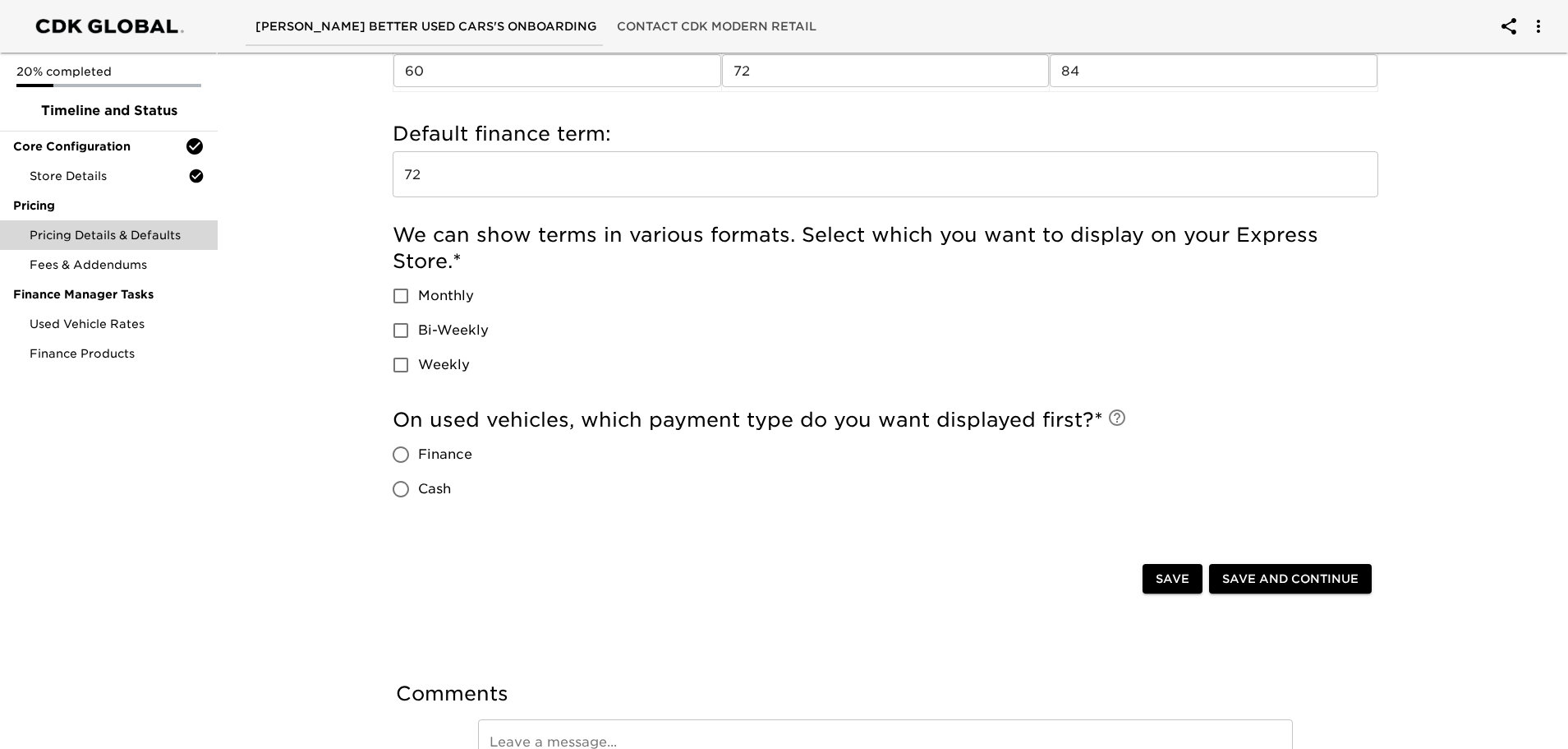
click at [404, 331] on input "Bi-Weekly" at bounding box center [401, 331] width 35 height 35
checkbox input "true"
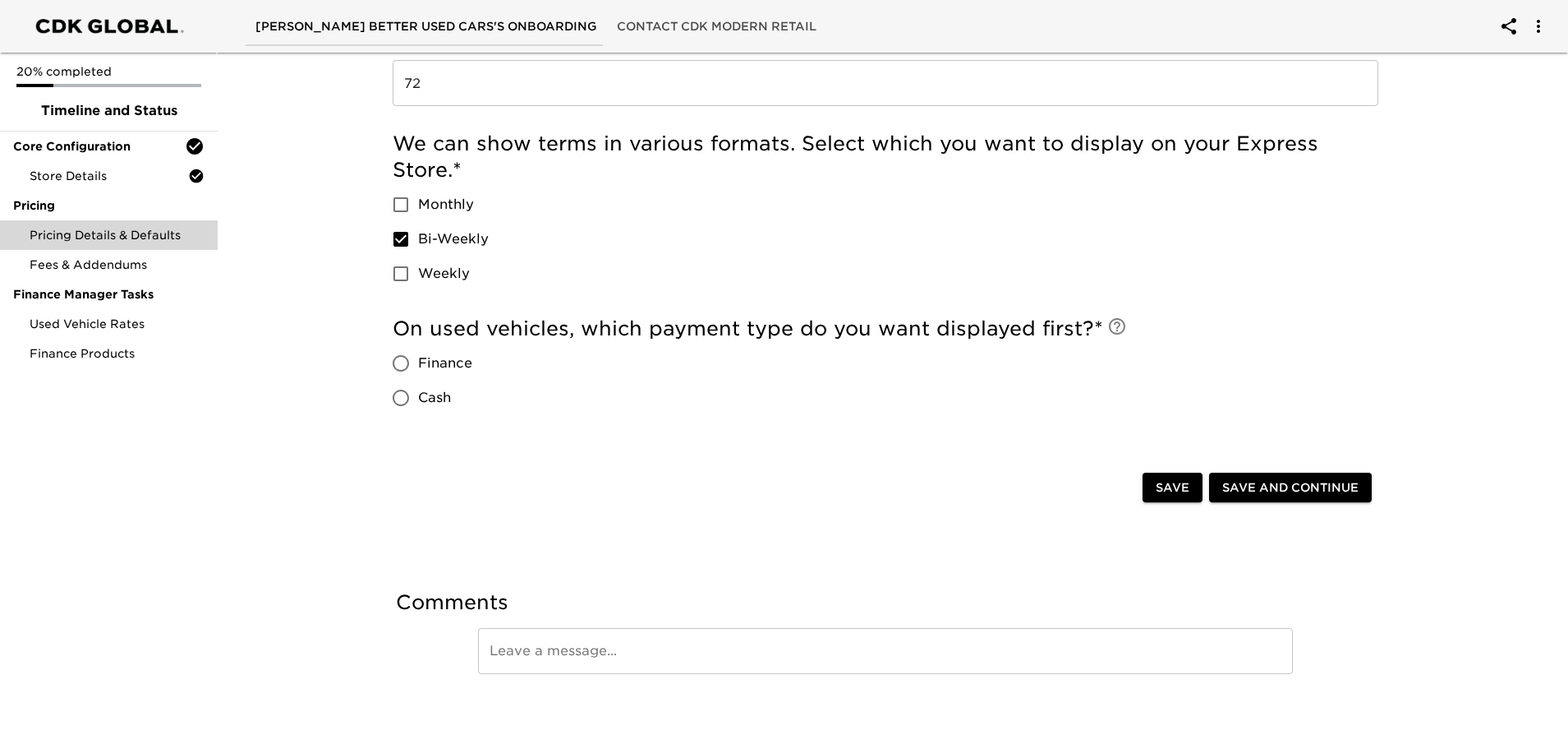
scroll to position [669, 0]
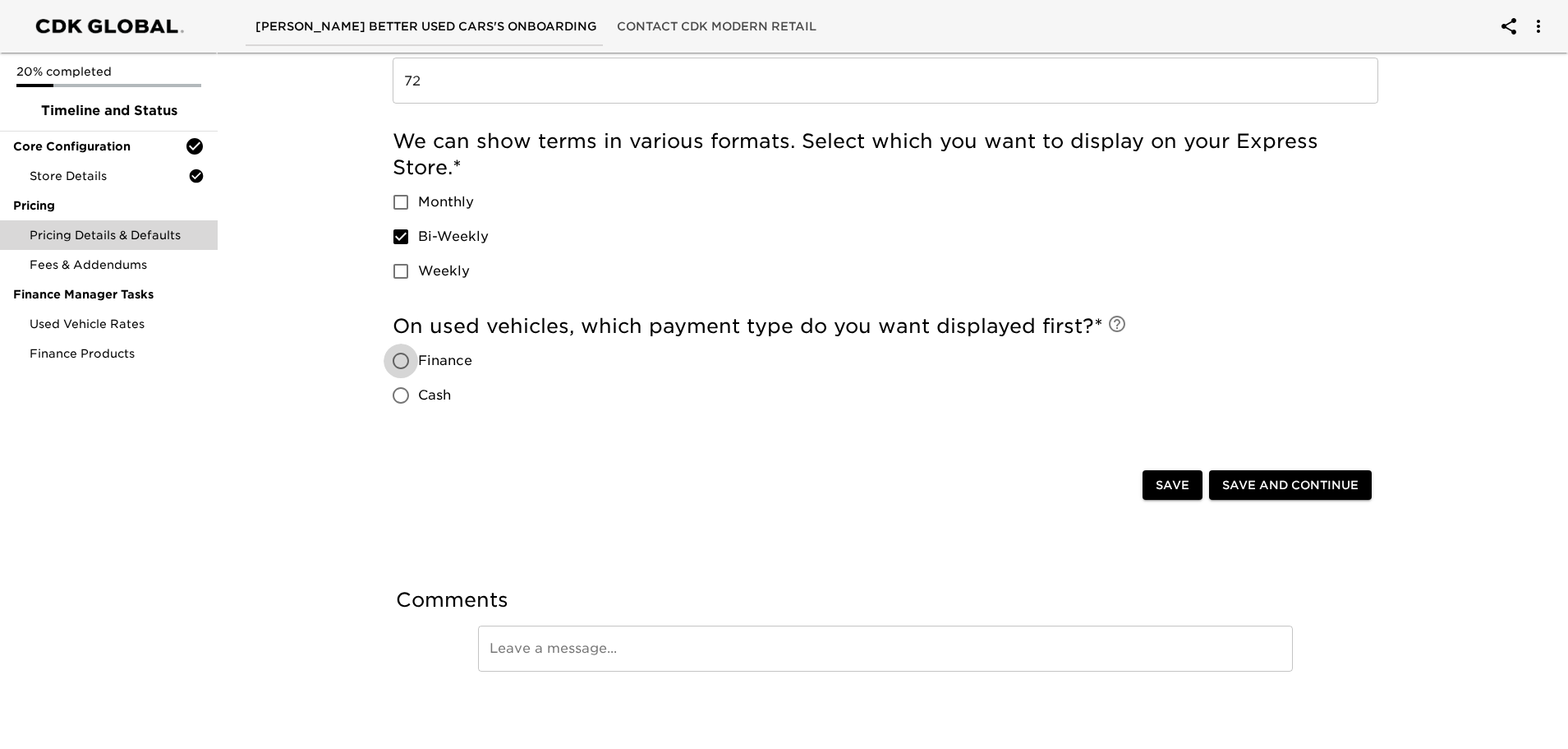
click at [401, 358] on input "Finance" at bounding box center [401, 361] width 35 height 35
radio input "true"
click at [1263, 490] on span "Save and Continue" at bounding box center [1290, 485] width 136 height 21
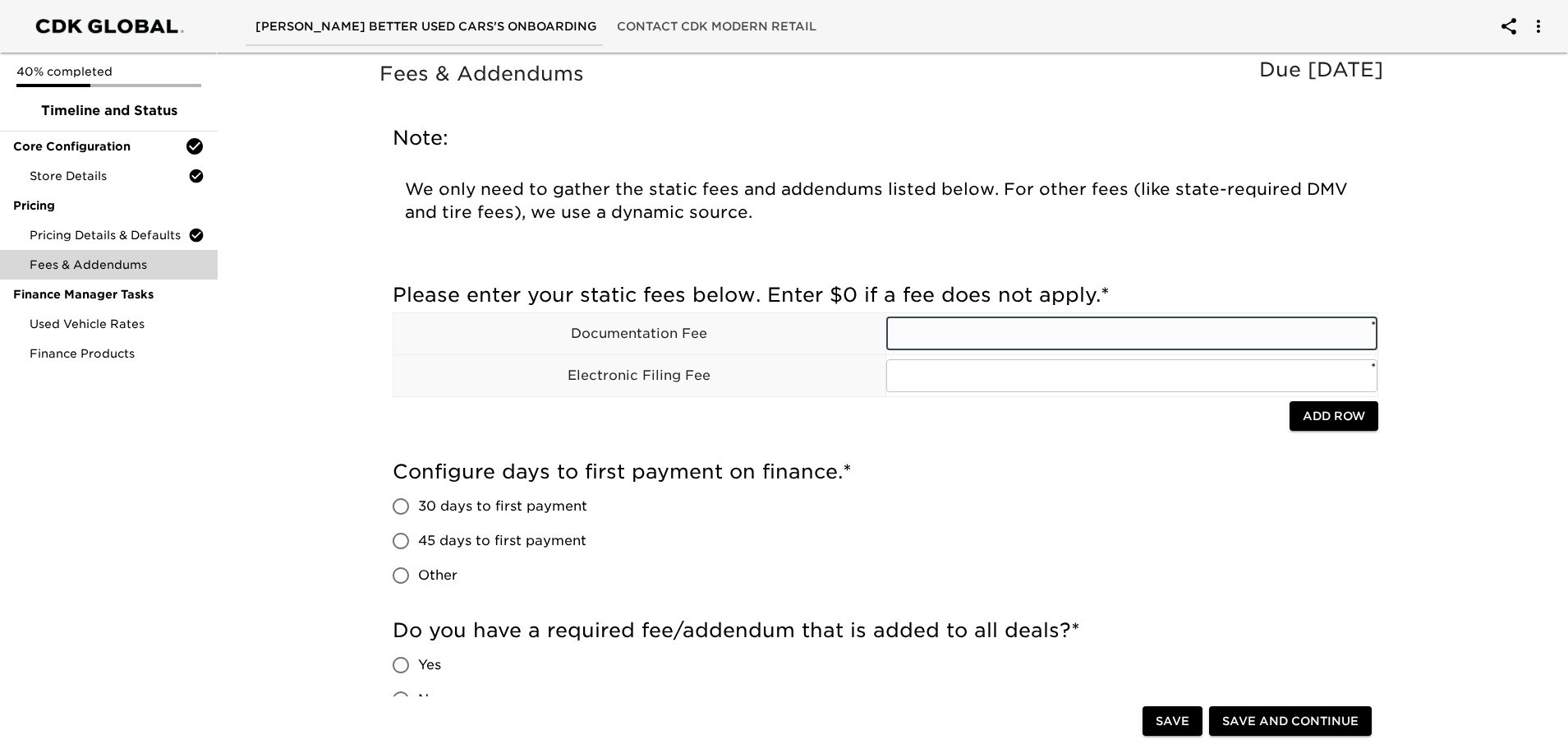
click at [944, 338] on input "text" at bounding box center [1132, 333] width 492 height 33
type input "0"
click at [920, 374] on input "text" at bounding box center [1132, 376] width 492 height 33
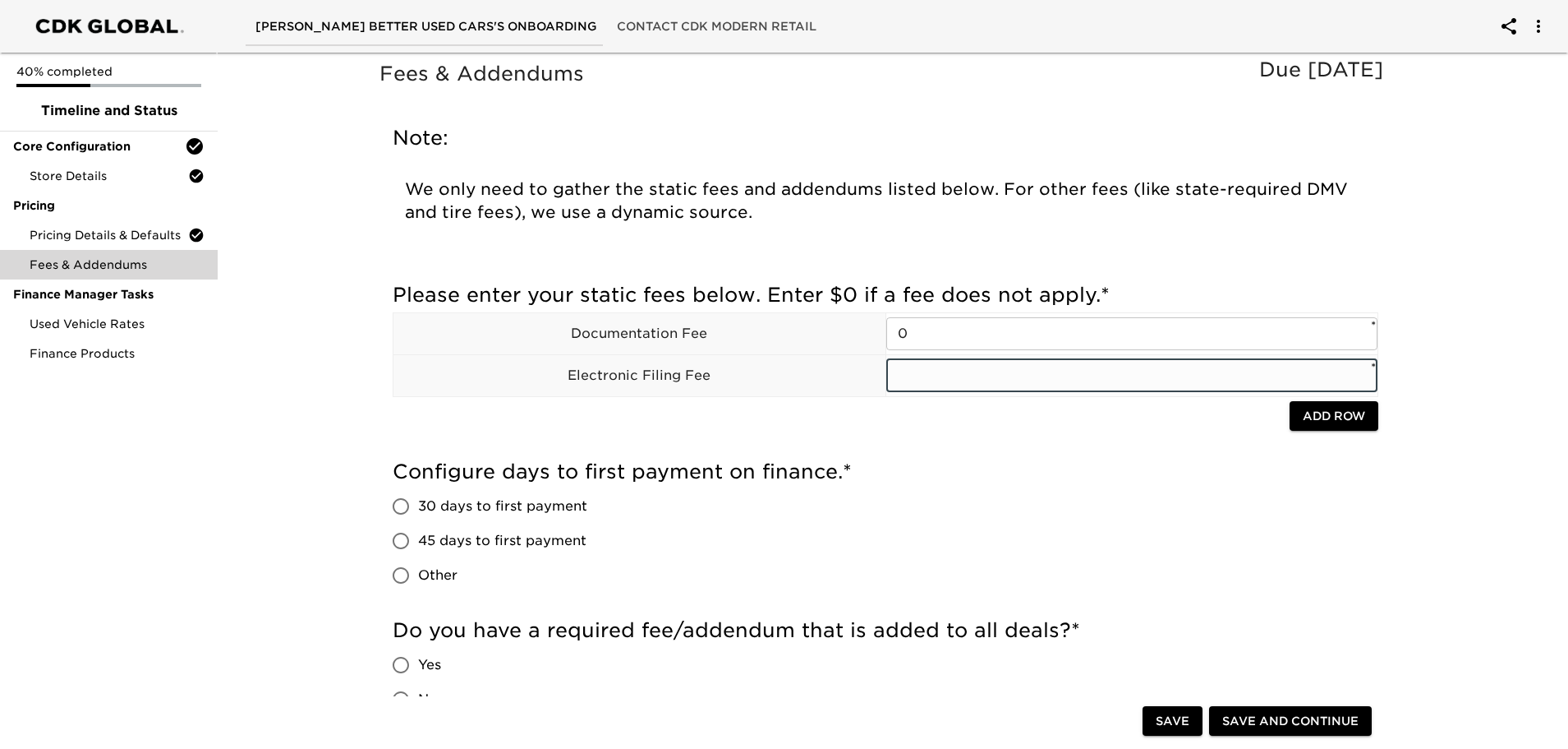
type input "0"
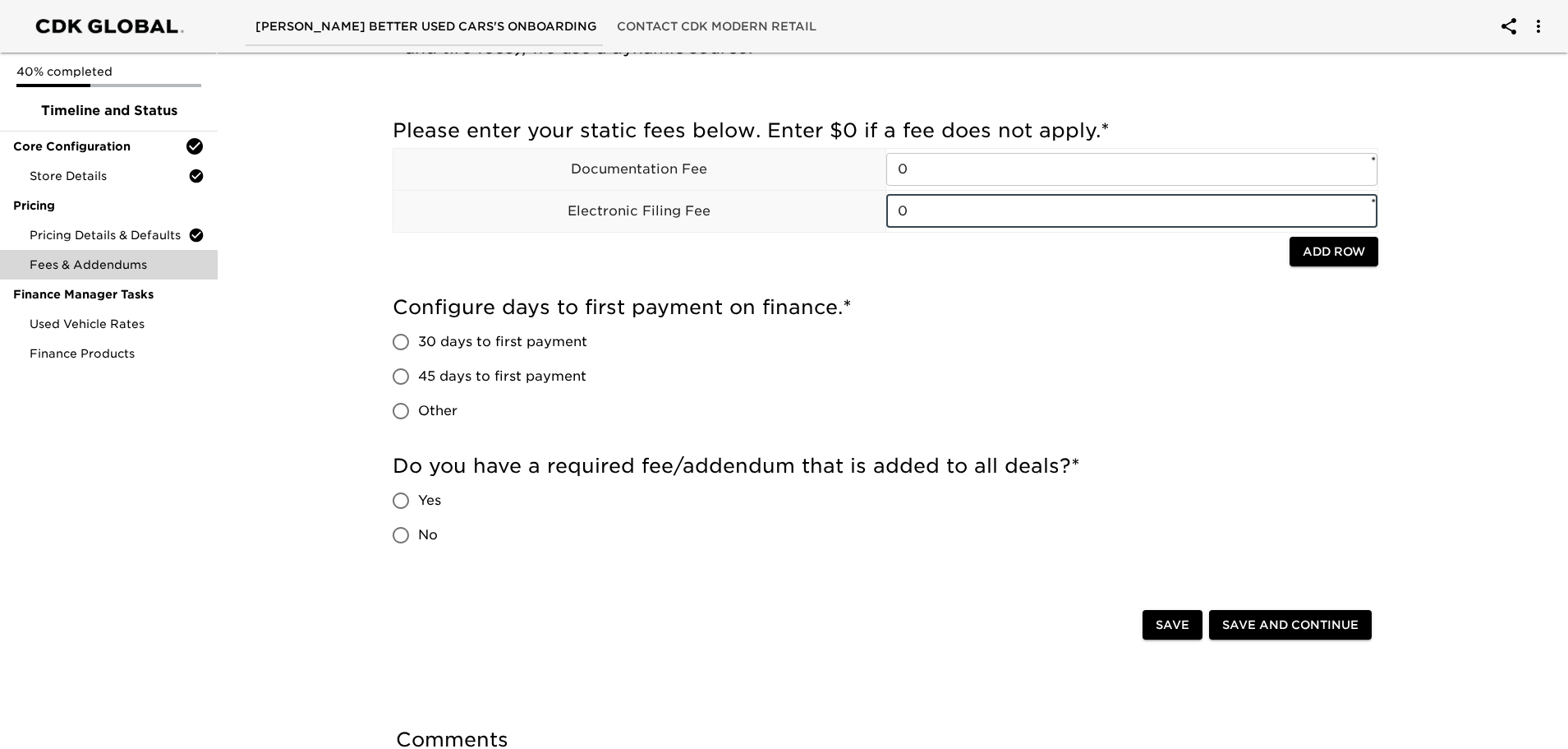
scroll to position [246, 0]
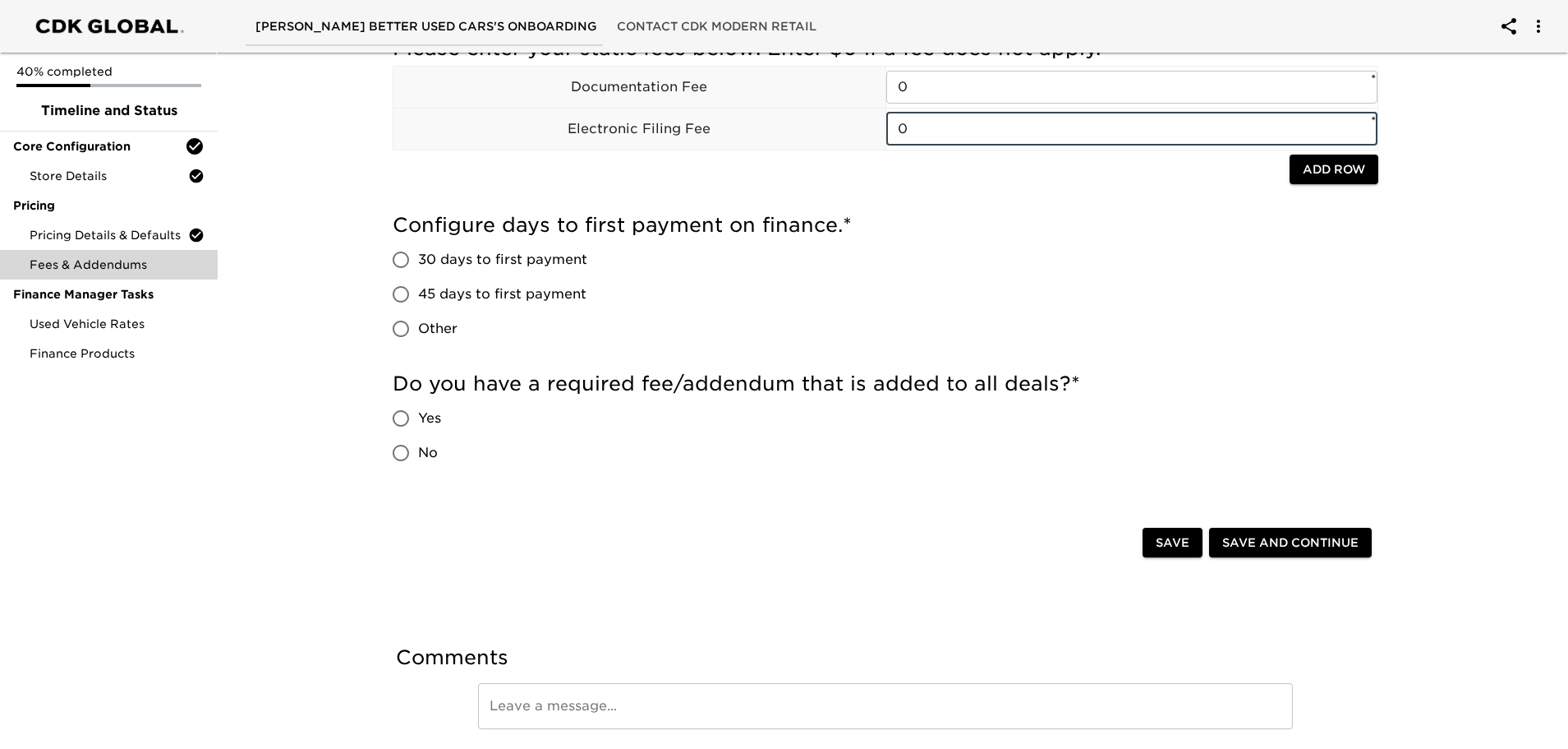
click at [1359, 171] on span "Add Row" at bounding box center [1335, 170] width 62 height 21
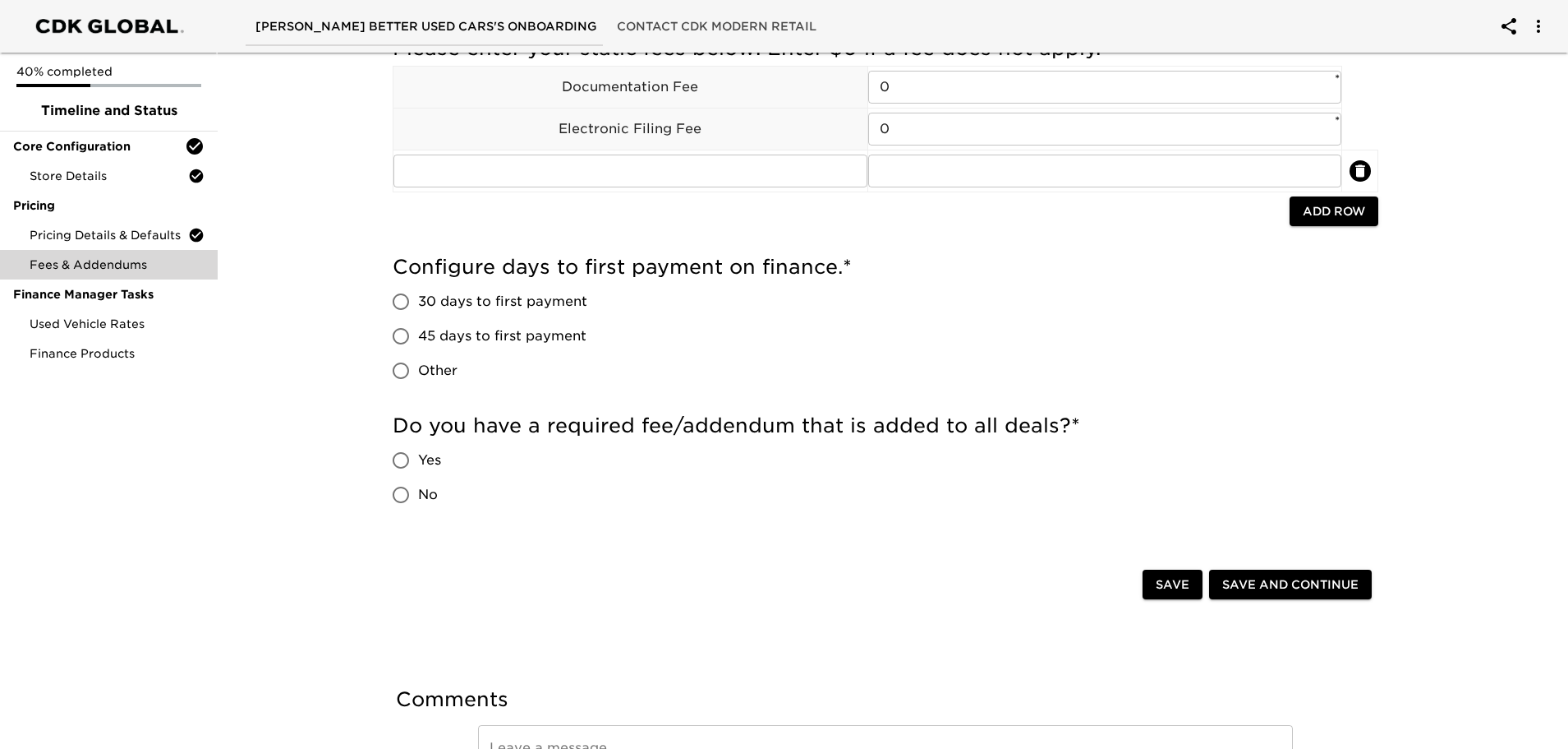
scroll to position [82, 0]
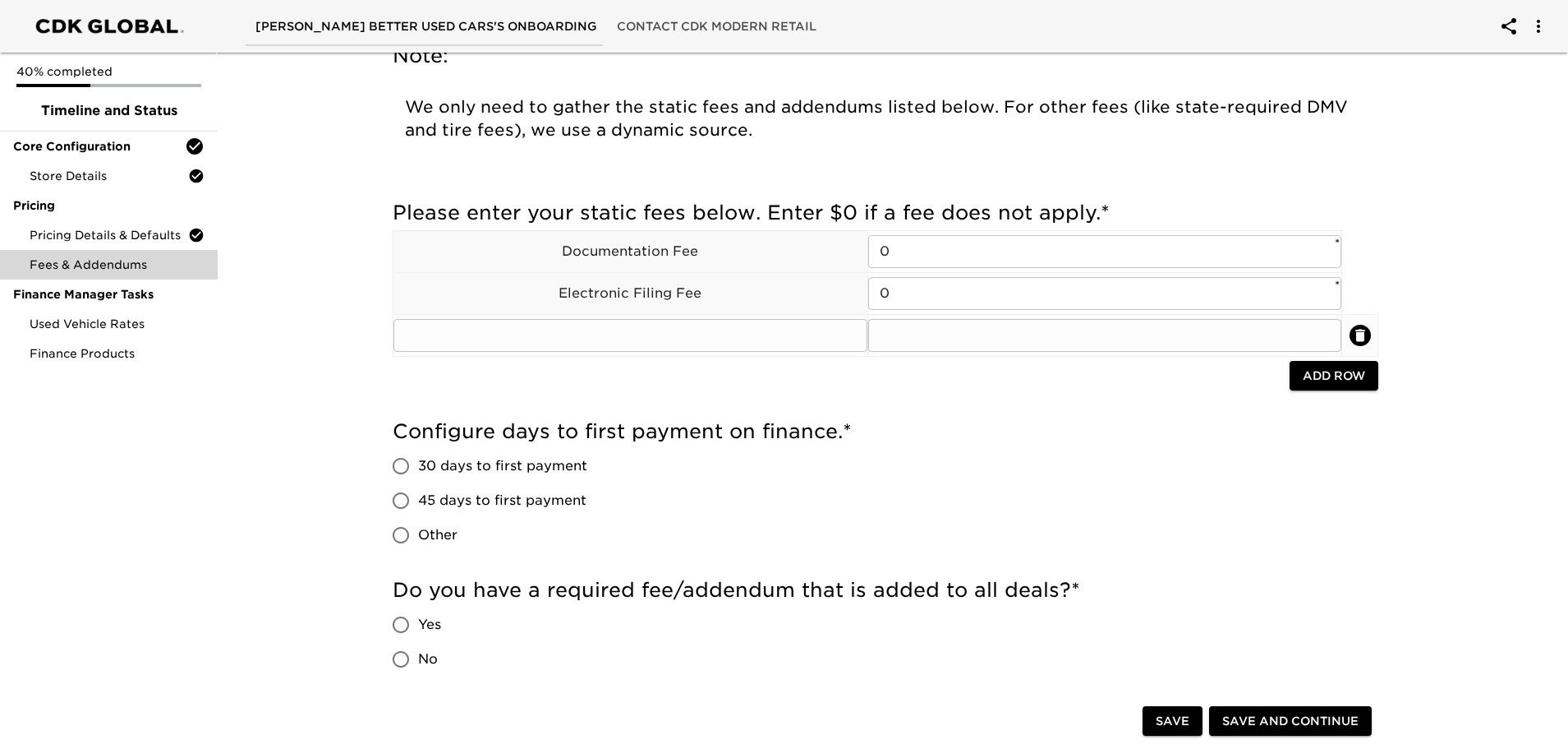
click at [1365, 338] on icon "delete" at bounding box center [1360, 335] width 16 height 16
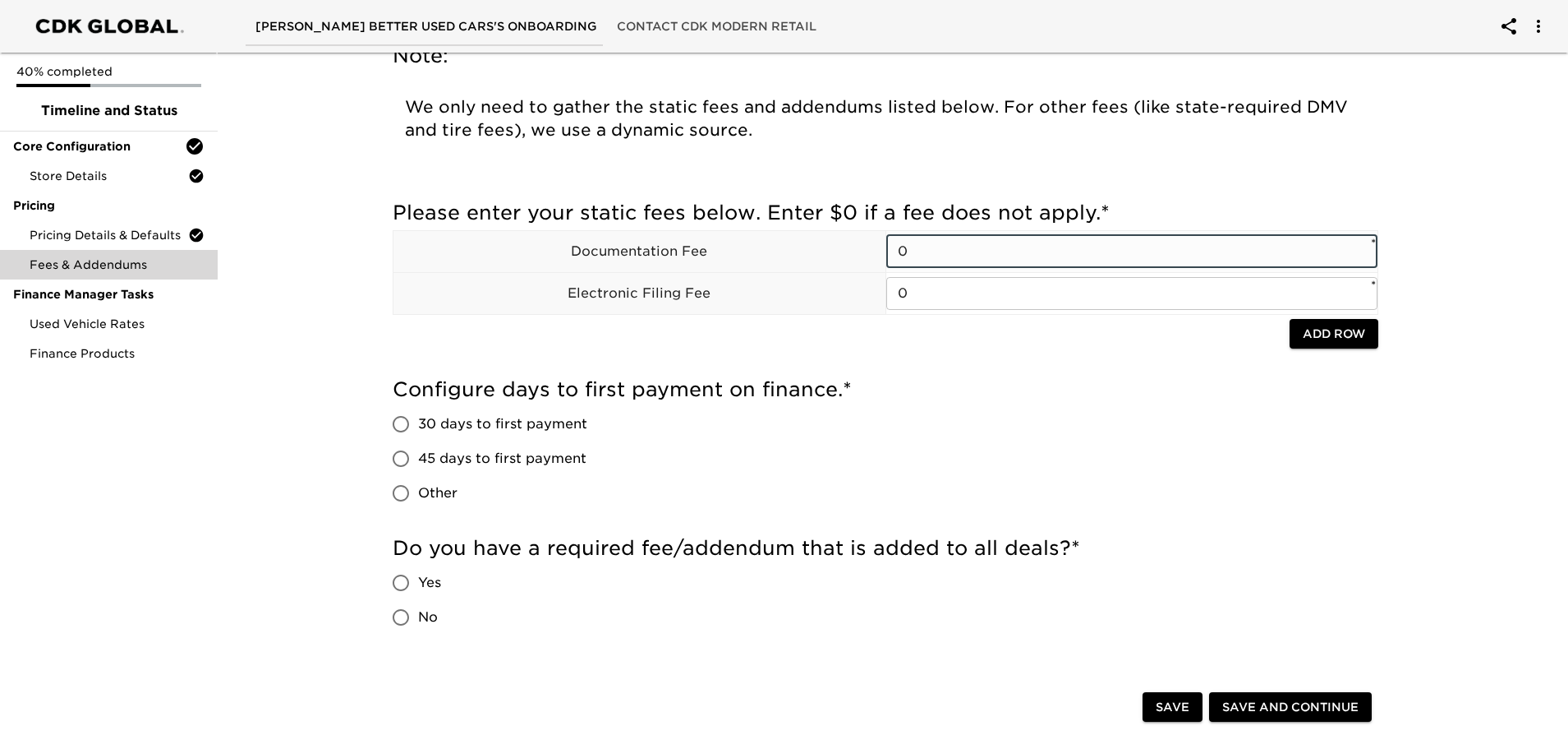
click at [967, 253] on input "0" at bounding box center [1132, 252] width 492 height 33
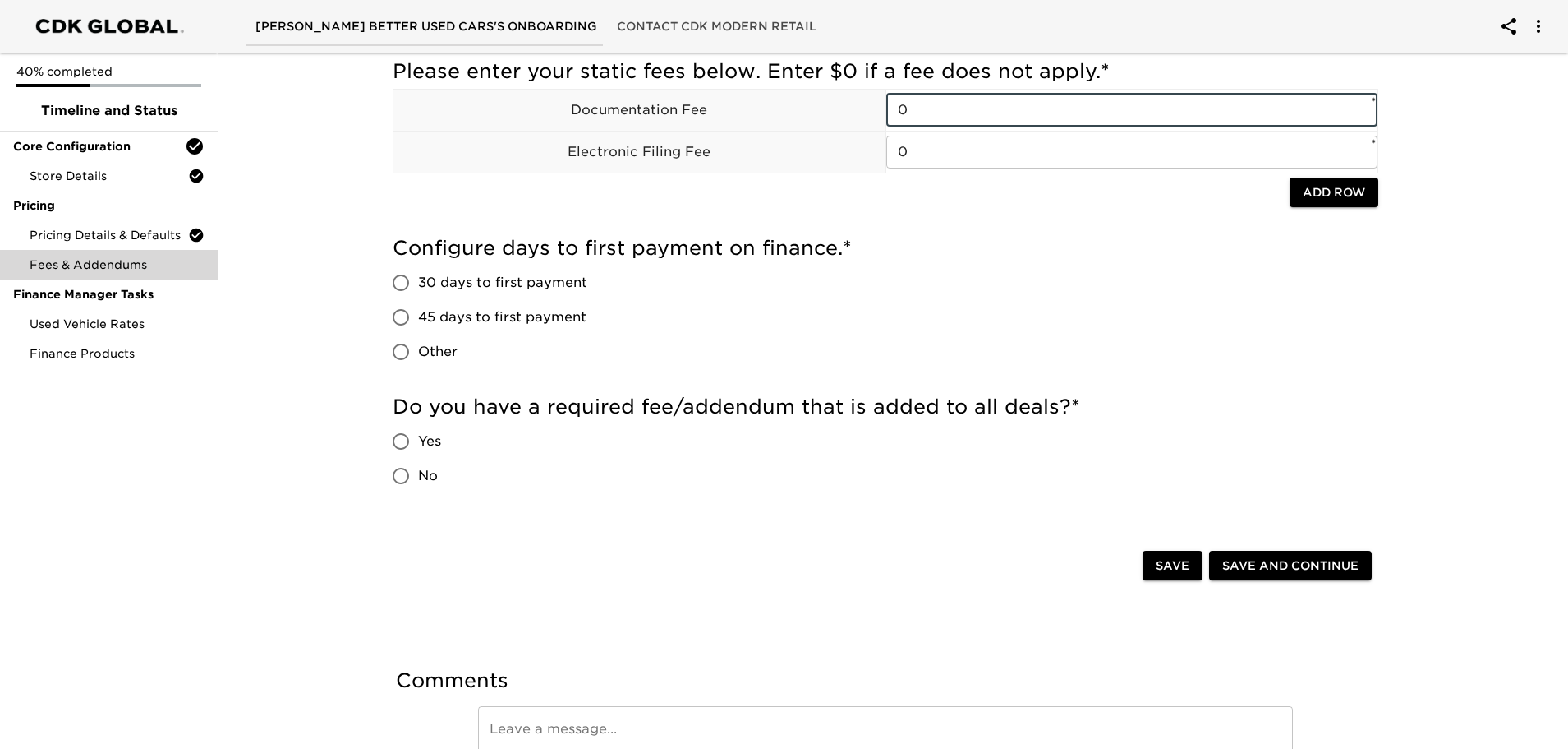
scroll to position [304, 0]
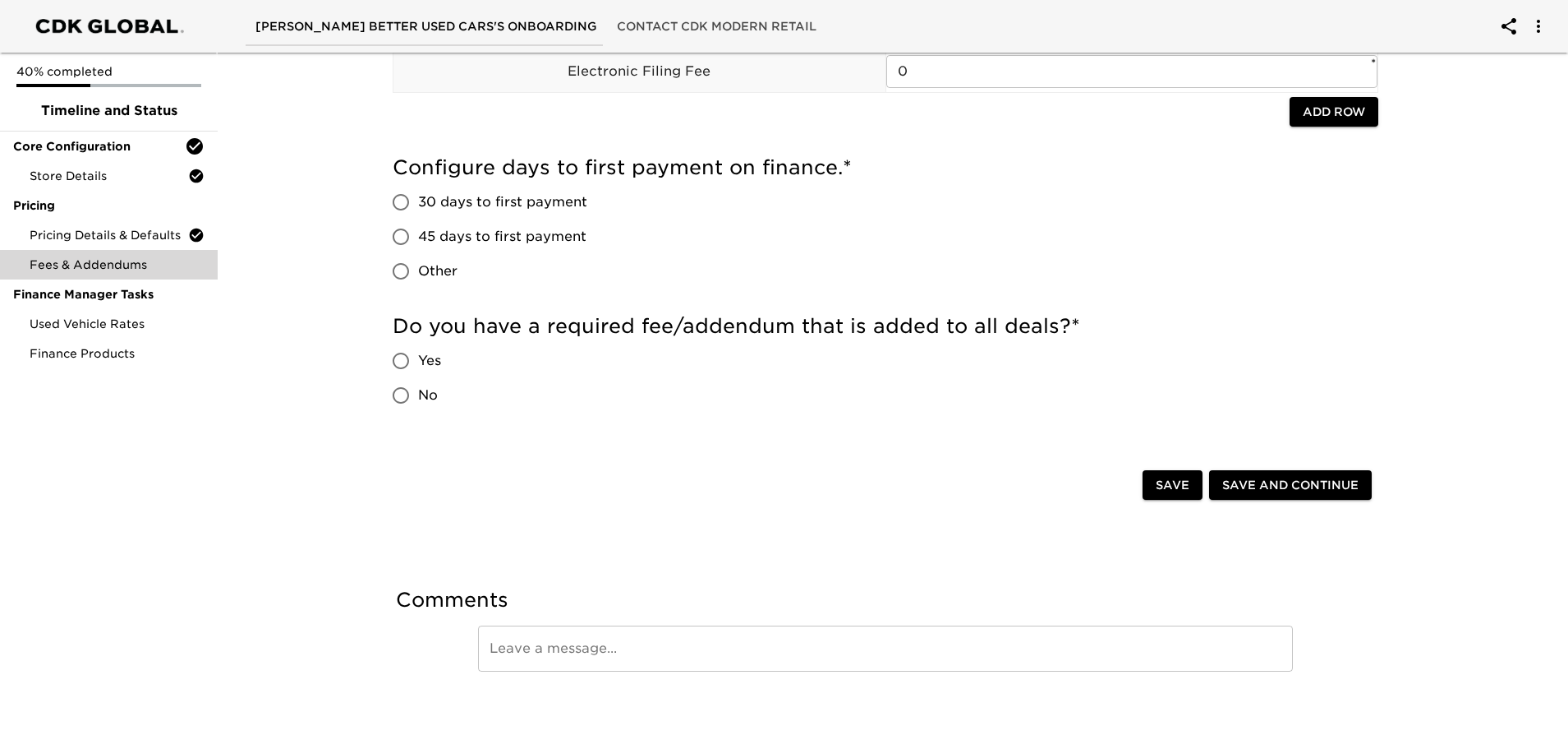
click at [1089, 122] on div at bounding box center [842, 114] width 897 height 34
click at [410, 208] on input "30 days to first payment" at bounding box center [401, 202] width 35 height 35
radio input "true"
click at [418, 402] on span "No" at bounding box center [428, 395] width 20 height 20
click at [418, 402] on input "No" at bounding box center [401, 396] width 35 height 35
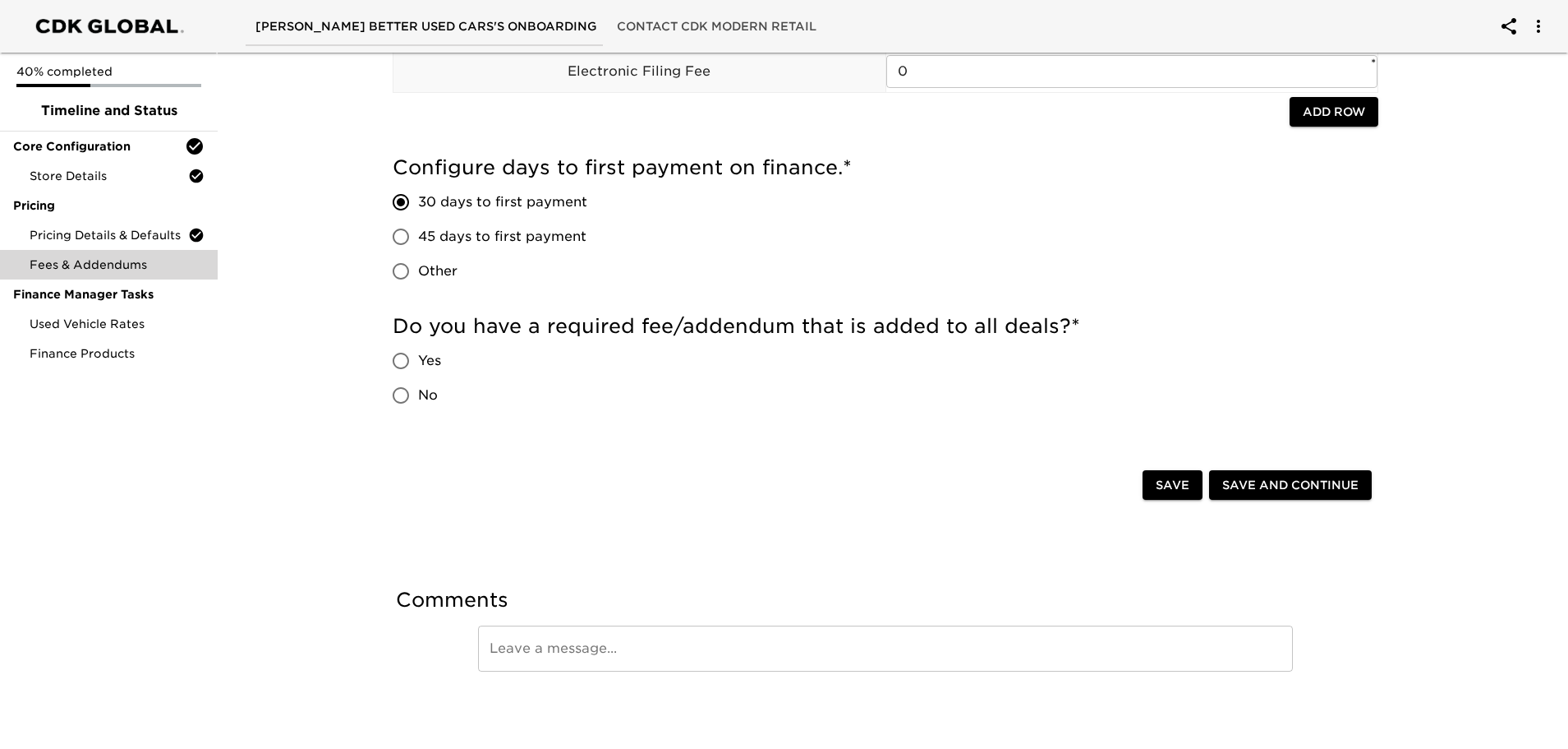
radio input "true"
click at [1256, 483] on span "Save and Continue" at bounding box center [1290, 485] width 136 height 21
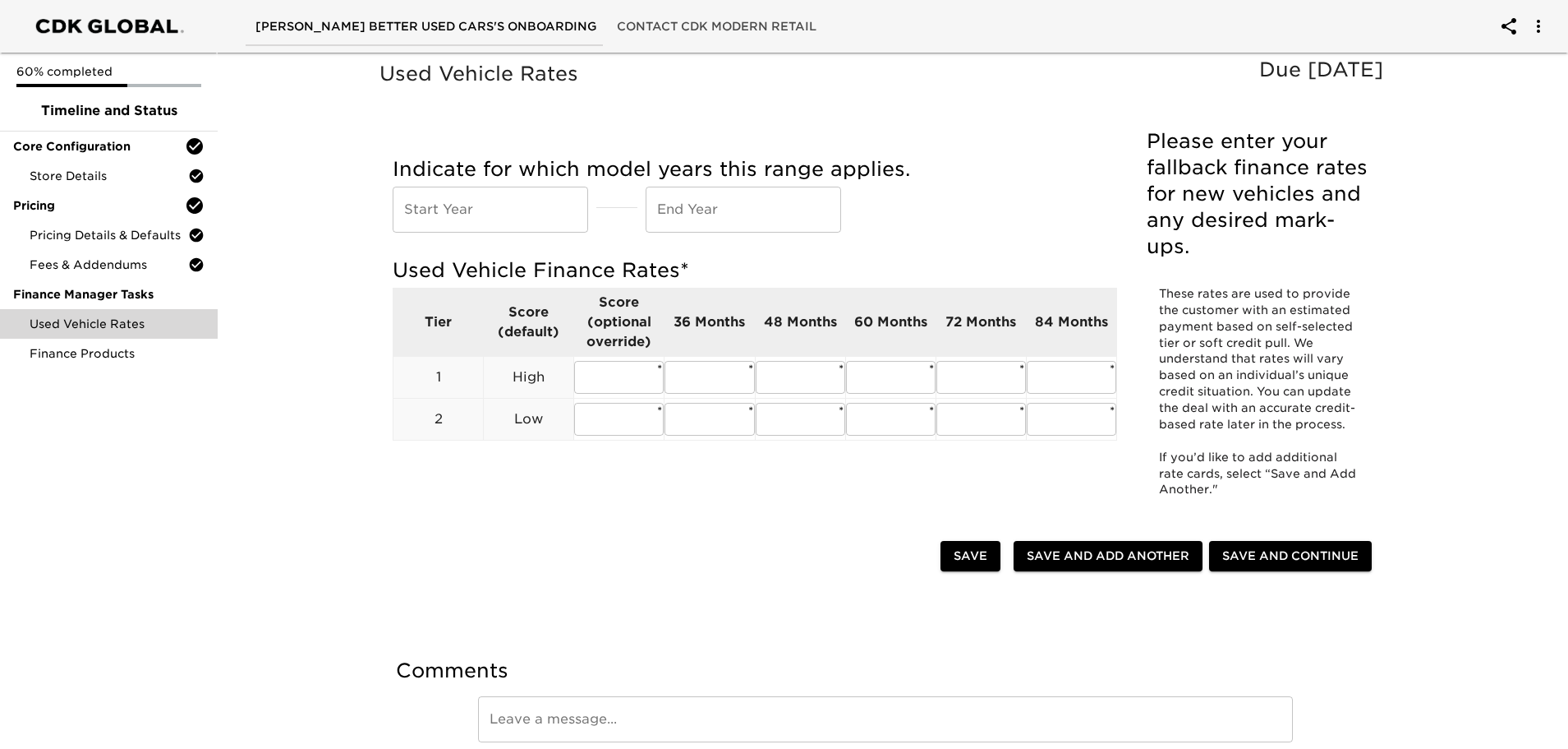
click at [516, 205] on input "text" at bounding box center [490, 209] width 195 height 46
type input "2018"
click at [723, 209] on input "text" at bounding box center [743, 209] width 195 height 46
type input "2026"
click at [716, 533] on div "Save Save and Add Another Add Another Save and Continue" at bounding box center [885, 557] width 1012 height 53
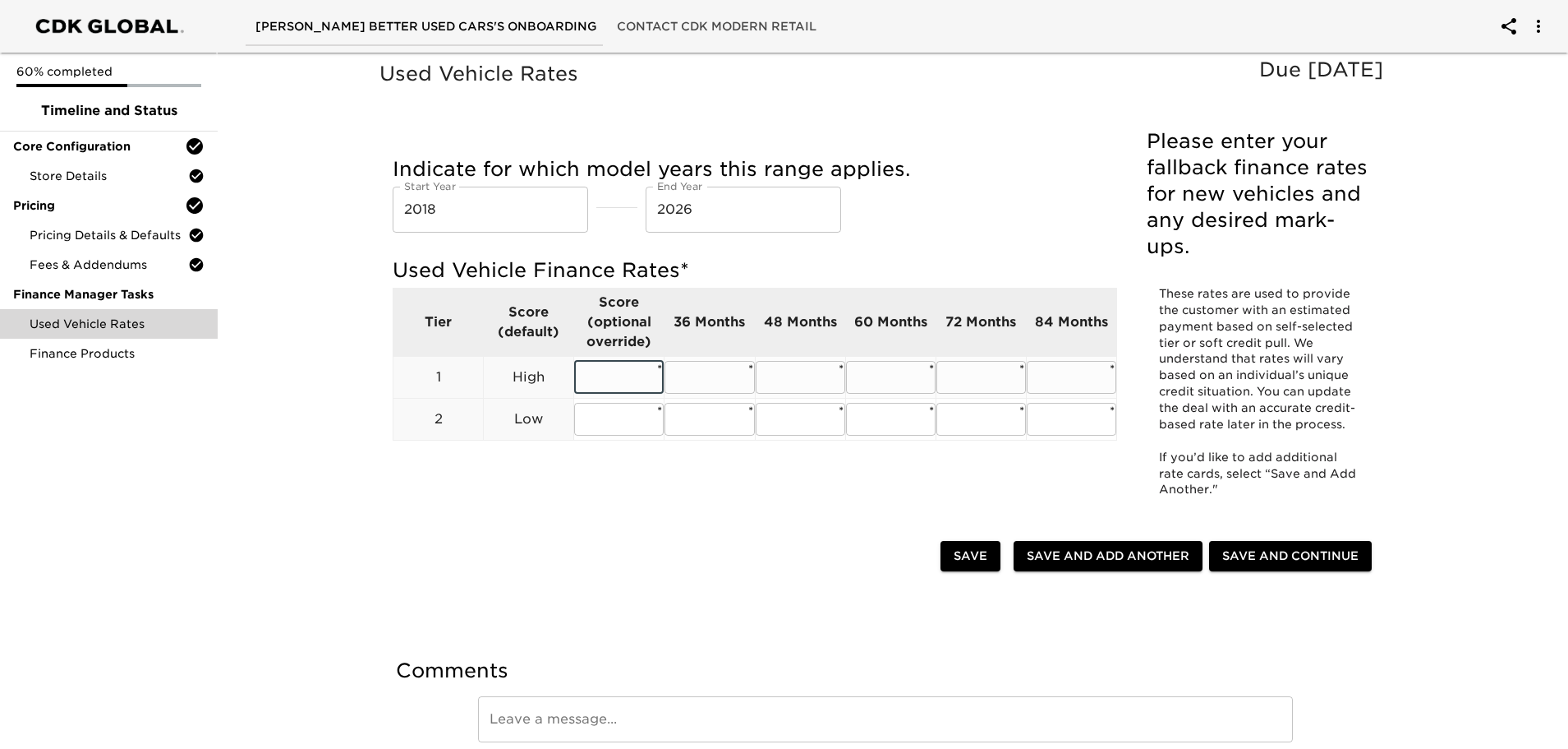
click at [650, 372] on input "text" at bounding box center [619, 378] width 89 height 33
click at [403, 396] on td "1" at bounding box center [438, 377] width 90 height 42
click at [617, 384] on input "text" at bounding box center [619, 378] width 89 height 33
click at [676, 526] on div "Used Vehicle Rates Due [DATE] Please enter your fallback finance rates for new …" at bounding box center [886, 293] width 1019 height 473
click at [438, 215] on input "2018" at bounding box center [490, 209] width 195 height 46
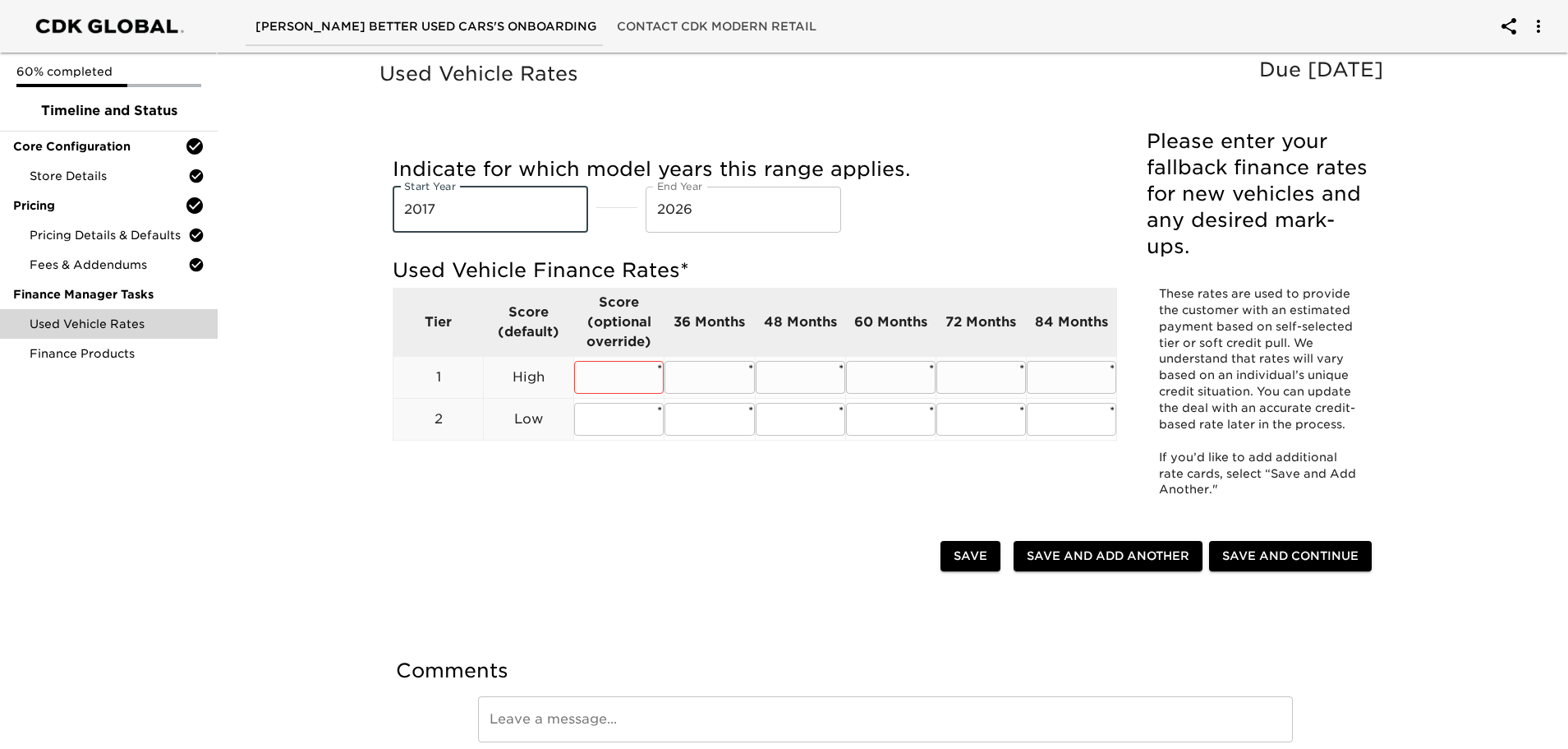
type input "2017"
click at [617, 373] on input "text" at bounding box center [619, 378] width 89 height 33
click at [707, 338] on td "36 Months" at bounding box center [710, 321] width 90 height 69
click at [728, 378] on input "text" at bounding box center [709, 378] width 89 height 33
click at [885, 279] on h5 "Used Vehicle Finance Rates *" at bounding box center [755, 270] width 725 height 26
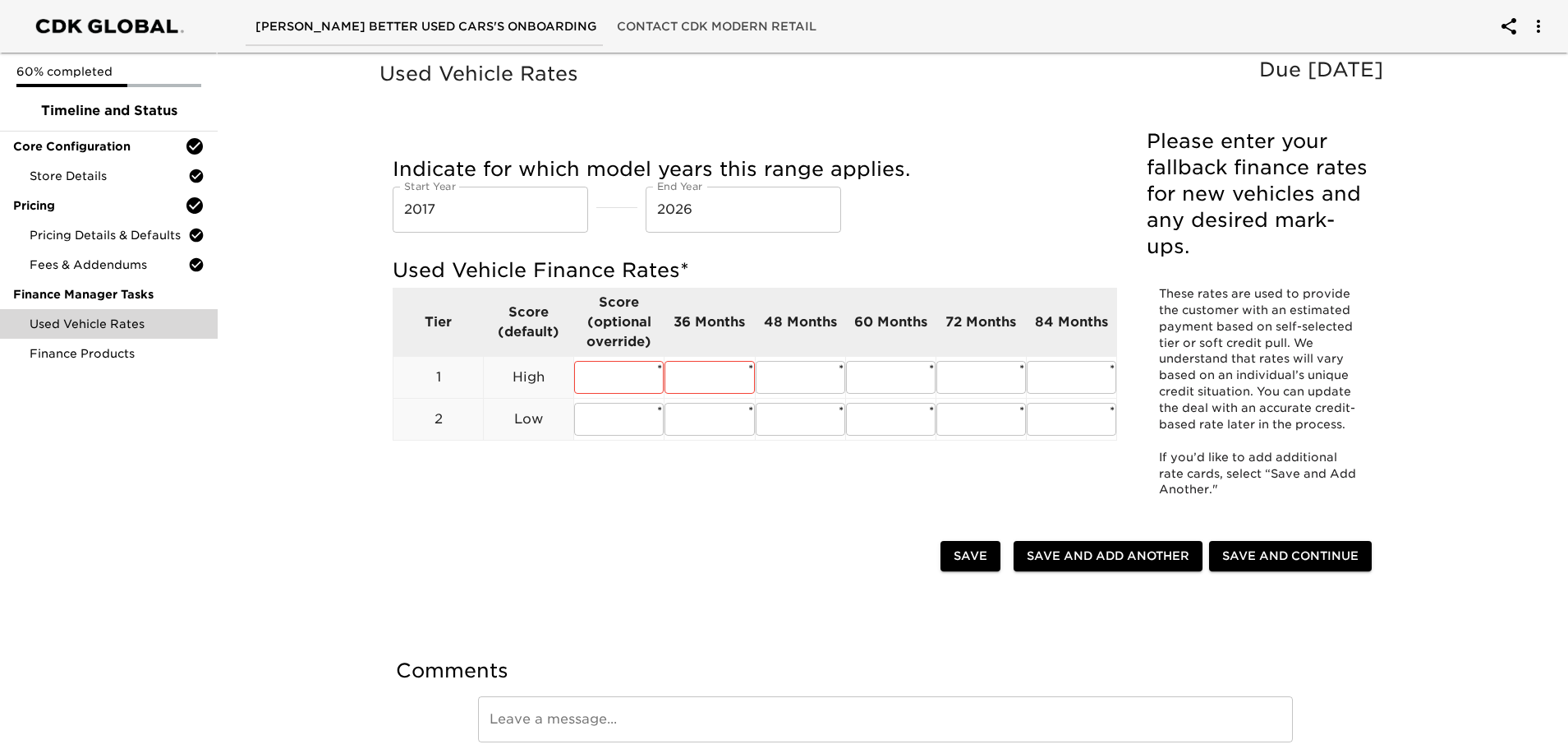
click at [548, 491] on div "Indicate for which model years this range applies. Start Year [DATE] Start Year…" at bounding box center [755, 312] width 758 height 361
click at [1070, 372] on input "text" at bounding box center [1071, 378] width 89 height 33
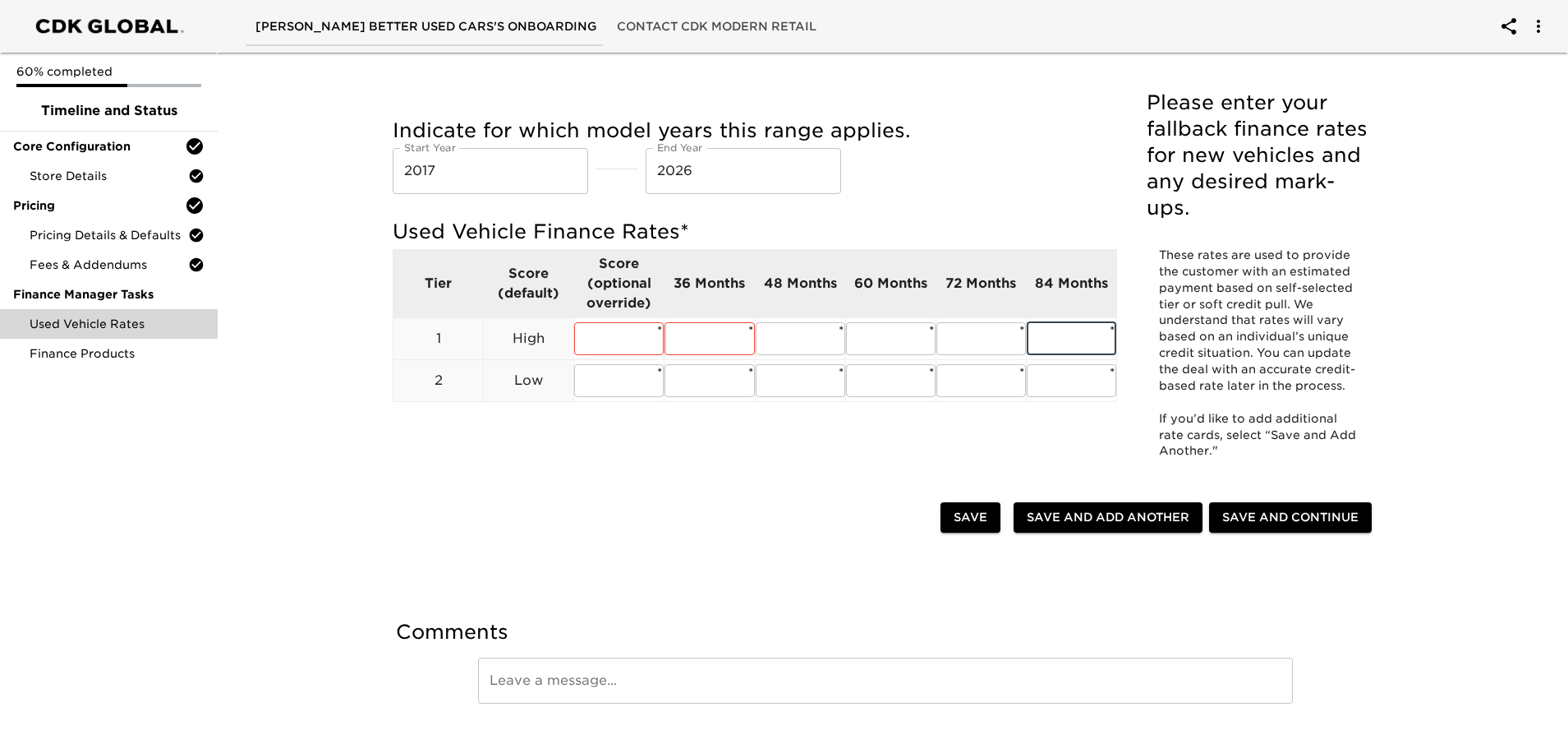
scroll to position [70, 0]
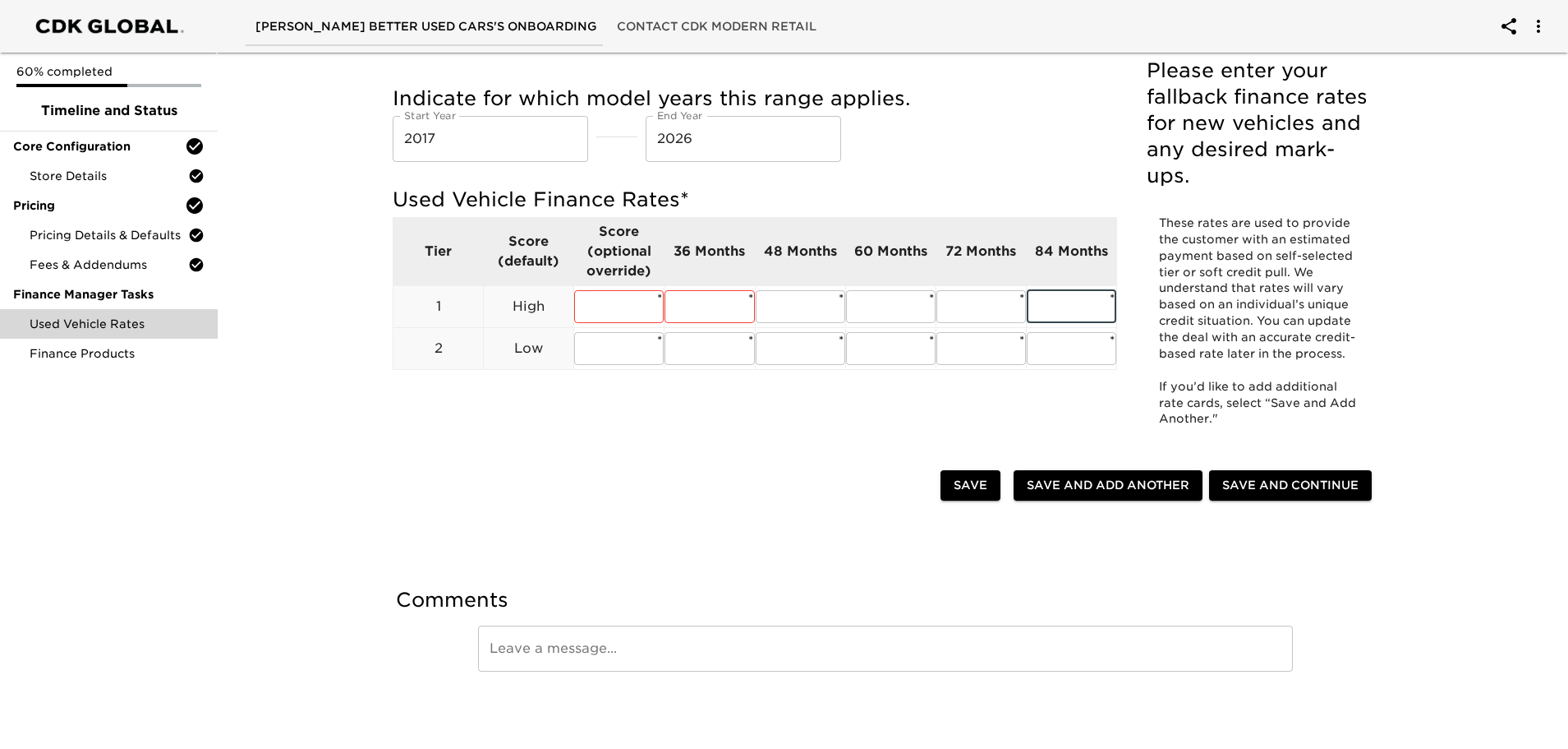
click at [1104, 492] on span "Save and Add Another" at bounding box center [1107, 485] width 162 height 21
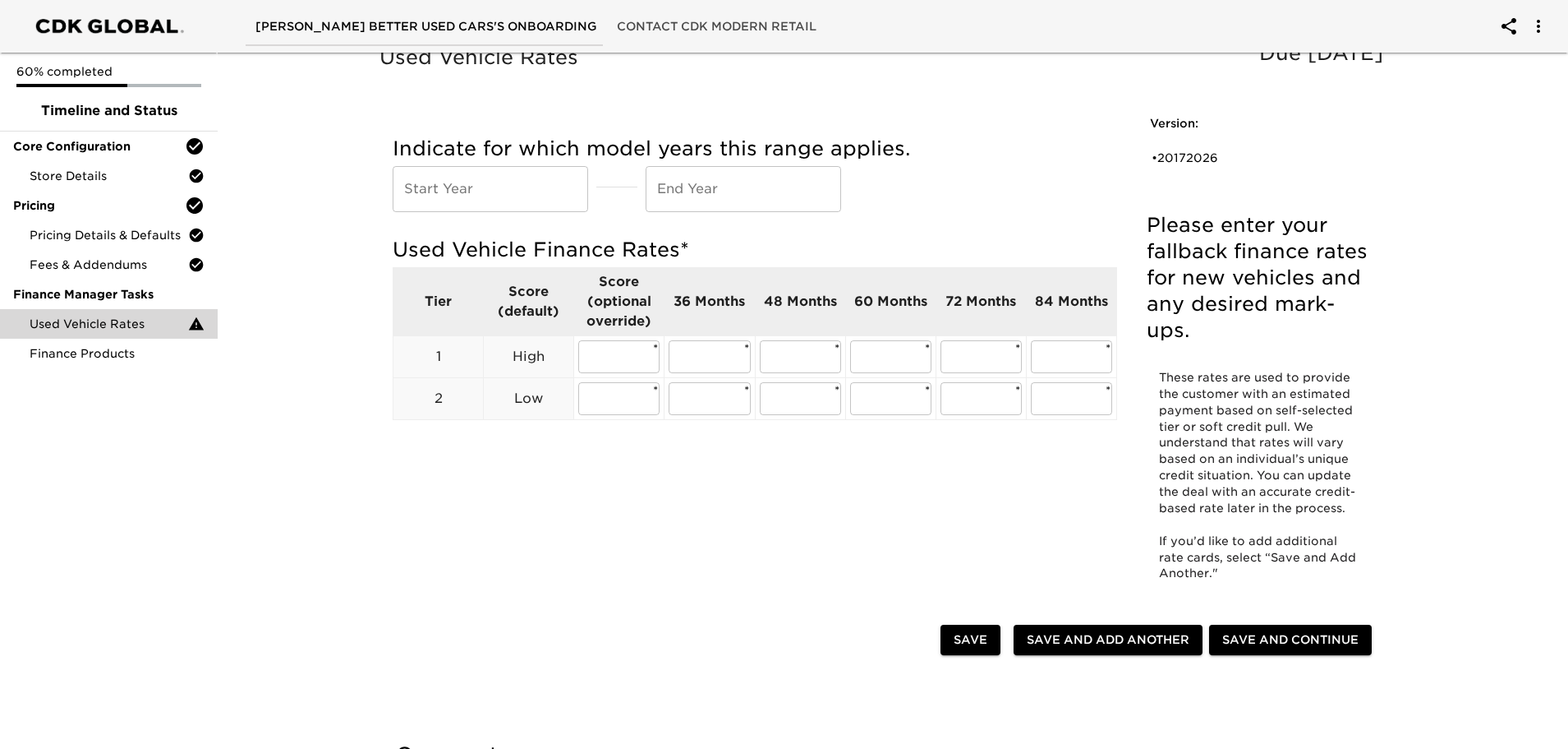
scroll to position [0, 0]
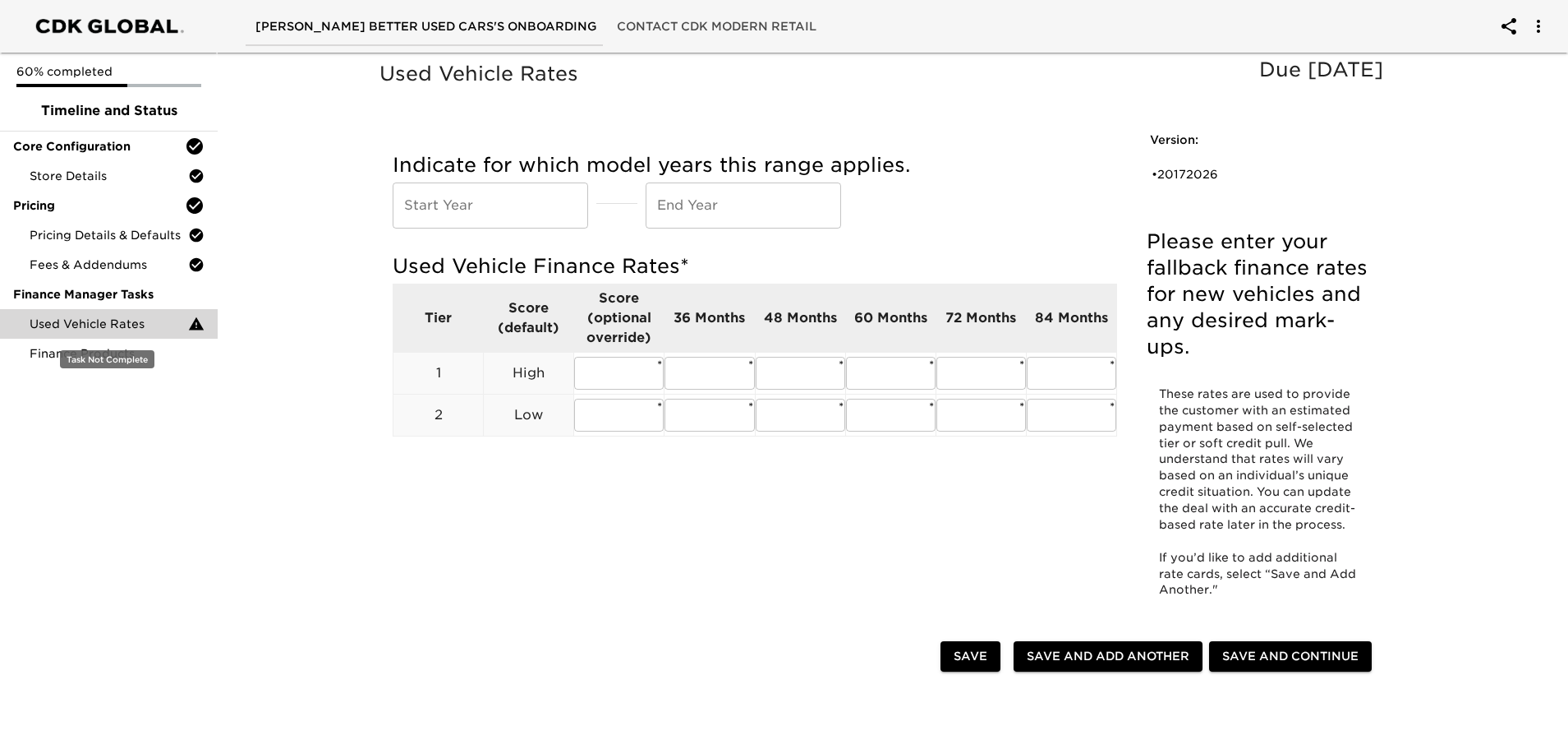
click at [55, 318] on span "Used Vehicle Rates" at bounding box center [108, 324] width 159 height 16
click at [606, 384] on input "text" at bounding box center [619, 373] width 89 height 33
click at [722, 371] on input "text" at bounding box center [709, 373] width 89 height 33
click at [715, 404] on input "text" at bounding box center [709, 415] width 89 height 33
click at [810, 419] on input "text" at bounding box center [800, 415] width 89 height 33
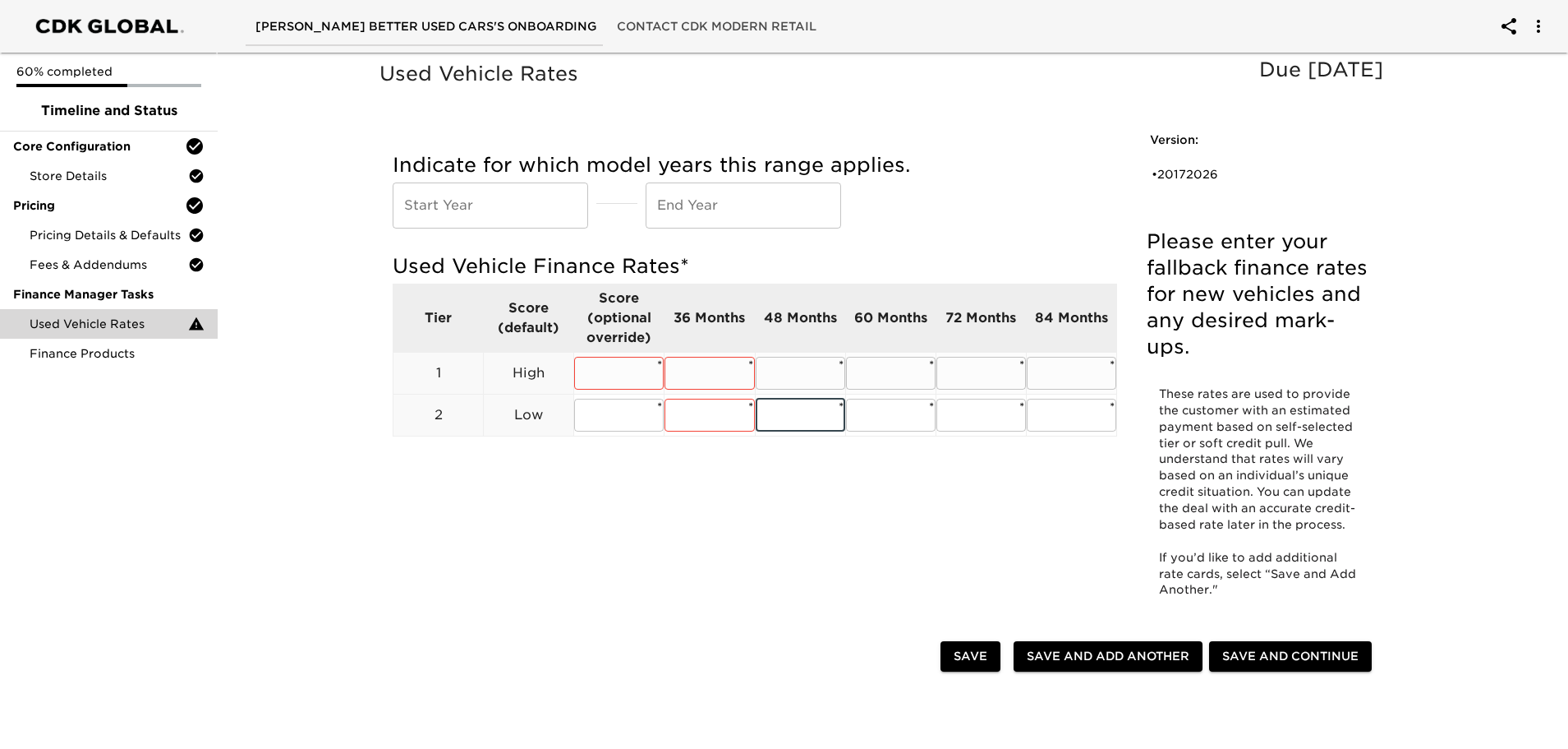
click at [810, 377] on input "text" at bounding box center [800, 373] width 89 height 33
click at [890, 374] on input "text" at bounding box center [890, 373] width 89 height 33
click at [957, 376] on input "text" at bounding box center [981, 373] width 89 height 33
click at [980, 419] on input "text" at bounding box center [981, 415] width 89 height 33
click at [896, 411] on input "text" at bounding box center [890, 415] width 89 height 33
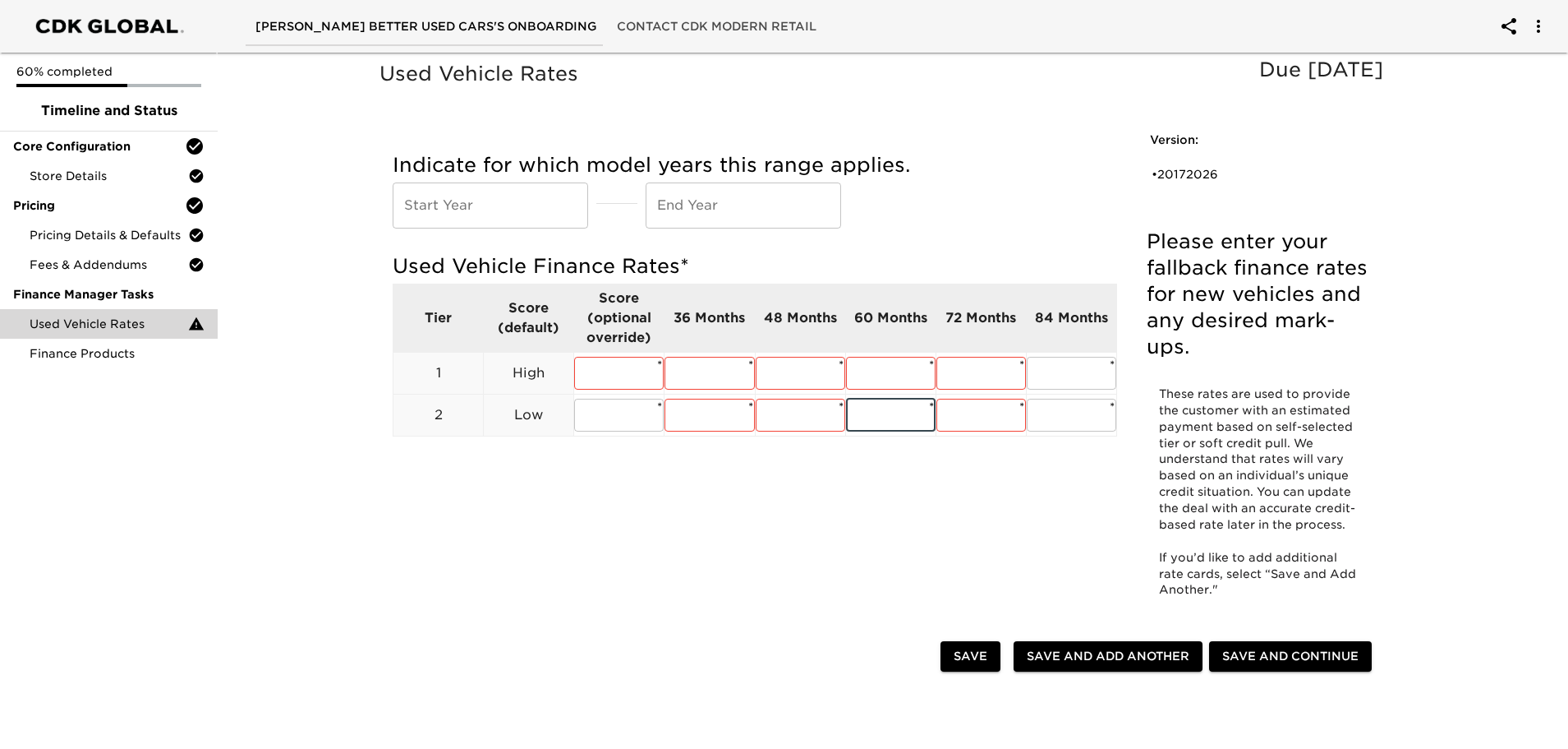
click at [458, 205] on input "text" at bounding box center [490, 205] width 195 height 46
click at [1086, 358] on input "text" at bounding box center [1071, 373] width 89 height 33
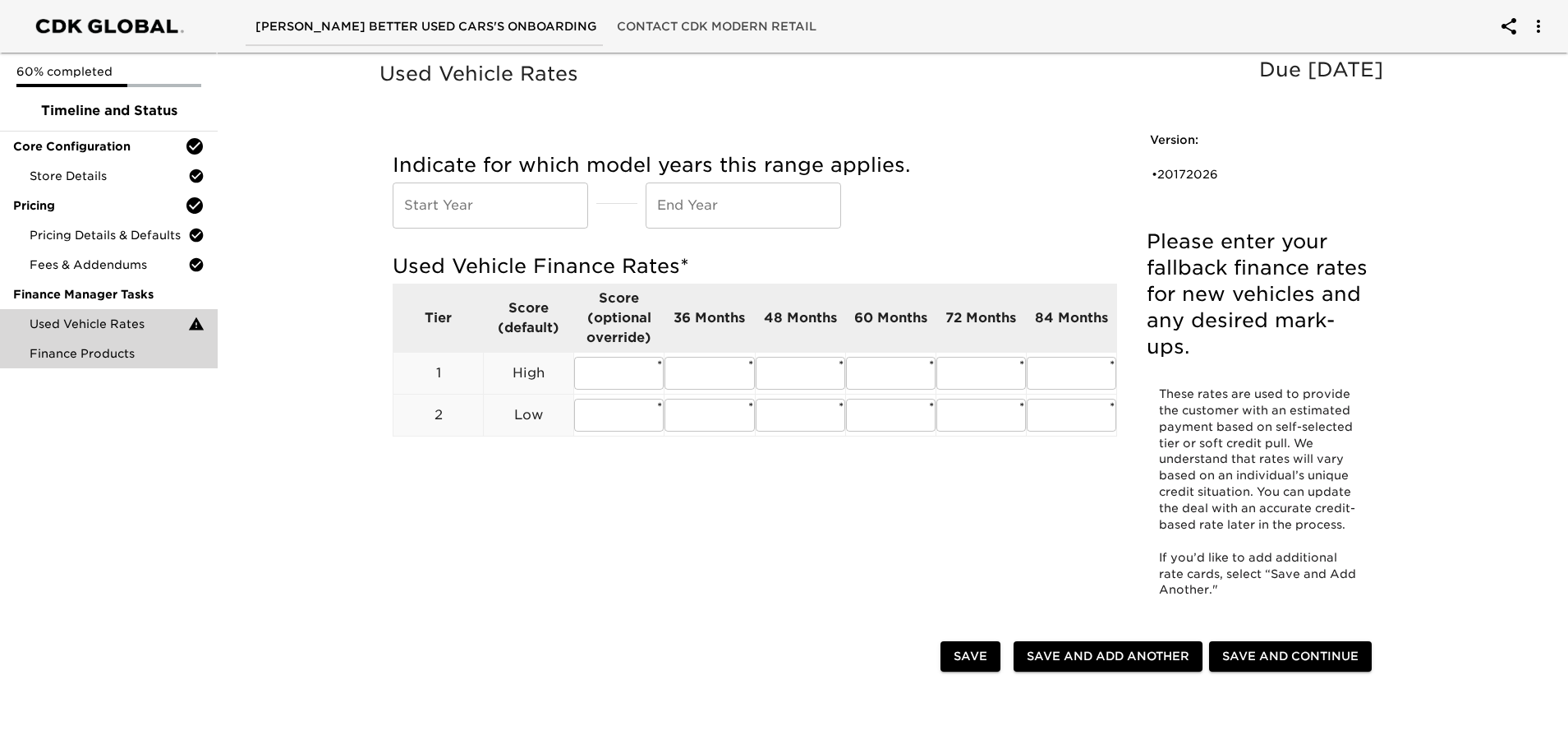
click at [69, 358] on span "Finance Products" at bounding box center [117, 353] width 175 height 16
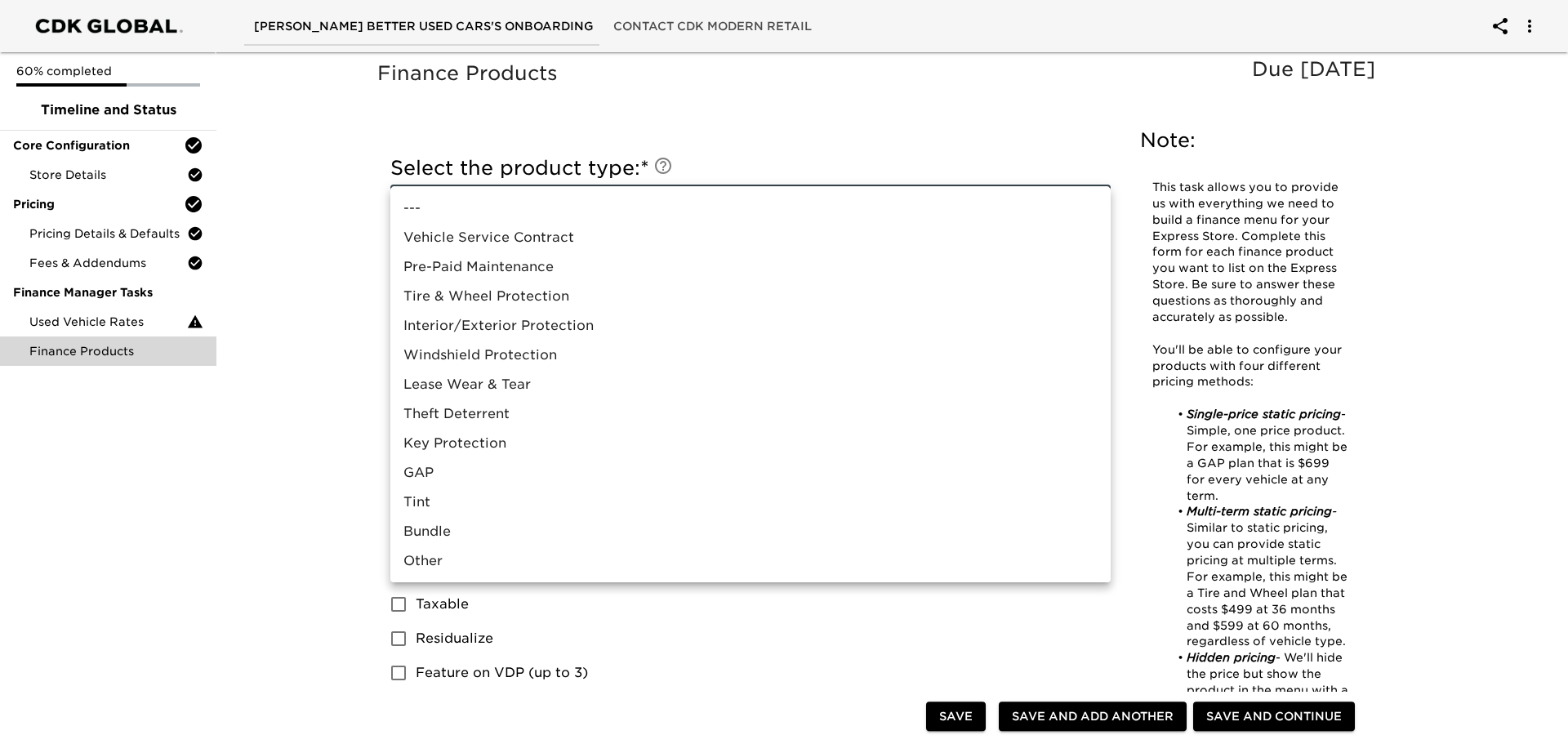
click at [1051, 173] on div at bounding box center [784, 372] width 1568 height 744
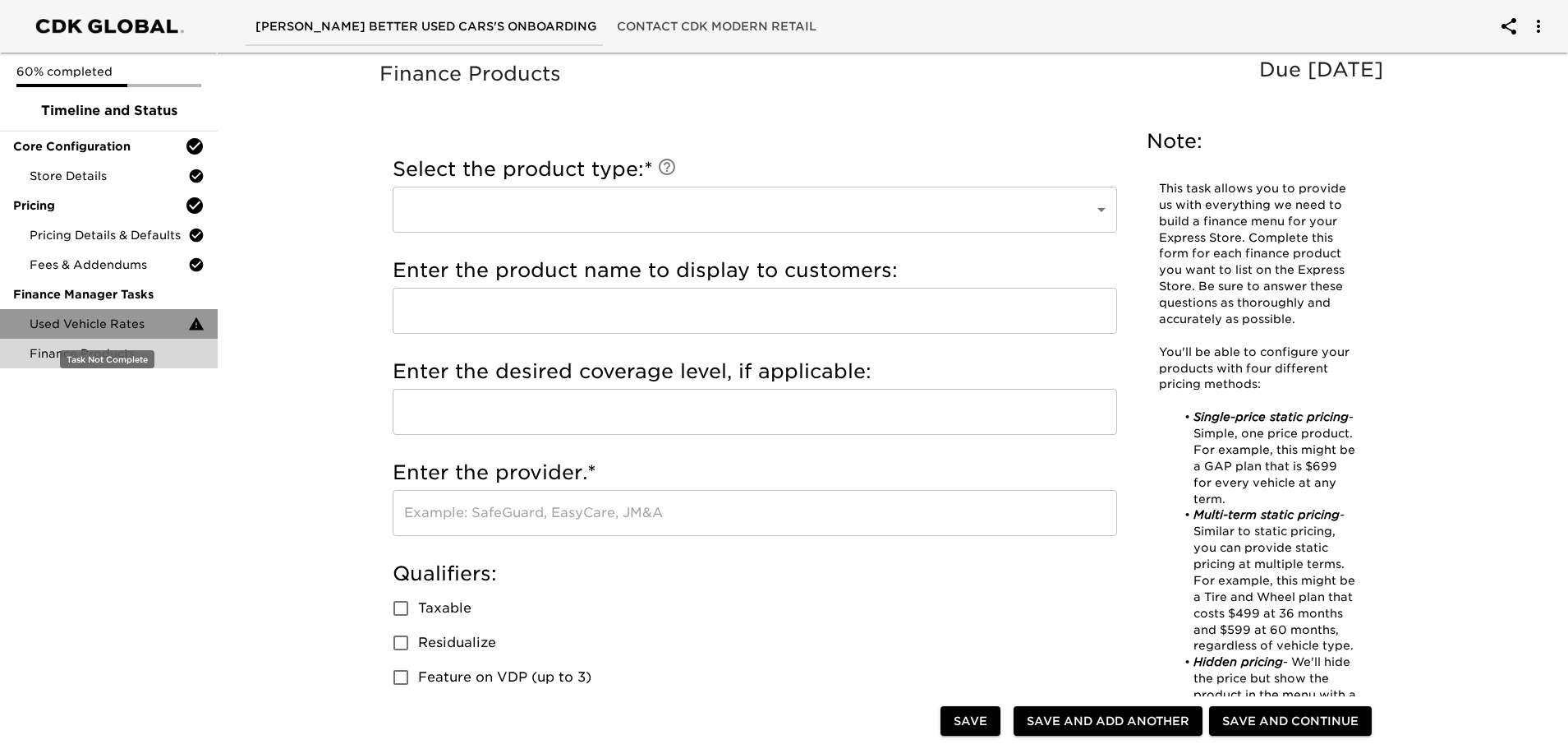
click at [63, 324] on span "Used Vehicle Rates" at bounding box center [108, 324] width 159 height 16
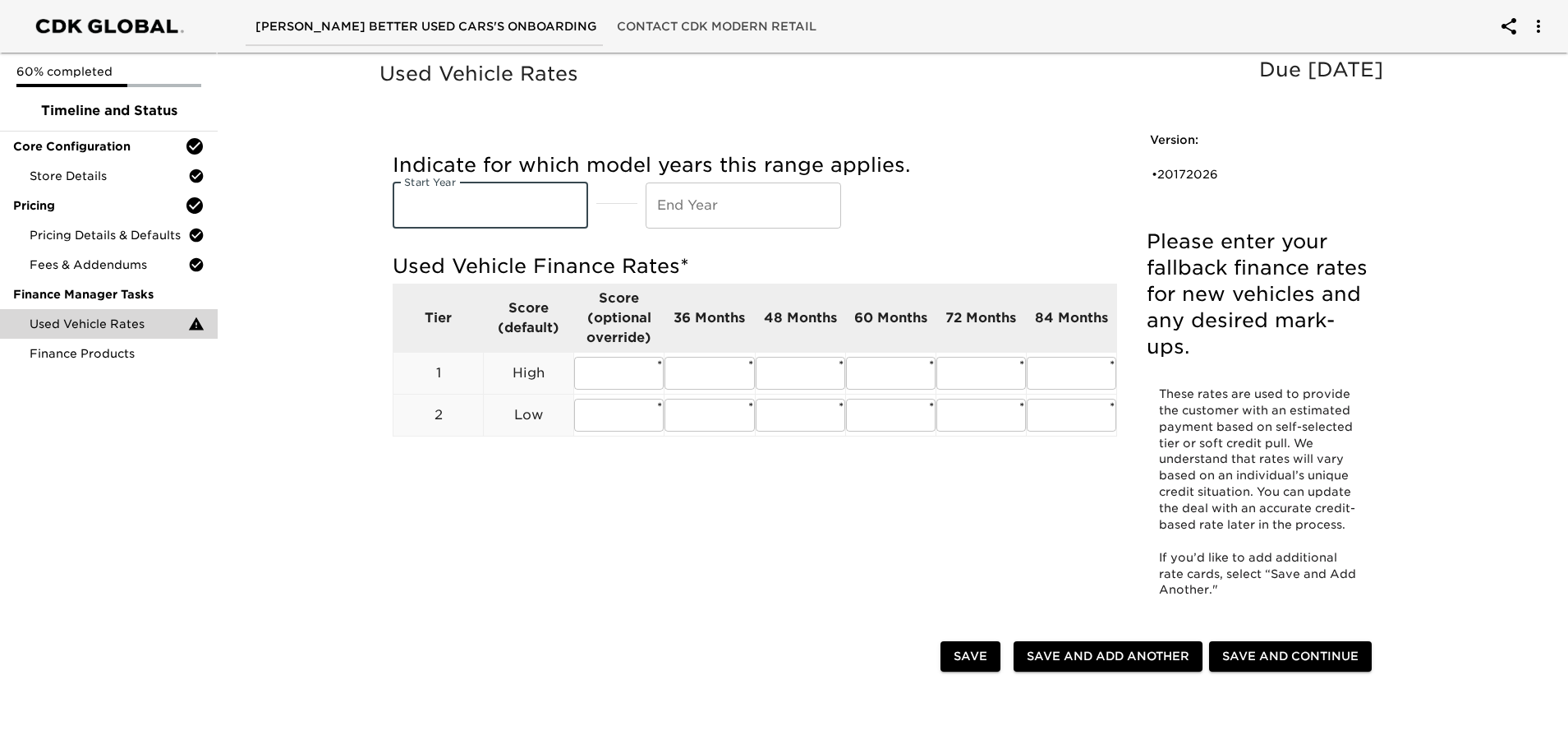
click at [479, 220] on input "text" at bounding box center [490, 205] width 195 height 46
type input "2017"
click at [710, 207] on input "text" at bounding box center [743, 205] width 195 height 46
type input "2017"
click at [561, 516] on div "Used Vehicle Rates Due [DATE] Please enter your fallback finance rates for new …" at bounding box center [886, 344] width 1019 height 574
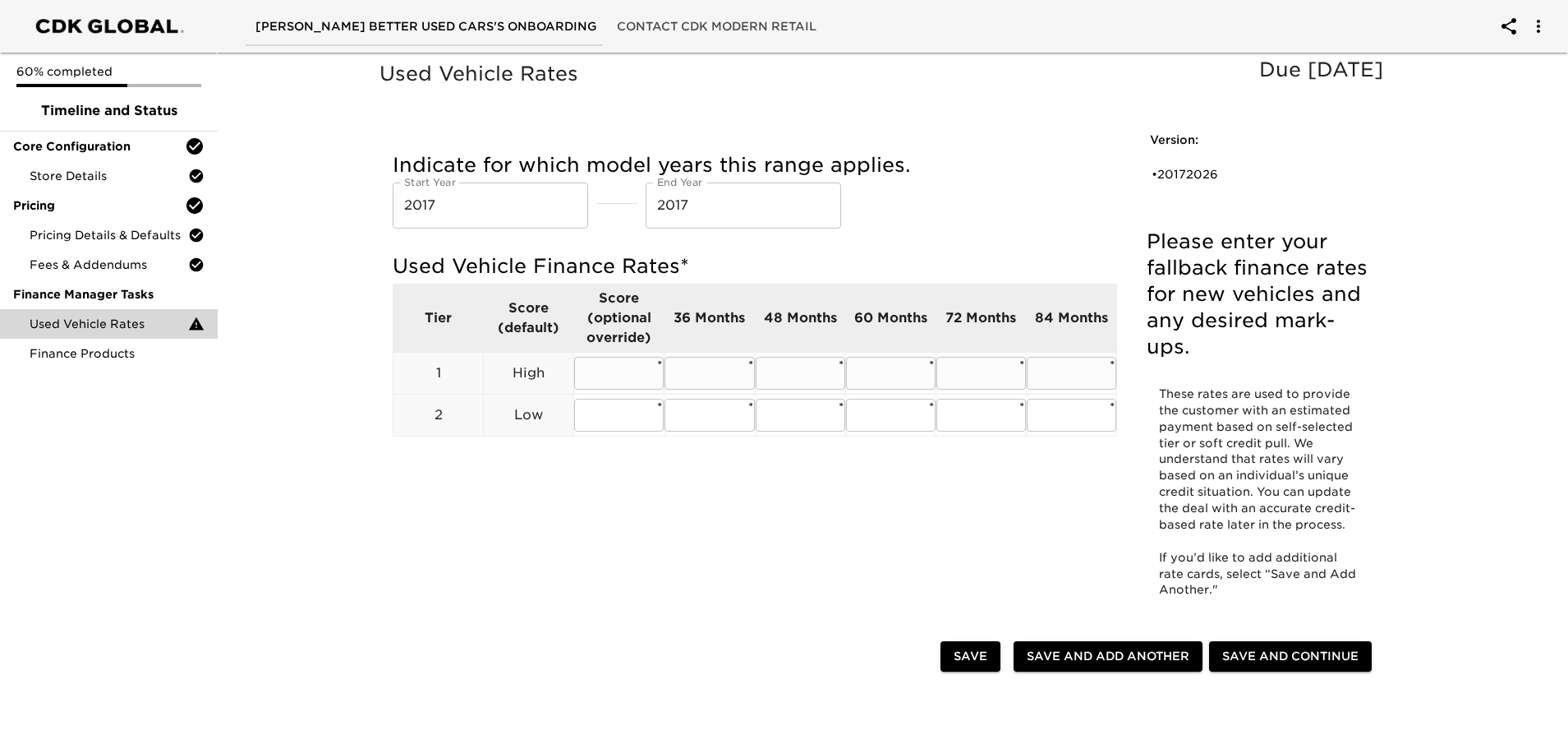
click at [705, 374] on input "text" at bounding box center [709, 373] width 89 height 33
type input "9.99"
click at [791, 372] on input "text" at bounding box center [800, 373] width 89 height 33
type input "9.99"
click at [714, 423] on input "text" at bounding box center [709, 415] width 89 height 33
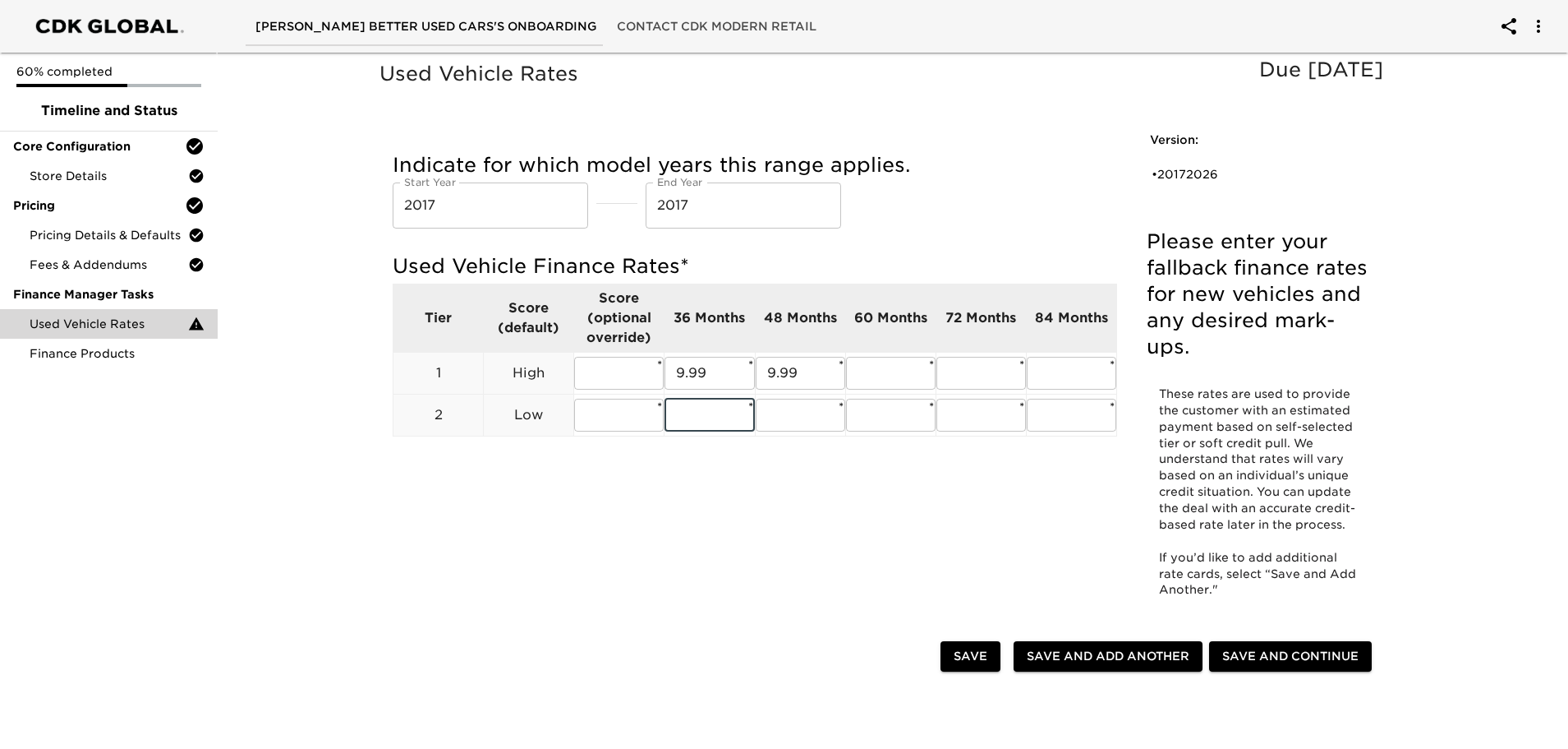
click at [675, 510] on div "Used Vehicle Rates Due [DATE] Please enter your fallback finance rates for new …" at bounding box center [886, 344] width 1019 height 574
click at [456, 502] on div "Used Vehicle Rates Due [DATE] Please enter your fallback finance rates for new …" at bounding box center [886, 344] width 1019 height 574
click at [1119, 662] on span "Save and Add Another" at bounding box center [1107, 656] width 162 height 21
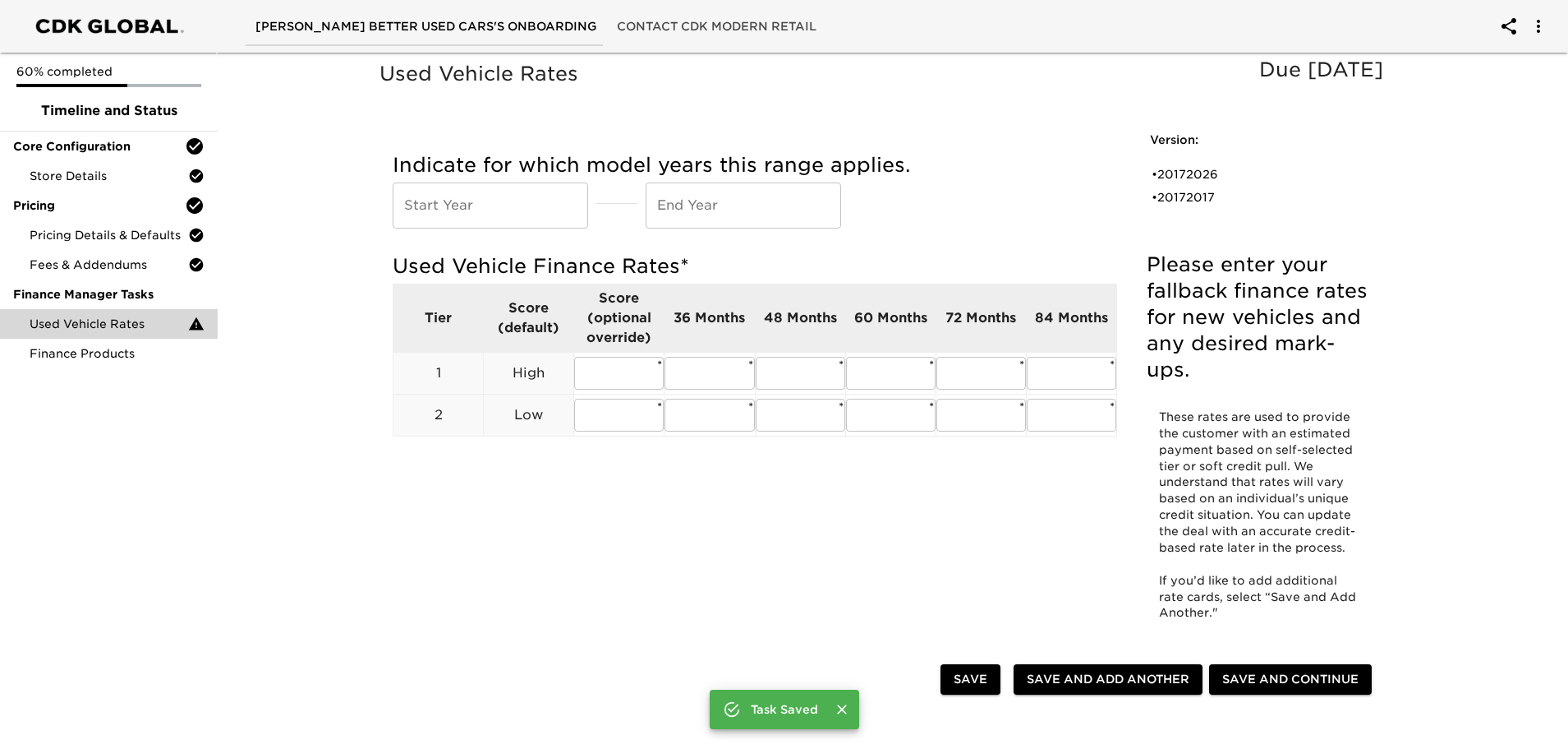
click at [515, 208] on input "text" at bounding box center [490, 205] width 195 height 46
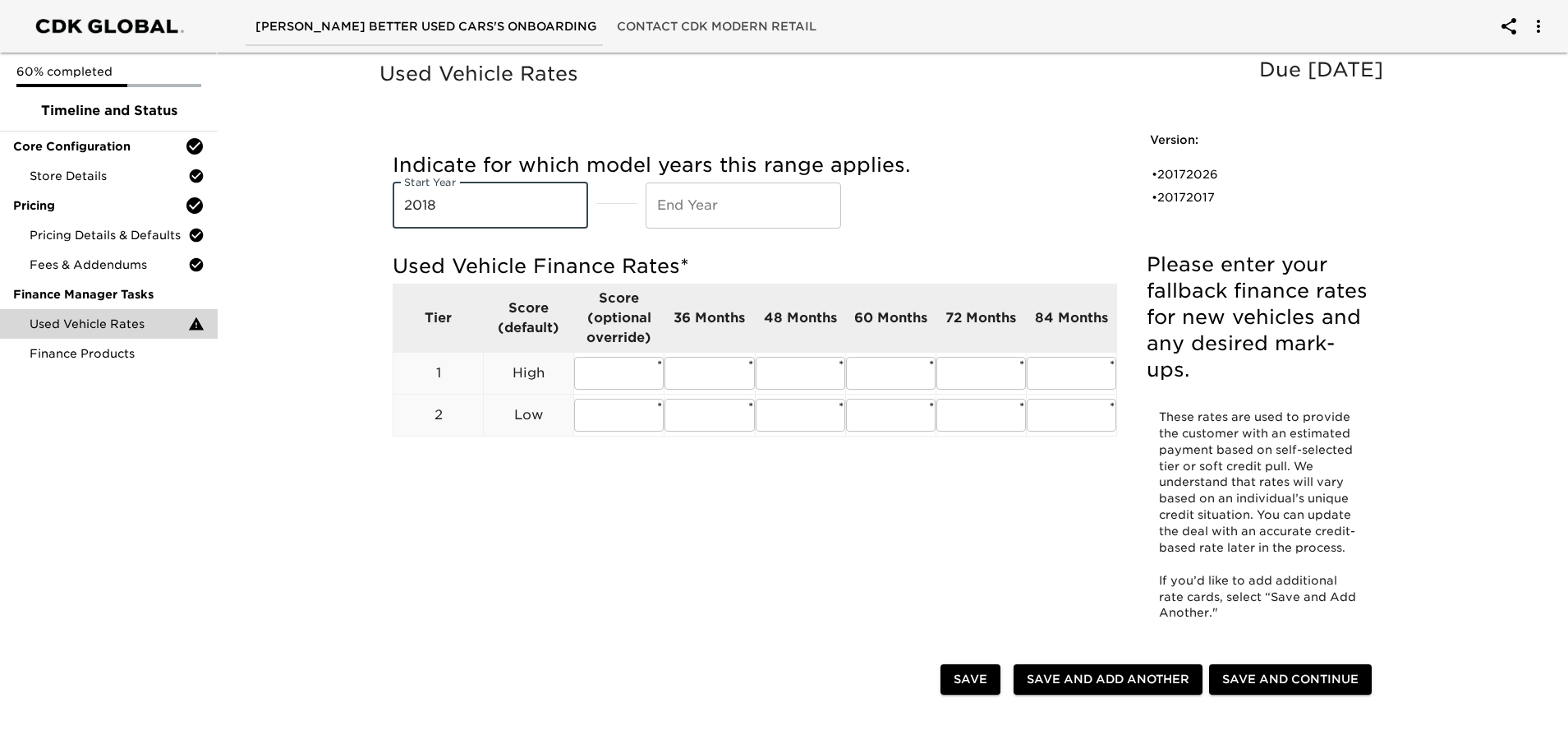
type input "2018"
click at [705, 194] on input "text" at bounding box center [743, 205] width 195 height 46
type input "2018"
click at [662, 608] on div "Used Vehicle Rates Due [DATE] Please enter your fallback finance rates for new …" at bounding box center [886, 355] width 1019 height 596
click at [708, 372] on input "text" at bounding box center [709, 373] width 89 height 33
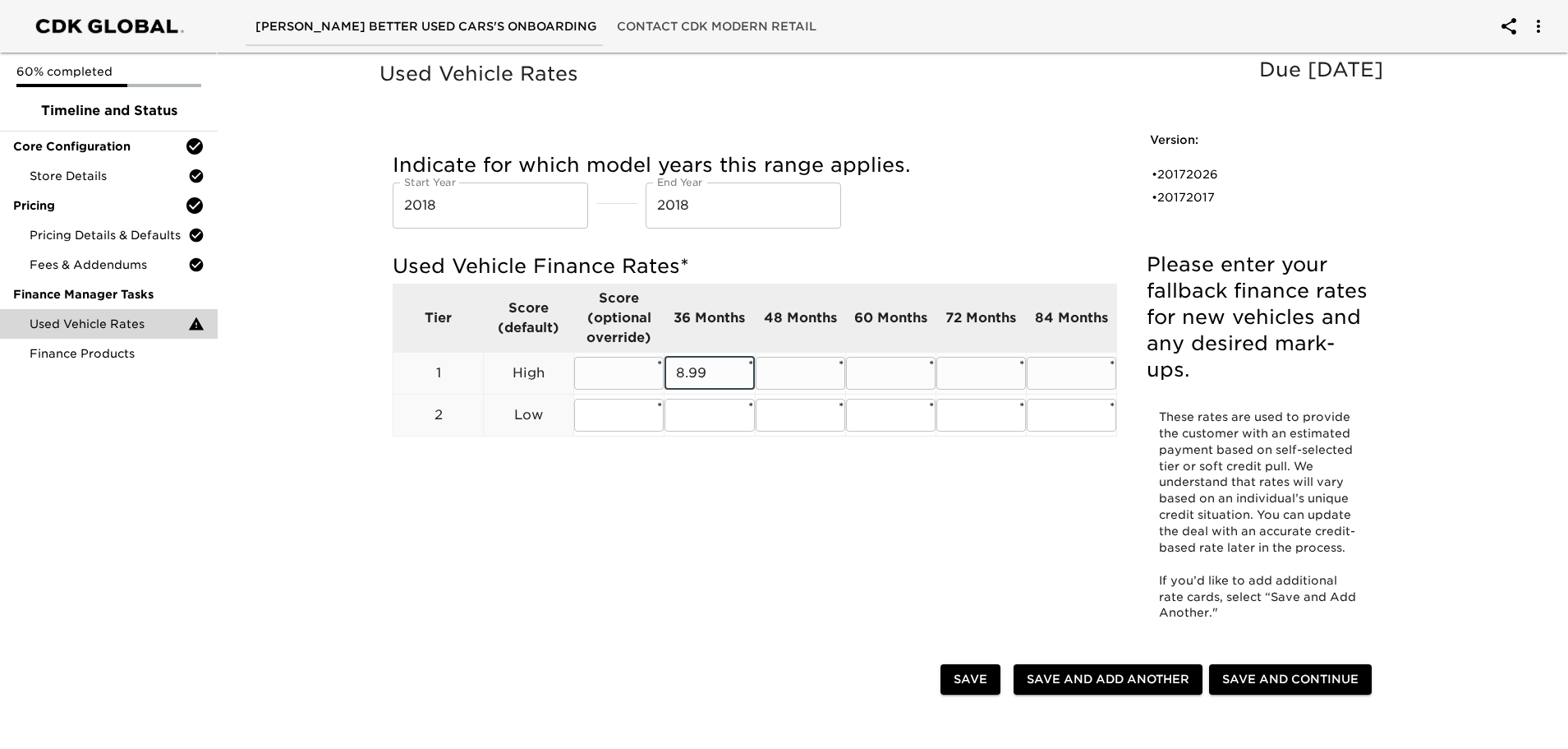
type input "8.99"
click at [784, 381] on input "text" at bounding box center [800, 373] width 89 height 33
type input "8.99"
click at [919, 378] on input "text" at bounding box center [890, 373] width 89 height 33
type input "8.99"
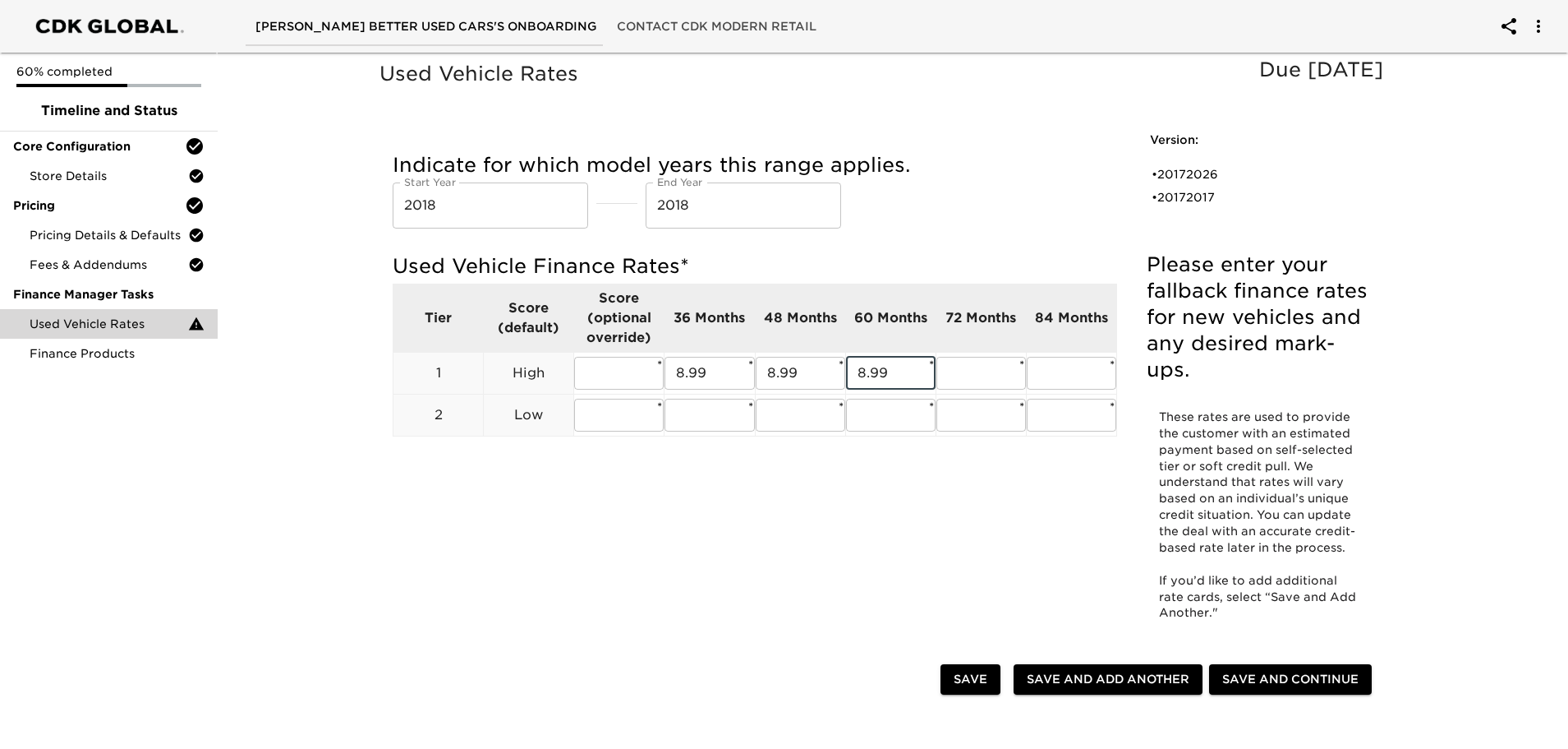
click at [888, 496] on div "Used Vehicle Rates Due [DATE] Please enter your fallback finance rates for new …" at bounding box center [886, 355] width 1019 height 596
click at [1093, 671] on span "Save and Add Another" at bounding box center [1107, 680] width 162 height 21
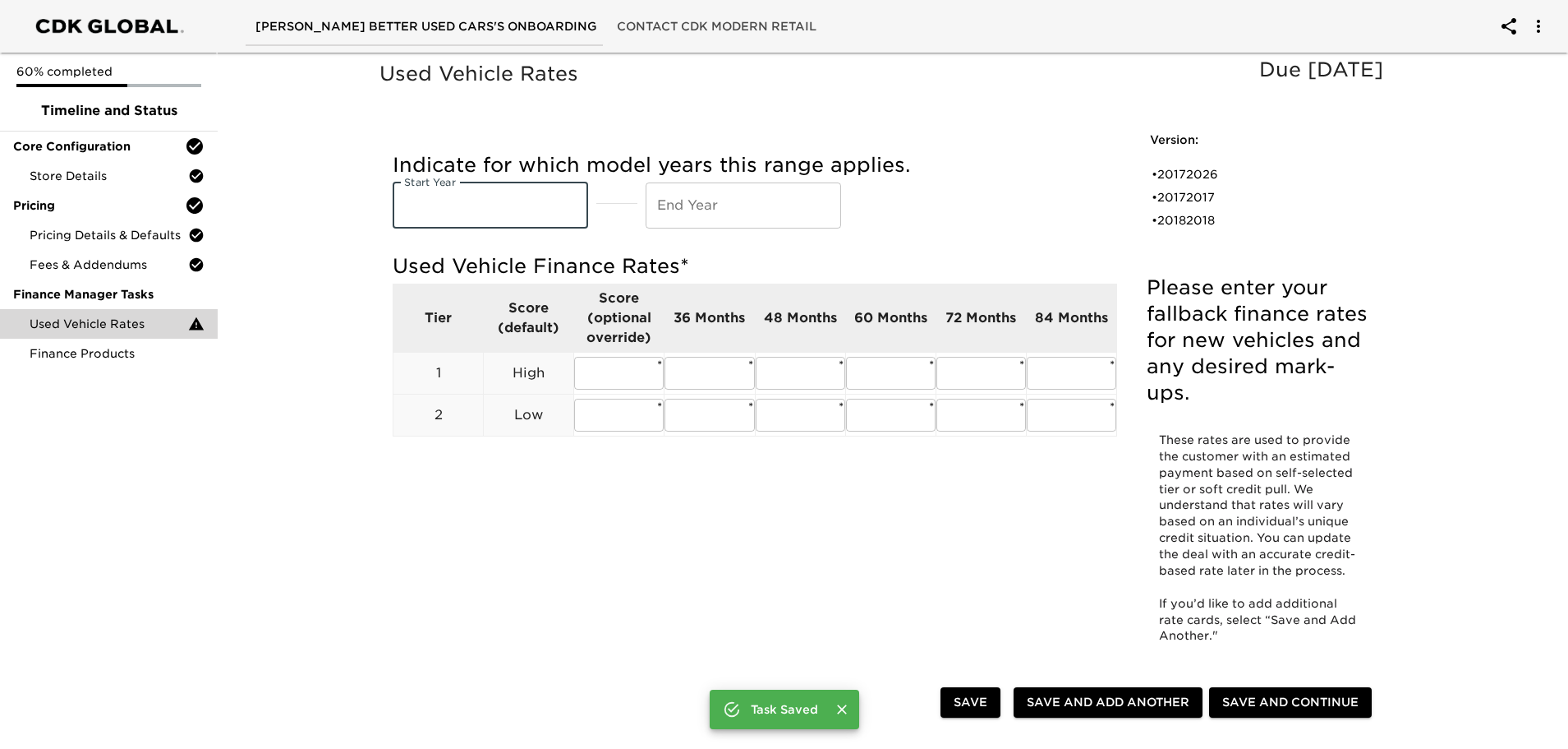
click at [504, 205] on input "text" at bounding box center [490, 205] width 195 height 46
type input "2019"
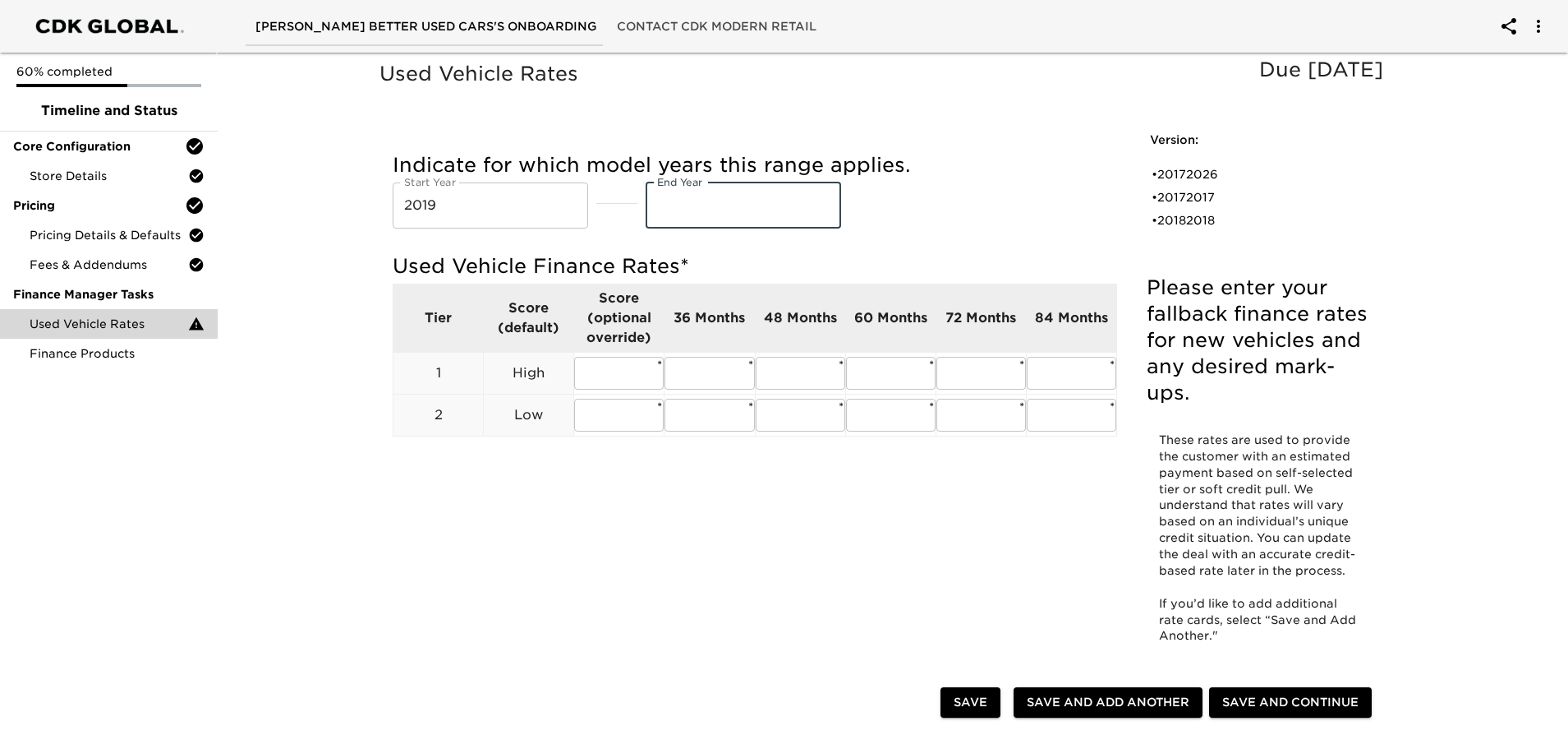
click at [696, 192] on input "text" at bounding box center [743, 205] width 195 height 46
type input "2019"
click at [640, 554] on div "Used Vehicle Rates Due [DATE] Please enter your fallback finance rates for new …" at bounding box center [886, 367] width 1019 height 620
click at [711, 370] on input "text" at bounding box center [709, 373] width 89 height 33
type input "8.99"
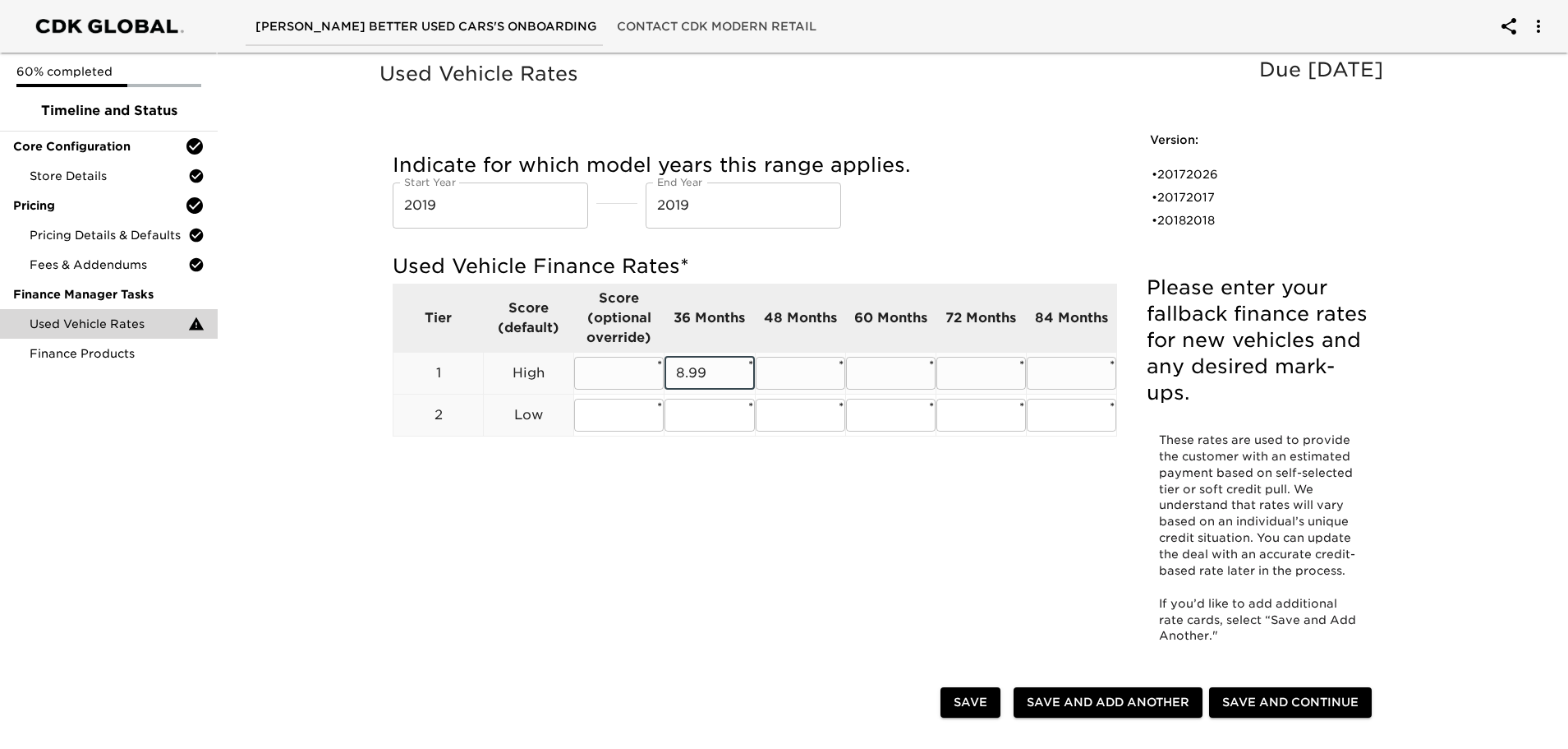
click at [797, 374] on input "text" at bounding box center [800, 373] width 89 height 33
type input "8.99"
click at [878, 367] on input "text" at bounding box center [890, 373] width 89 height 33
type input "8.99"
click at [987, 372] on input "text" at bounding box center [981, 373] width 89 height 33
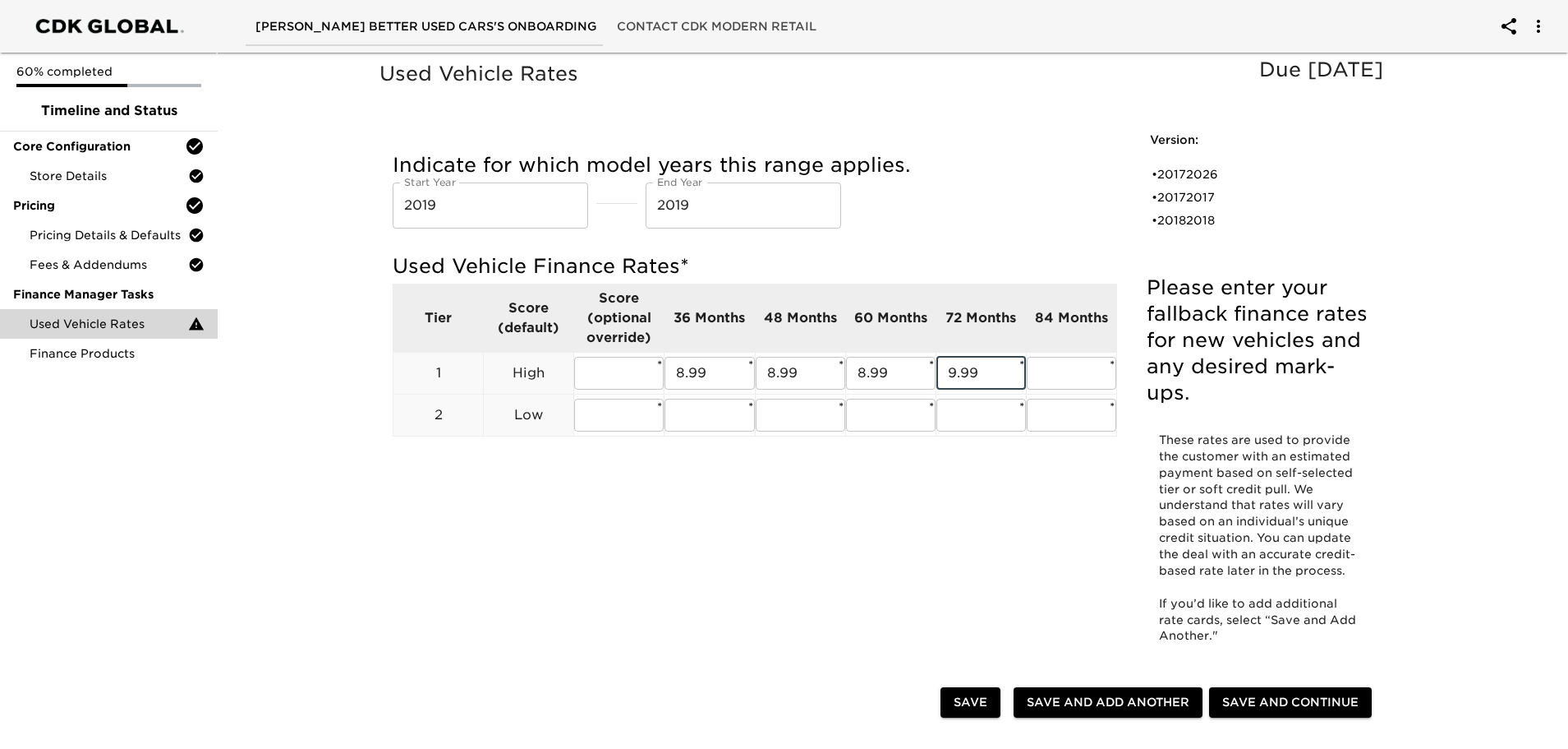
type input "9.99"
click at [888, 565] on div "Used Vehicle Rates Due [DATE] Please enter your fallback finance rates for new …" at bounding box center [886, 367] width 1019 height 620
click at [486, 202] on input "2019" at bounding box center [490, 205] width 195 height 46
click at [1094, 706] on span "Save and Add Another" at bounding box center [1107, 702] width 162 height 21
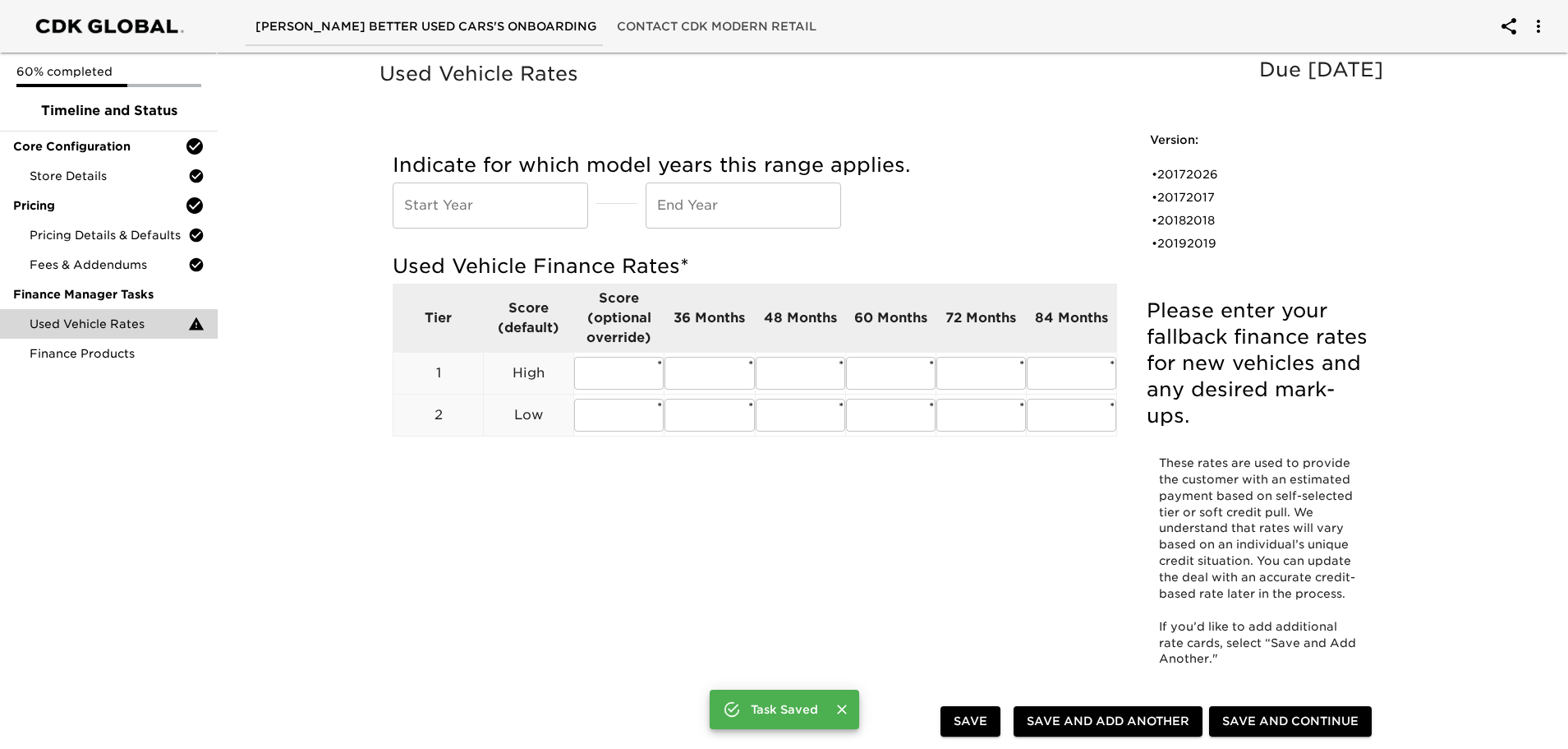
click at [502, 208] on input "text" at bounding box center [490, 205] width 195 height 46
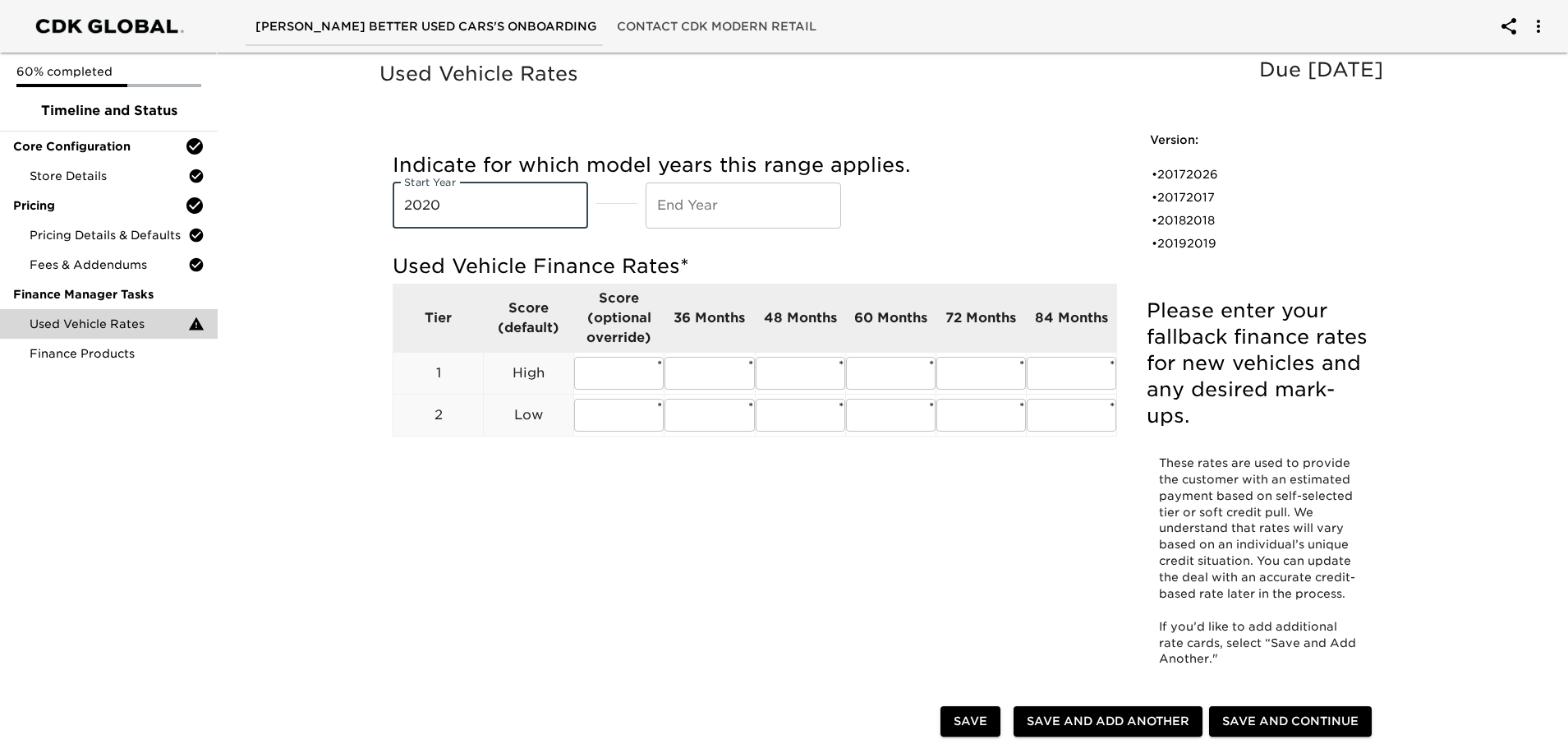
type input "2020"
click at [736, 209] on input "text" at bounding box center [743, 205] width 195 height 46
type input "2021"
click at [692, 527] on div "Used Vehicle Rates Due [DATE] Please enter your fallback finance rates for new …" at bounding box center [886, 378] width 1019 height 642
click at [712, 374] on input "text" at bounding box center [709, 373] width 89 height 33
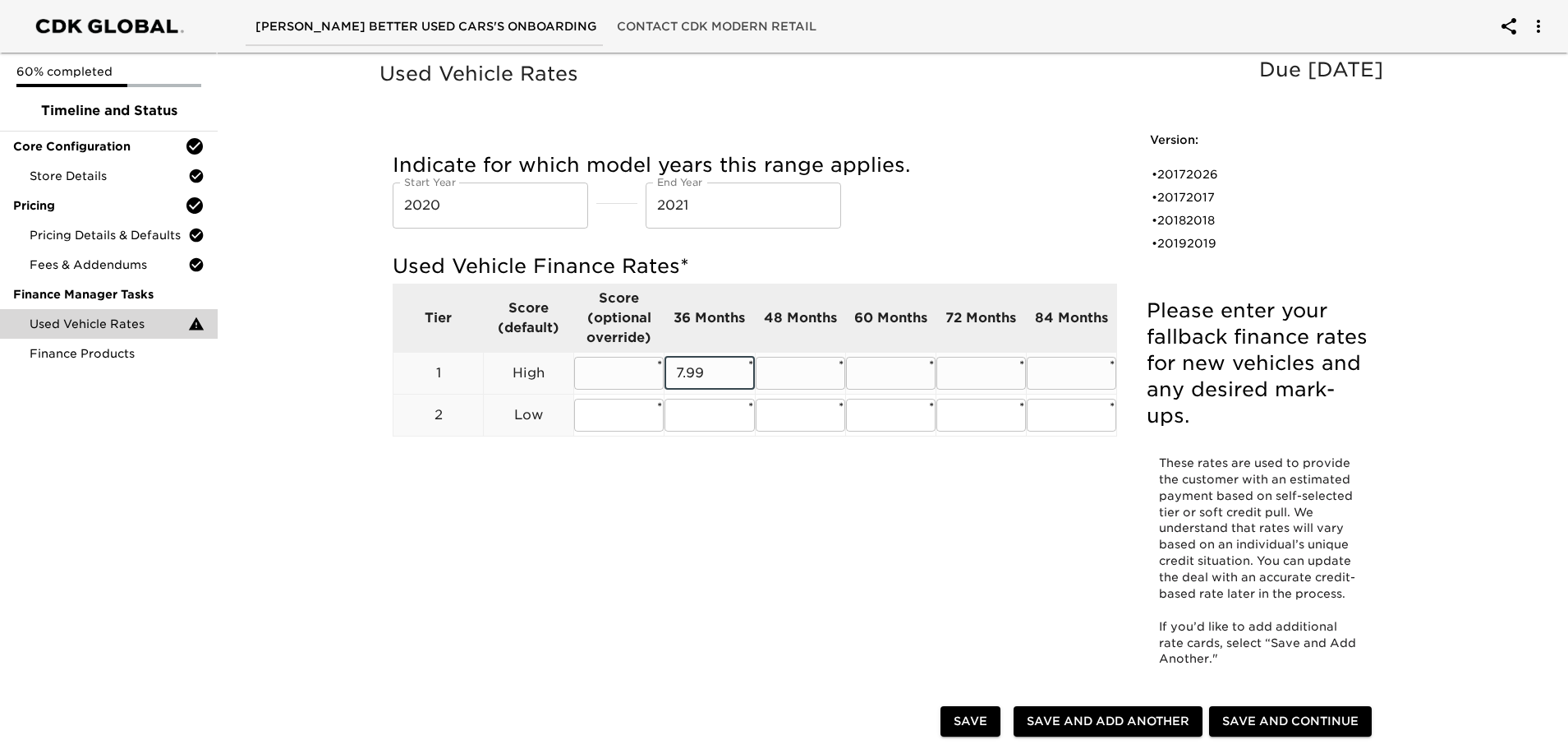
type input "7.99"
click at [784, 371] on input "text" at bounding box center [800, 373] width 89 height 33
type input "7.99"
click at [896, 373] on input "text" at bounding box center [890, 373] width 89 height 33
type input "7.99"
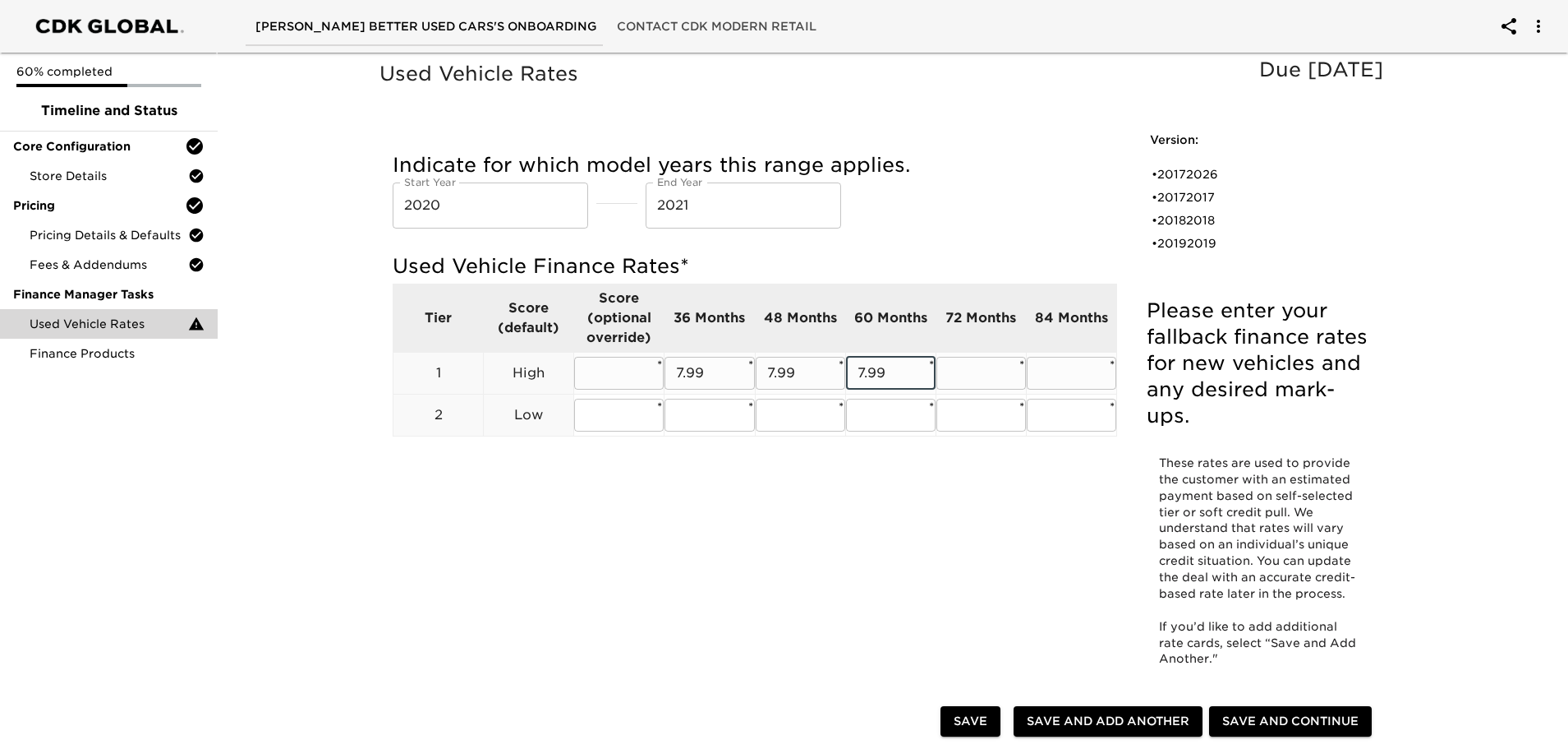
click at [966, 372] on input "text" at bounding box center [981, 373] width 89 height 33
type input "8.49"
click at [1066, 374] on input "text" at bounding box center [1071, 373] width 89 height 33
type input "8.99"
click at [969, 535] on div "Used Vehicle Rates Due [DATE] Please enter your fallback finance rates for new …" at bounding box center [886, 378] width 1019 height 642
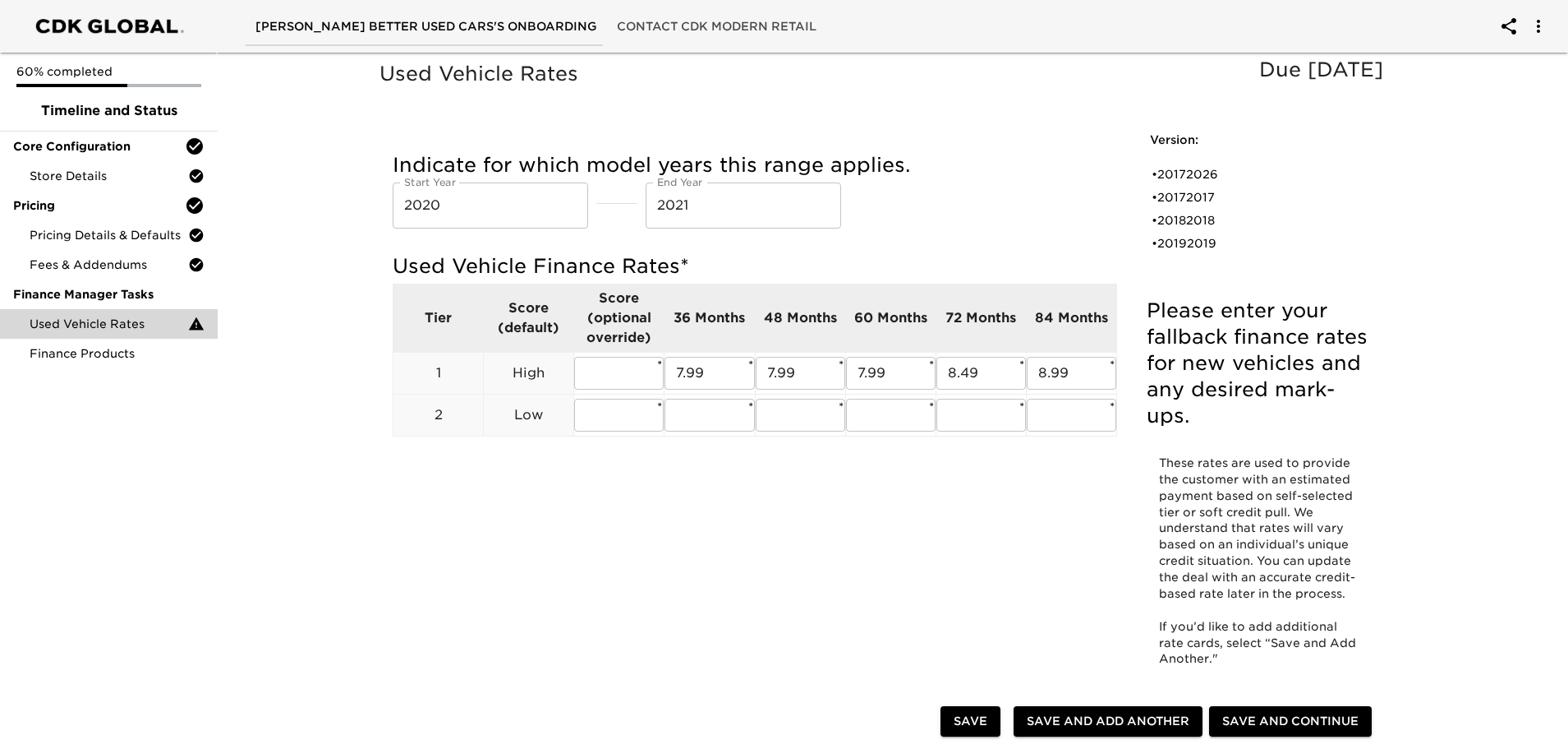
click at [1106, 722] on span "Save and Add Another" at bounding box center [1107, 721] width 162 height 21
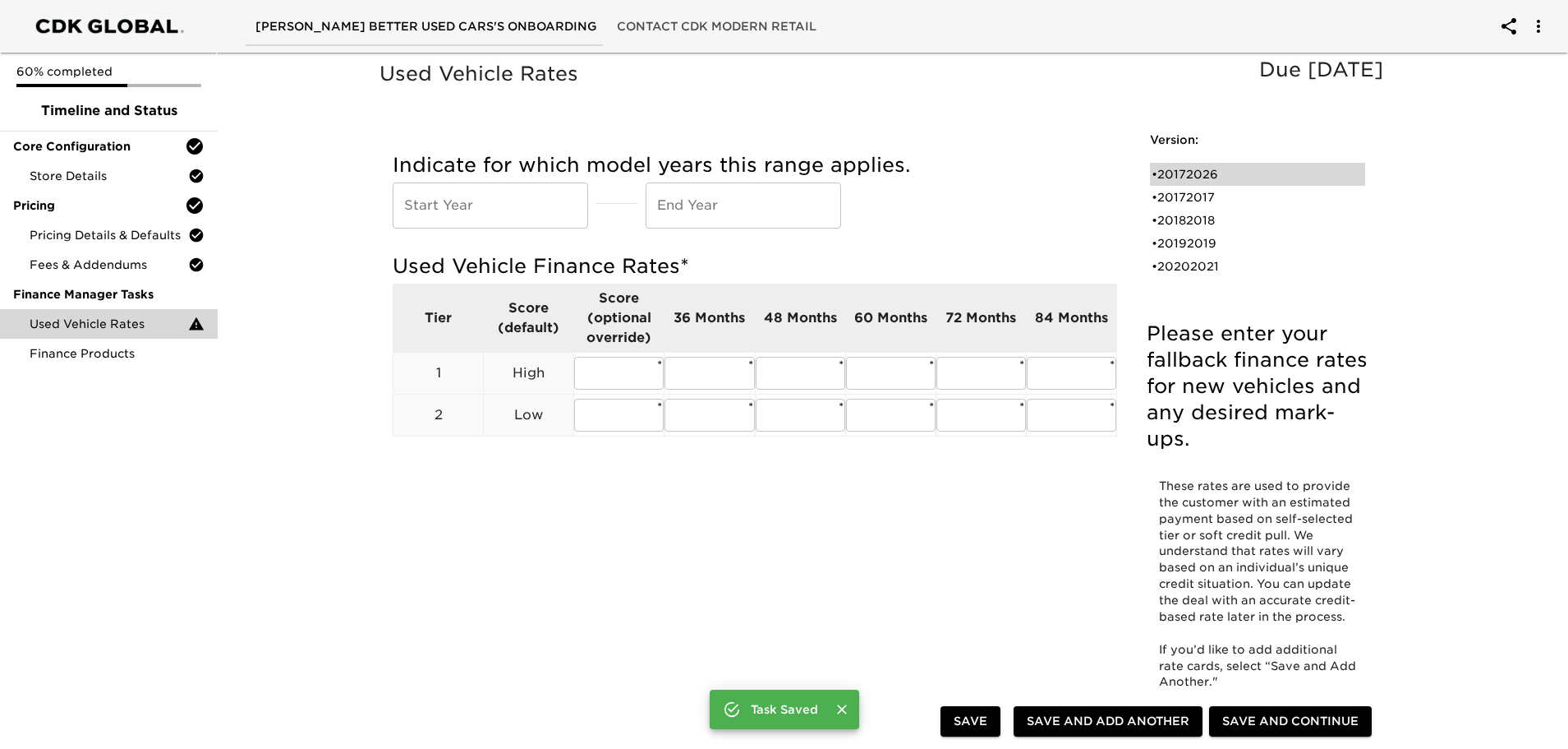
click at [1228, 174] on div "• 20172026" at bounding box center [1246, 174] width 189 height 16
type input "2017"
type input "2026"
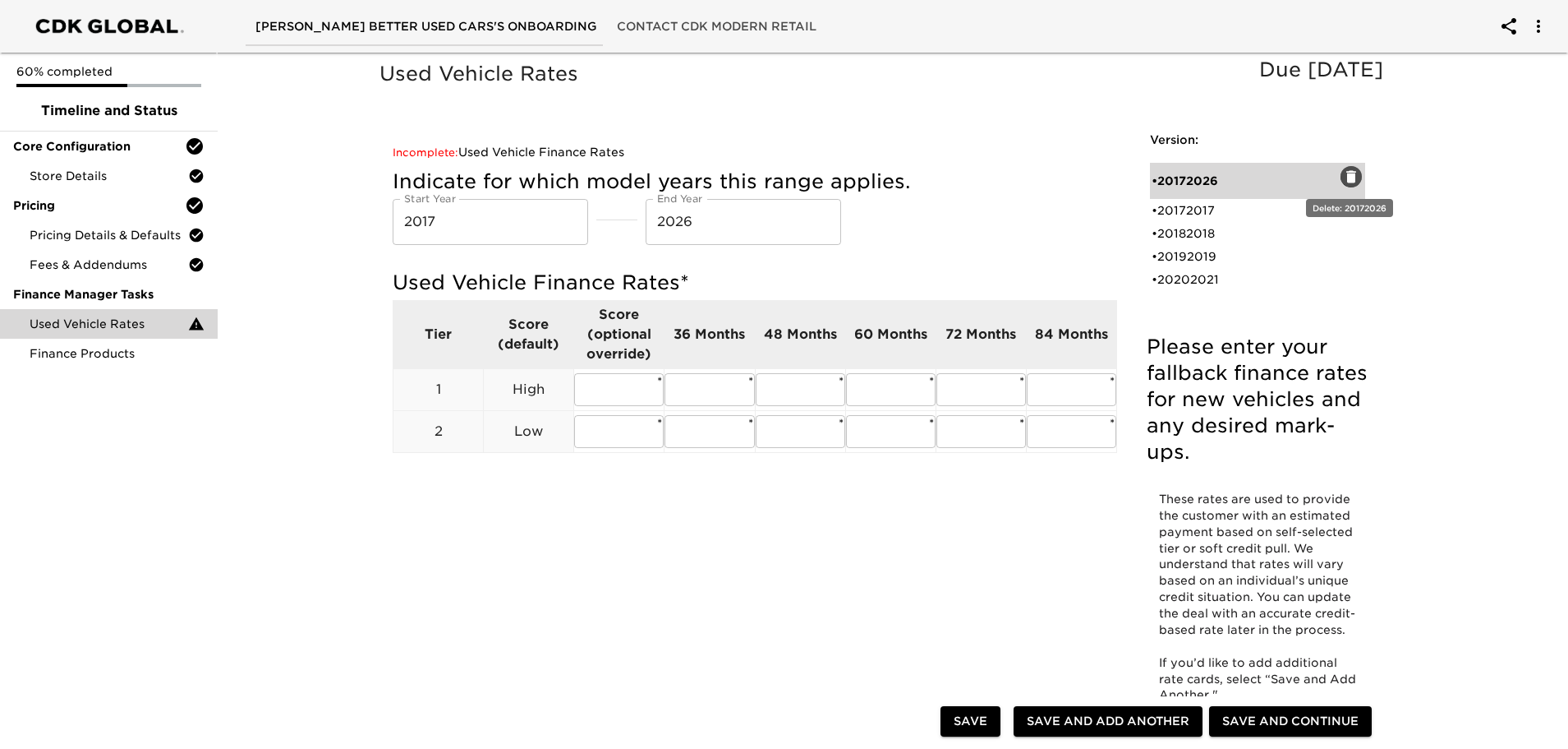
click at [1352, 177] on icon "button" at bounding box center [1351, 176] width 10 height 12
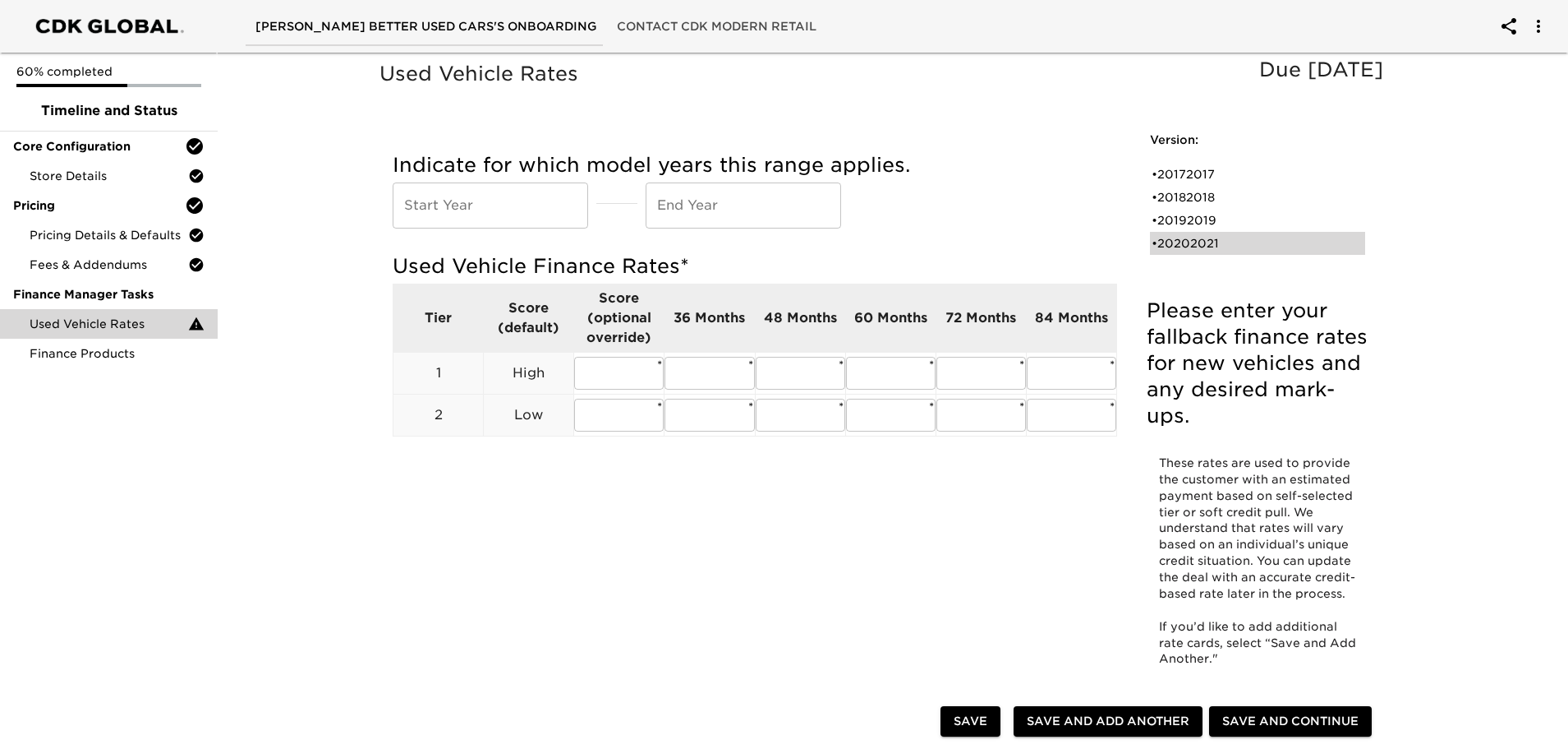
click at [1205, 246] on div "• 20202021" at bounding box center [1246, 243] width 189 height 16
type input "2020"
type input "2021"
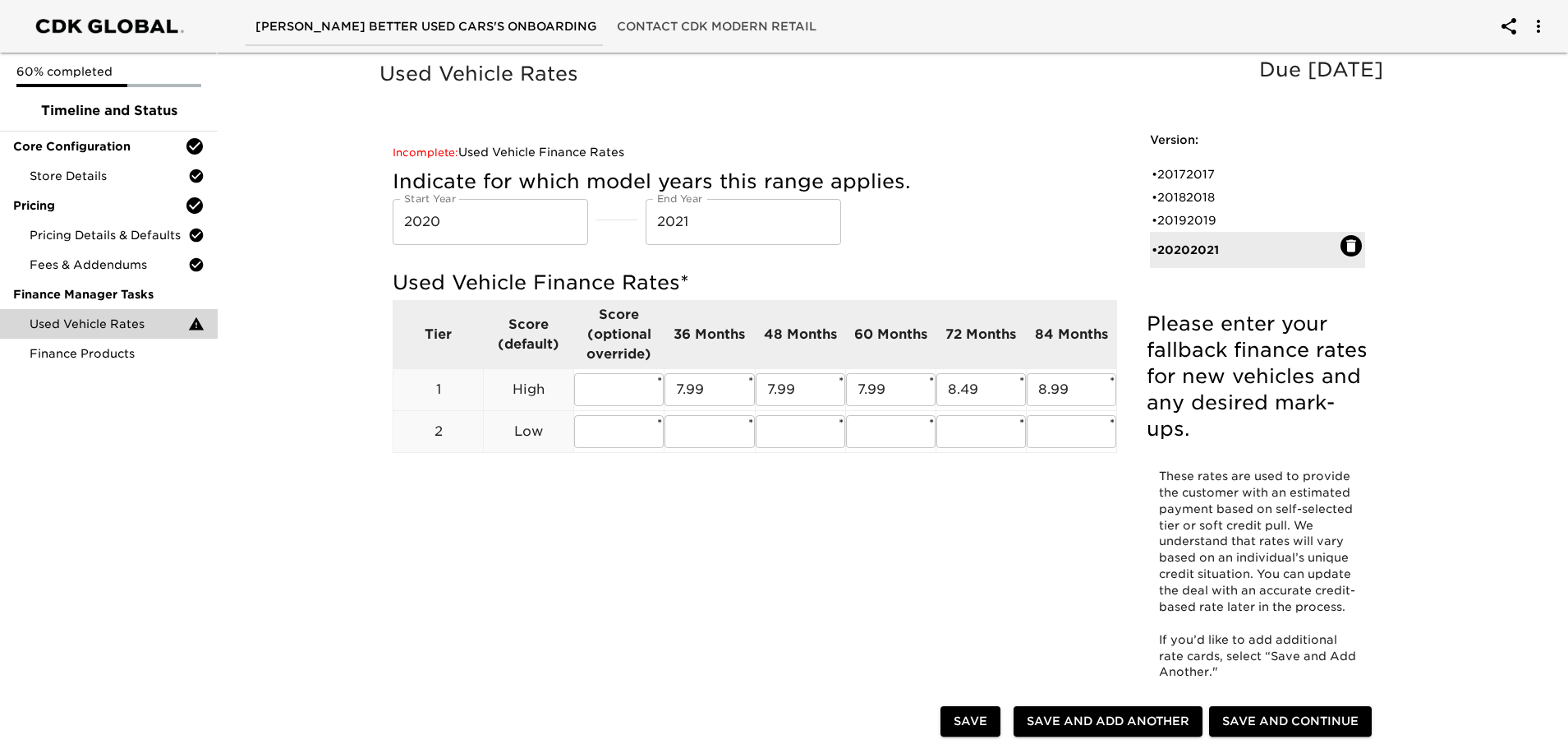
click at [1184, 288] on div "Version: • 20172017 • 20182018 • 20192019 • 20202021" at bounding box center [1257, 206] width 241 height 176
click at [1110, 720] on span "Save and Add Another" at bounding box center [1107, 721] width 162 height 21
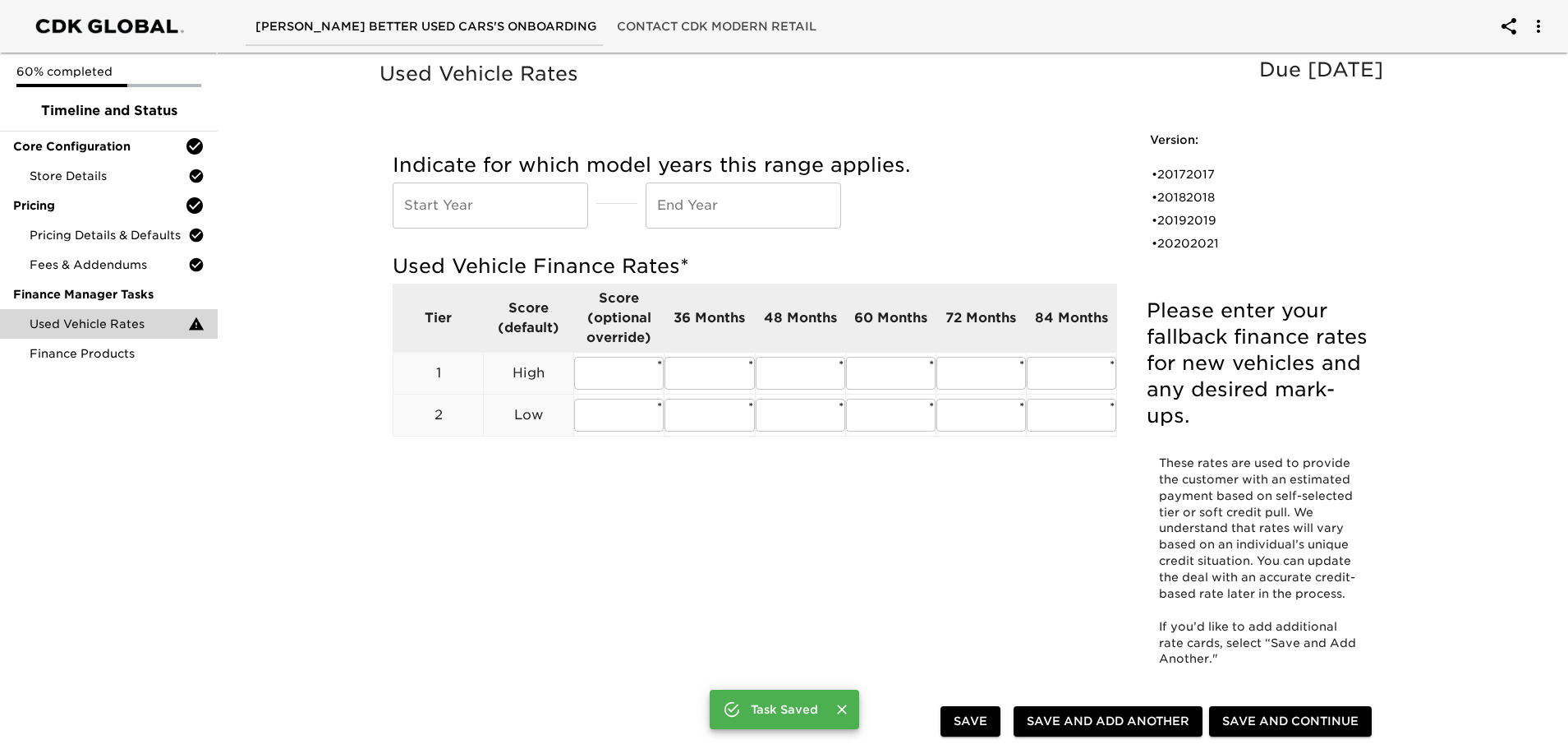
click at [481, 210] on input "text" at bounding box center [490, 205] width 195 height 46
type input "2022"
click at [686, 206] on input "text" at bounding box center [743, 205] width 195 height 46
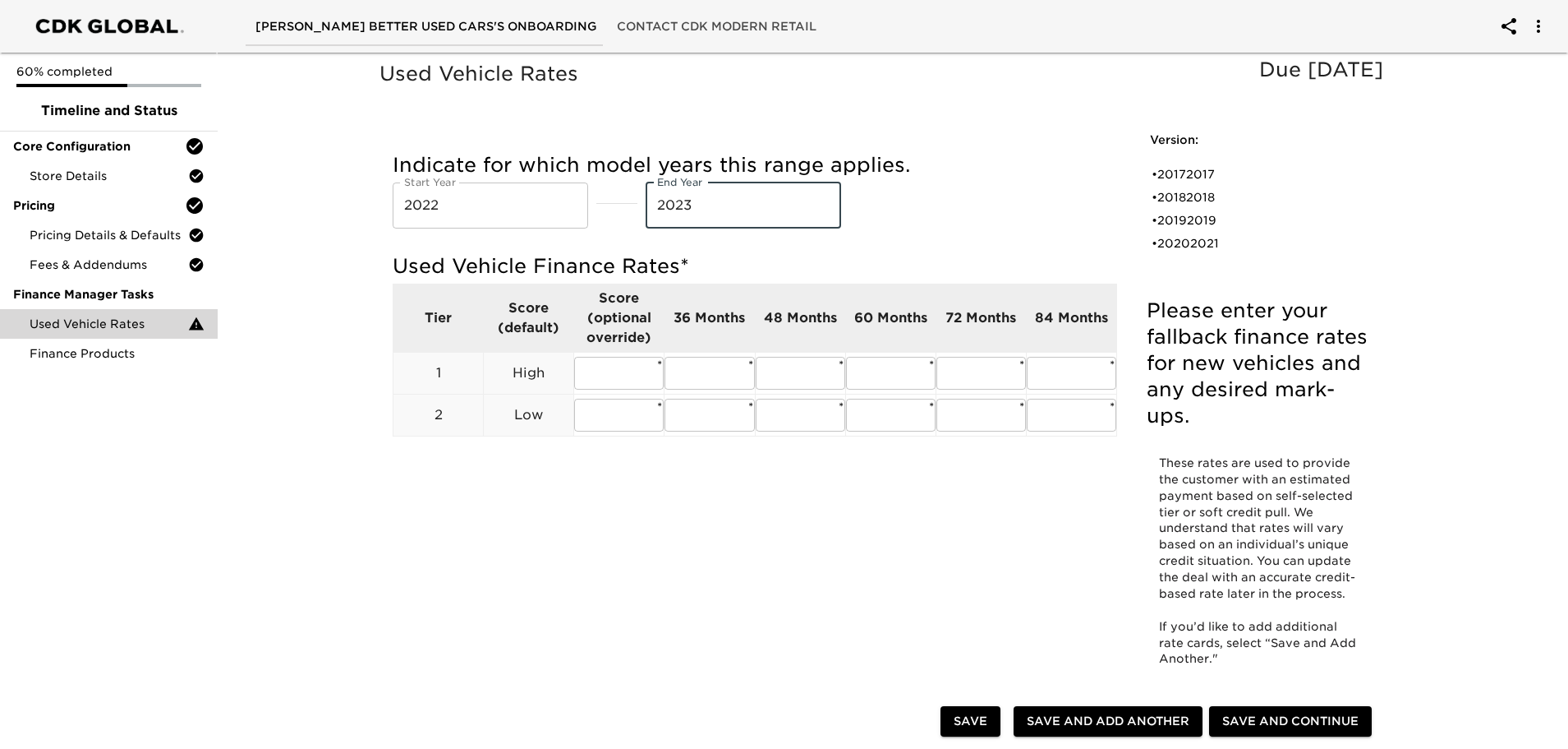
type input "2023"
click at [607, 527] on div "Used Vehicle Rates Due [DATE] Please enter your fallback finance rates for new …" at bounding box center [886, 378] width 1019 height 642
click at [715, 367] on input "text" at bounding box center [709, 373] width 89 height 33
type input "7.99"
click at [816, 367] on input "text" at bounding box center [800, 373] width 89 height 33
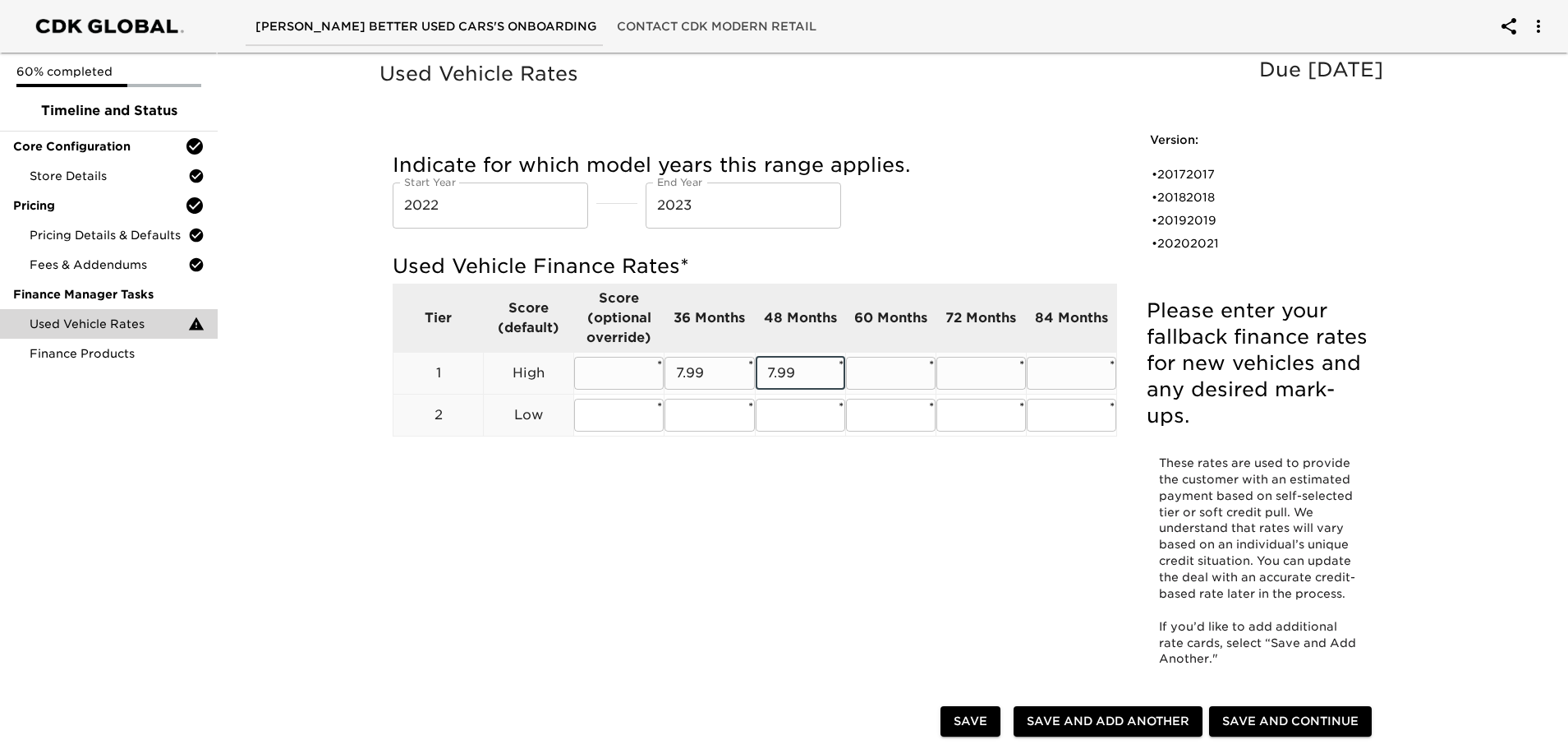
type input "7.99"
click at [928, 373] on input "text" at bounding box center [890, 373] width 89 height 33
type input "7.99"
click at [994, 373] on input "text" at bounding box center [981, 373] width 89 height 33
type input "7.99"
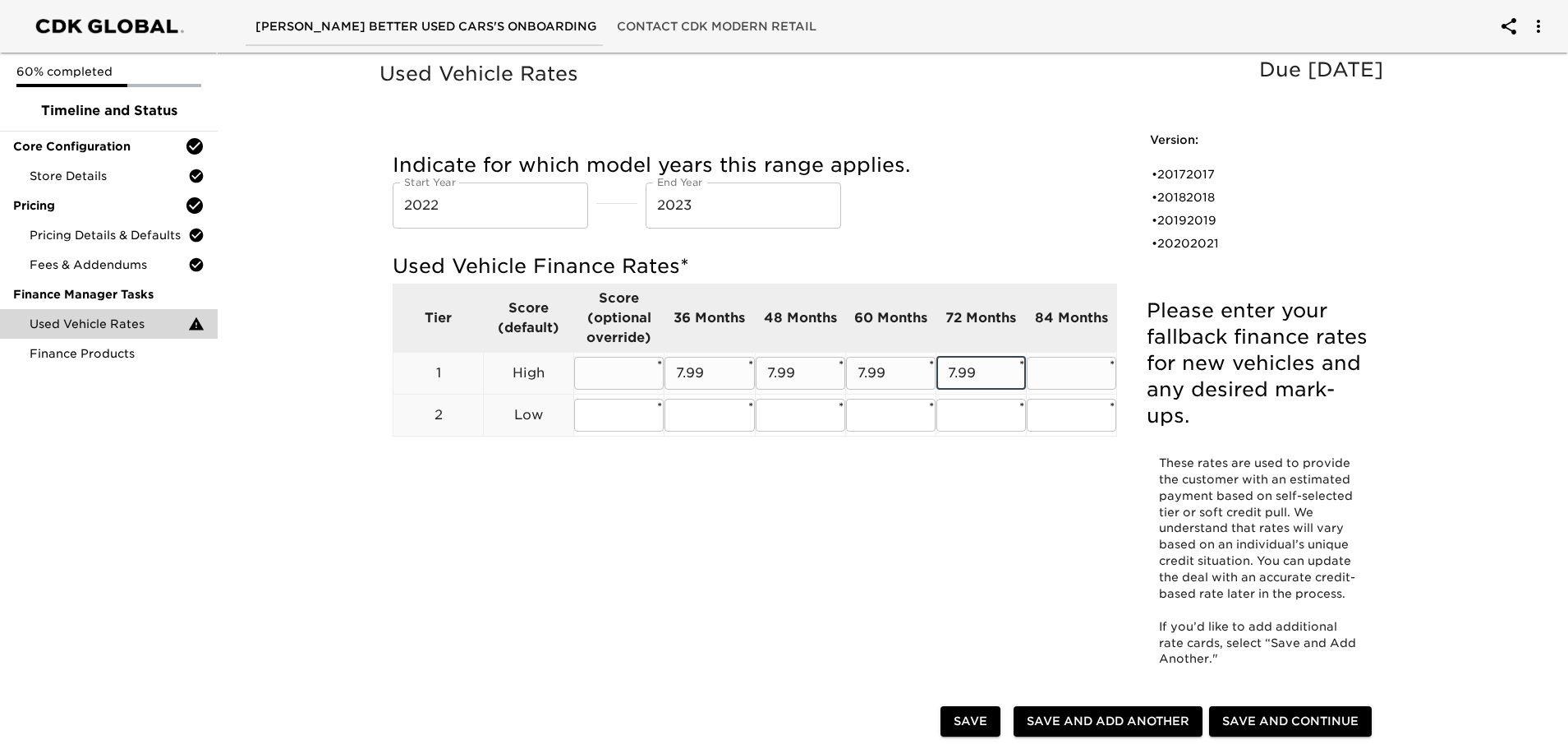
click at [1045, 366] on input "text" at bounding box center [1071, 373] width 89 height 33
type input "8.49"
click at [1033, 486] on div "Indicate for which model years this range applies. Start Year [DATE] Start Year…" at bounding box center [755, 308] width 758 height 361
click at [1099, 719] on span "Save and Add Another" at bounding box center [1107, 721] width 162 height 21
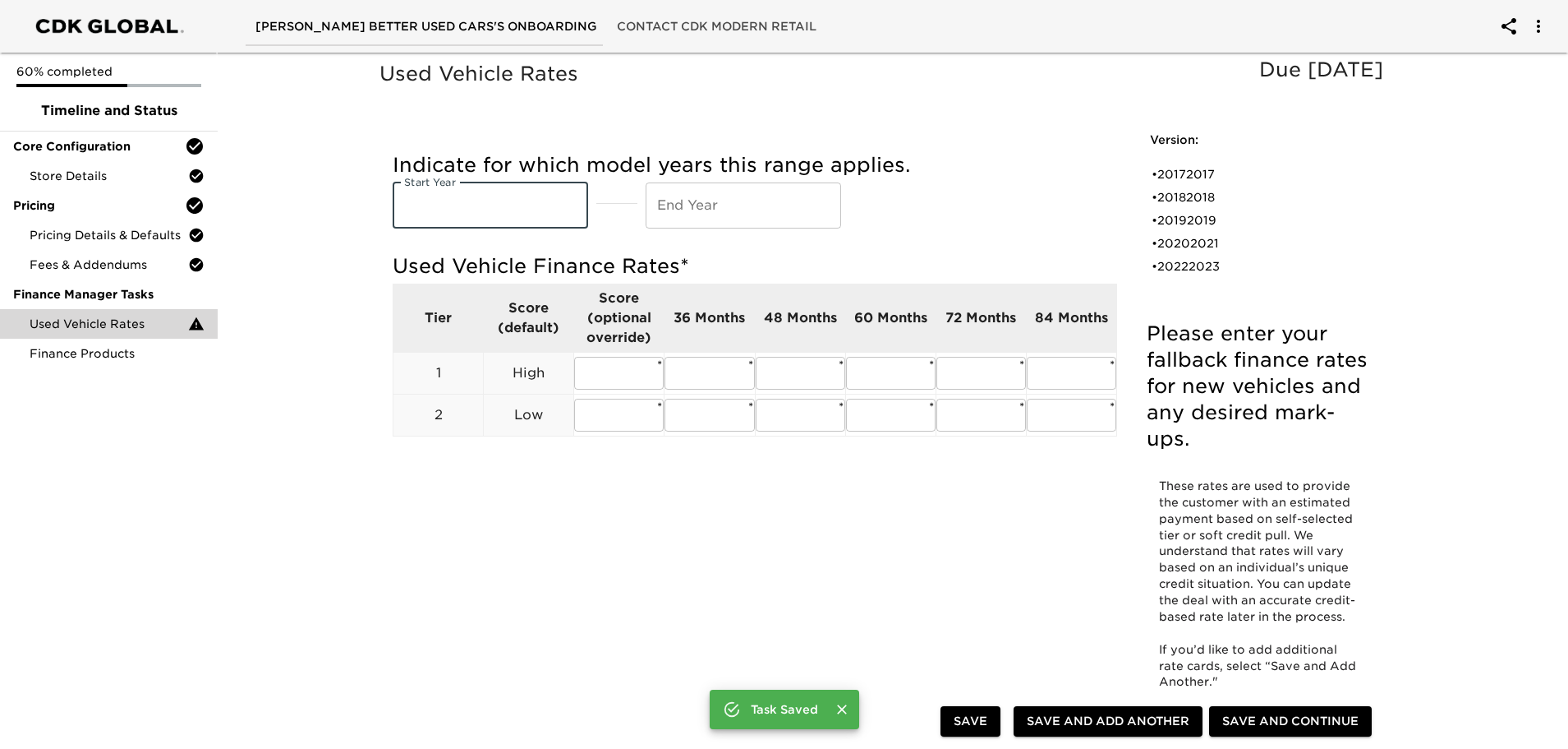
click at [485, 198] on input "text" at bounding box center [490, 205] width 195 height 46
type input "2024"
click at [693, 205] on input "text" at bounding box center [743, 205] width 195 height 46
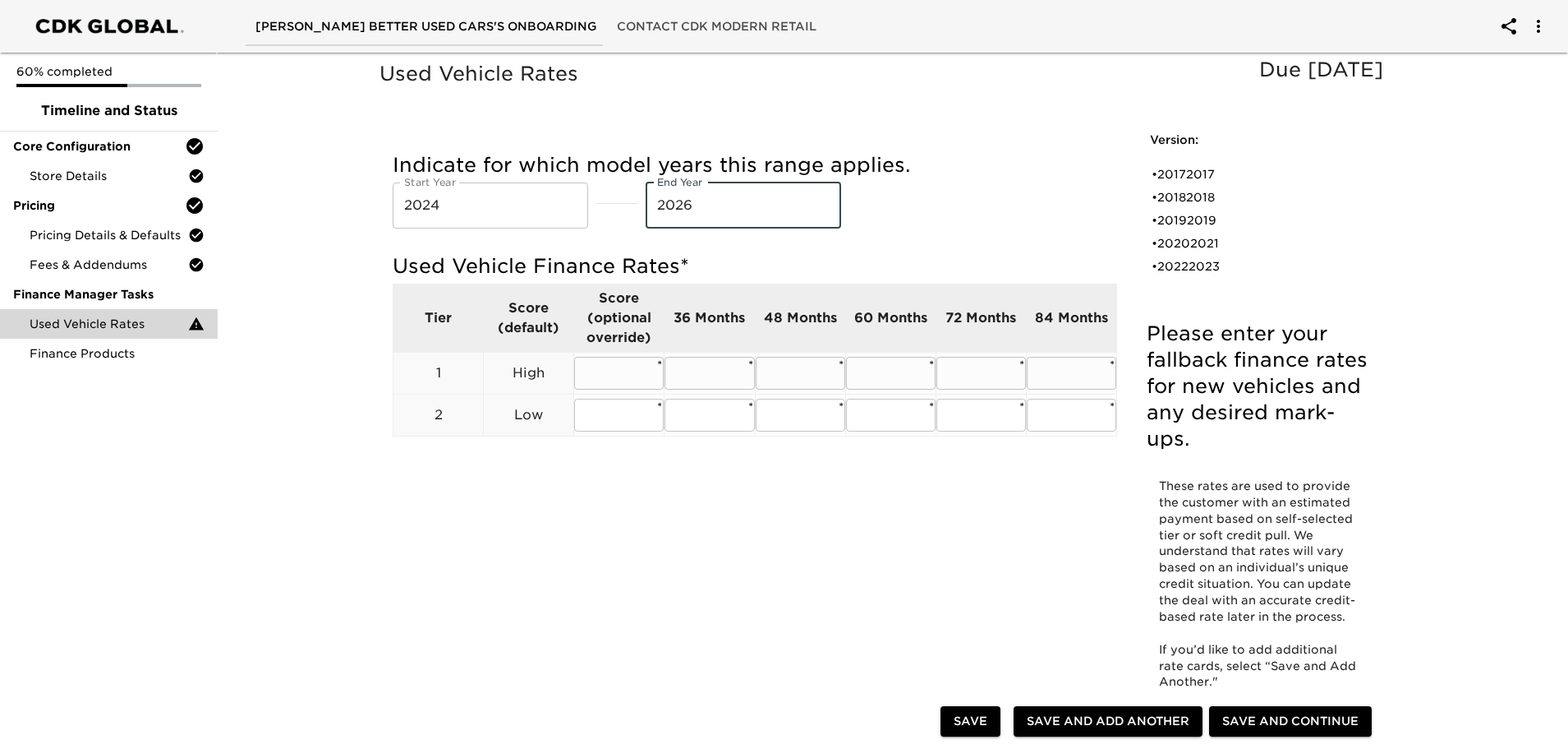
type input "2026"
click at [690, 377] on input "text" at bounding box center [709, 373] width 89 height 33
type input "7.49"
click at [790, 372] on input "text" at bounding box center [800, 373] width 89 height 33
type input "7.49"
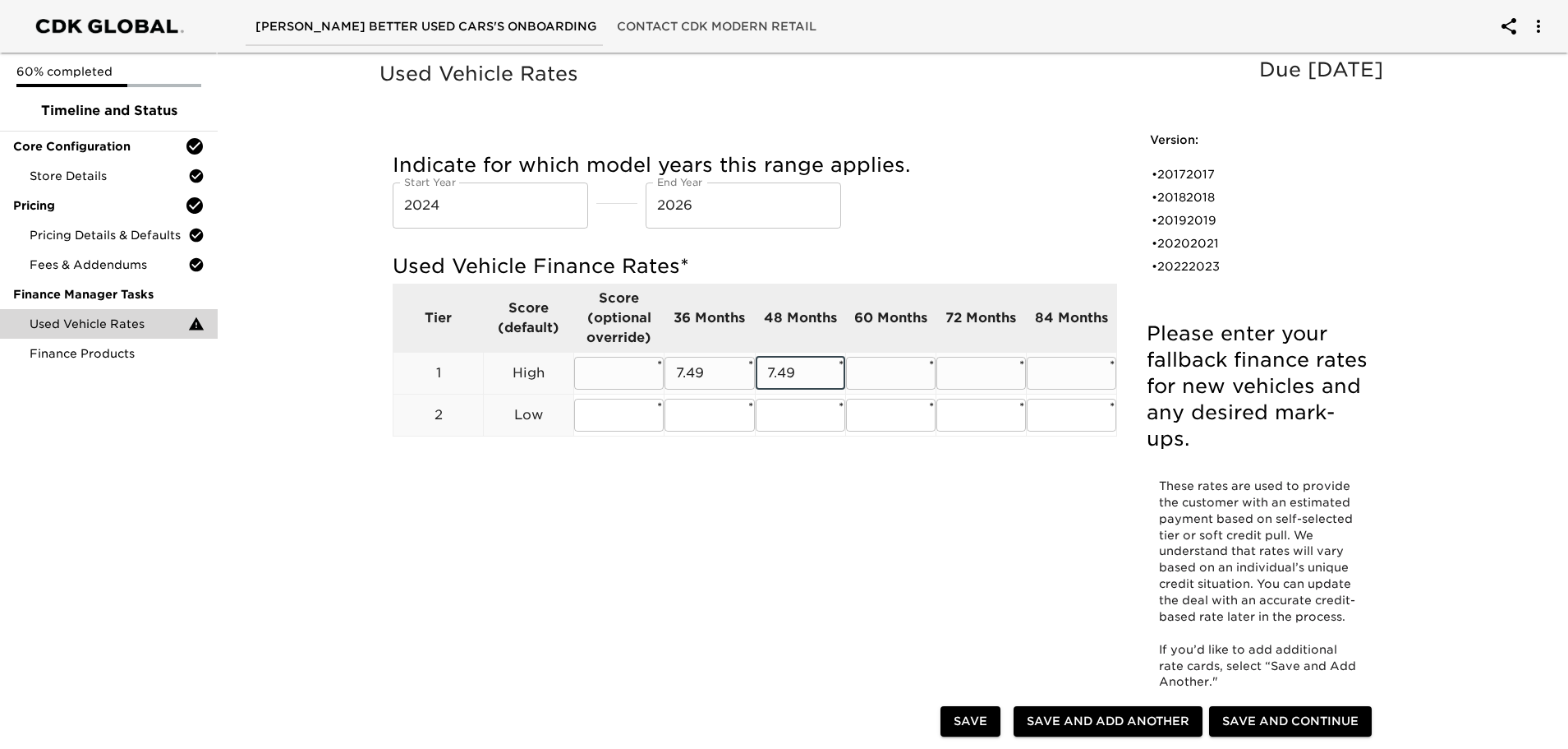
click at [895, 378] on input "text" at bounding box center [890, 373] width 89 height 33
type input "7.49"
click at [1003, 389] on input "text" at bounding box center [981, 373] width 89 height 33
type input "7.49"
click at [1048, 373] on input "text" at bounding box center [1071, 373] width 89 height 33
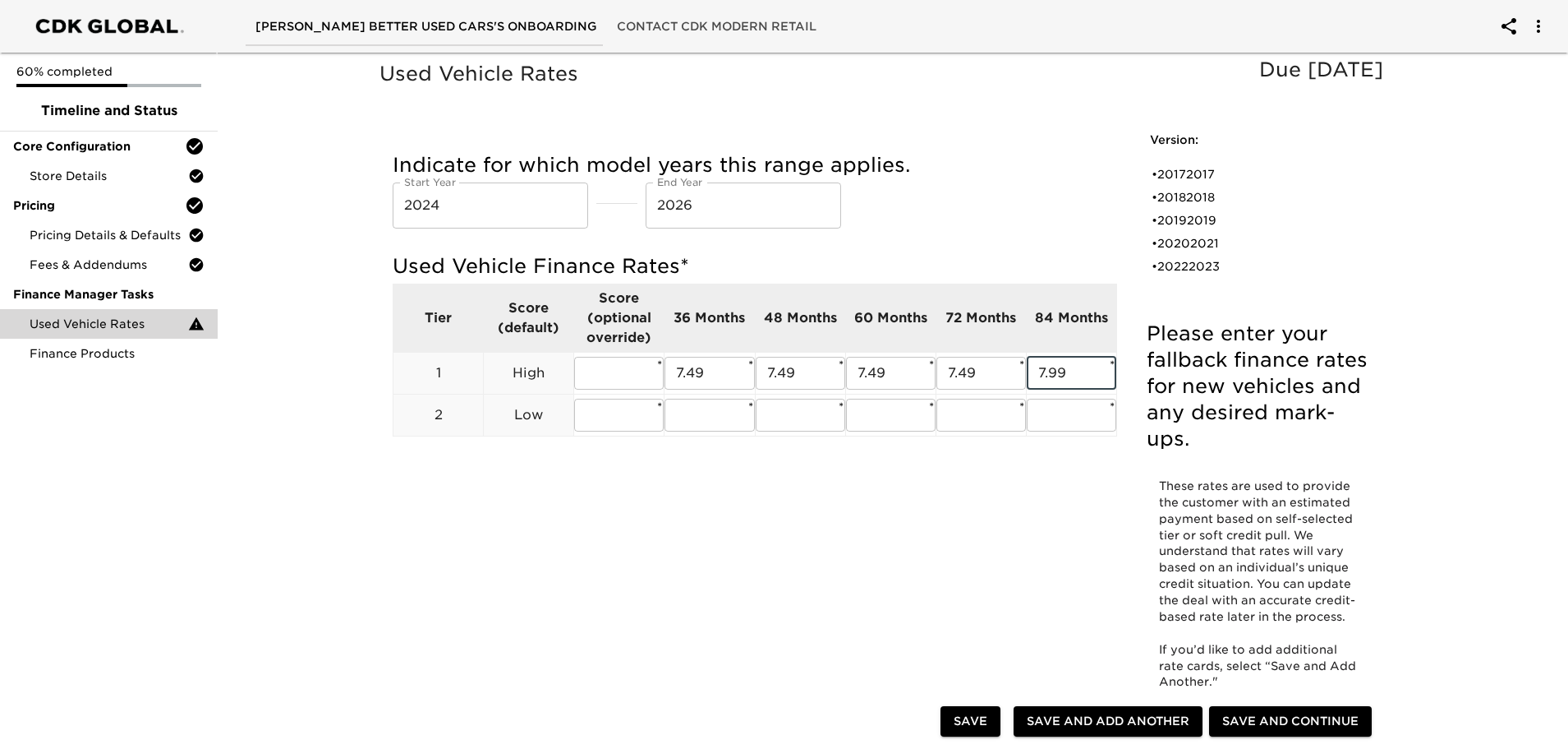
type input "7.99"
click at [1080, 185] on div "Indicate for which model years this range applies. Start Year [DATE] Start Year…" at bounding box center [755, 190] width 725 height 76
click at [1290, 726] on span "Save and Continue" at bounding box center [1290, 721] width 136 height 21
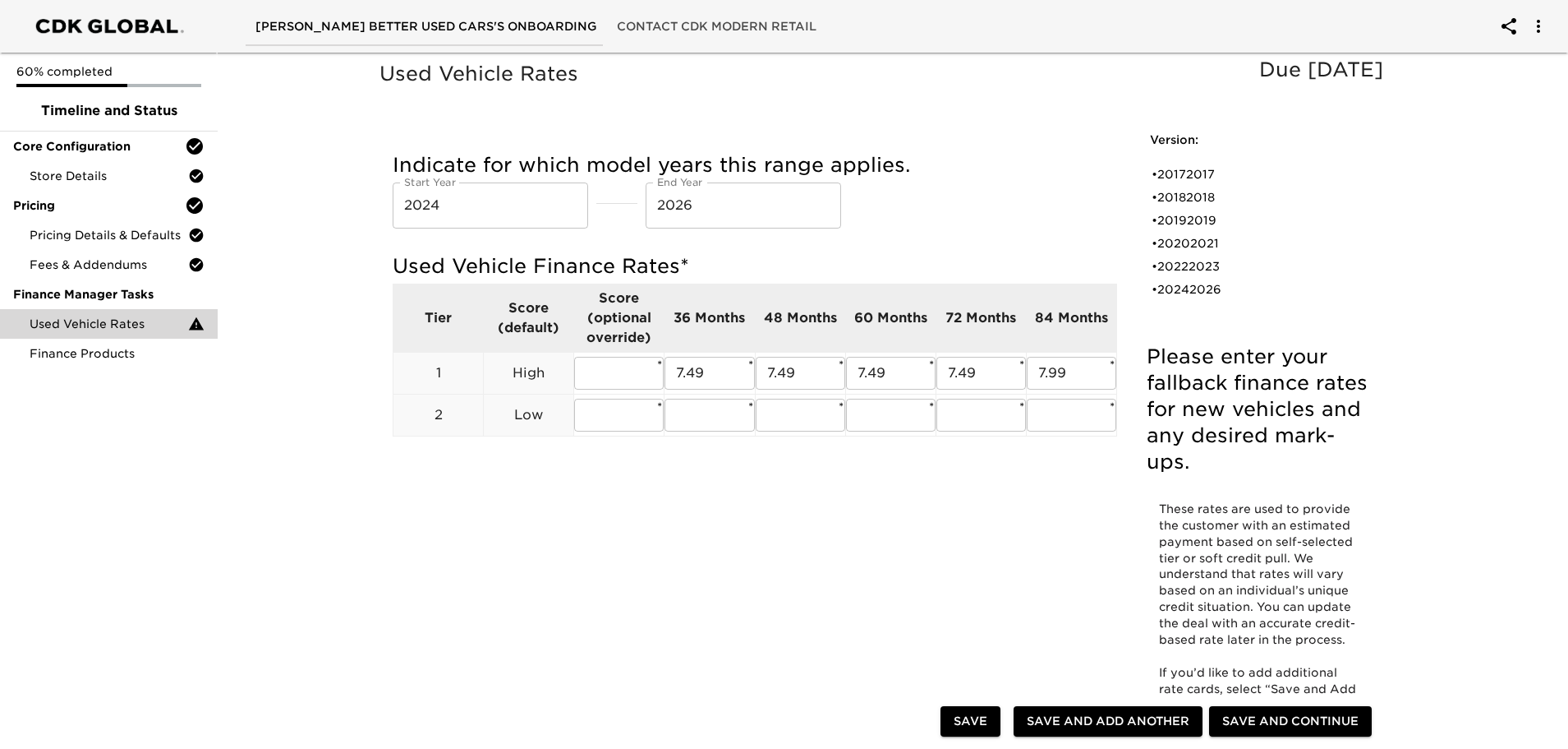
click at [1258, 726] on span "Save and Continue" at bounding box center [1290, 721] width 136 height 21
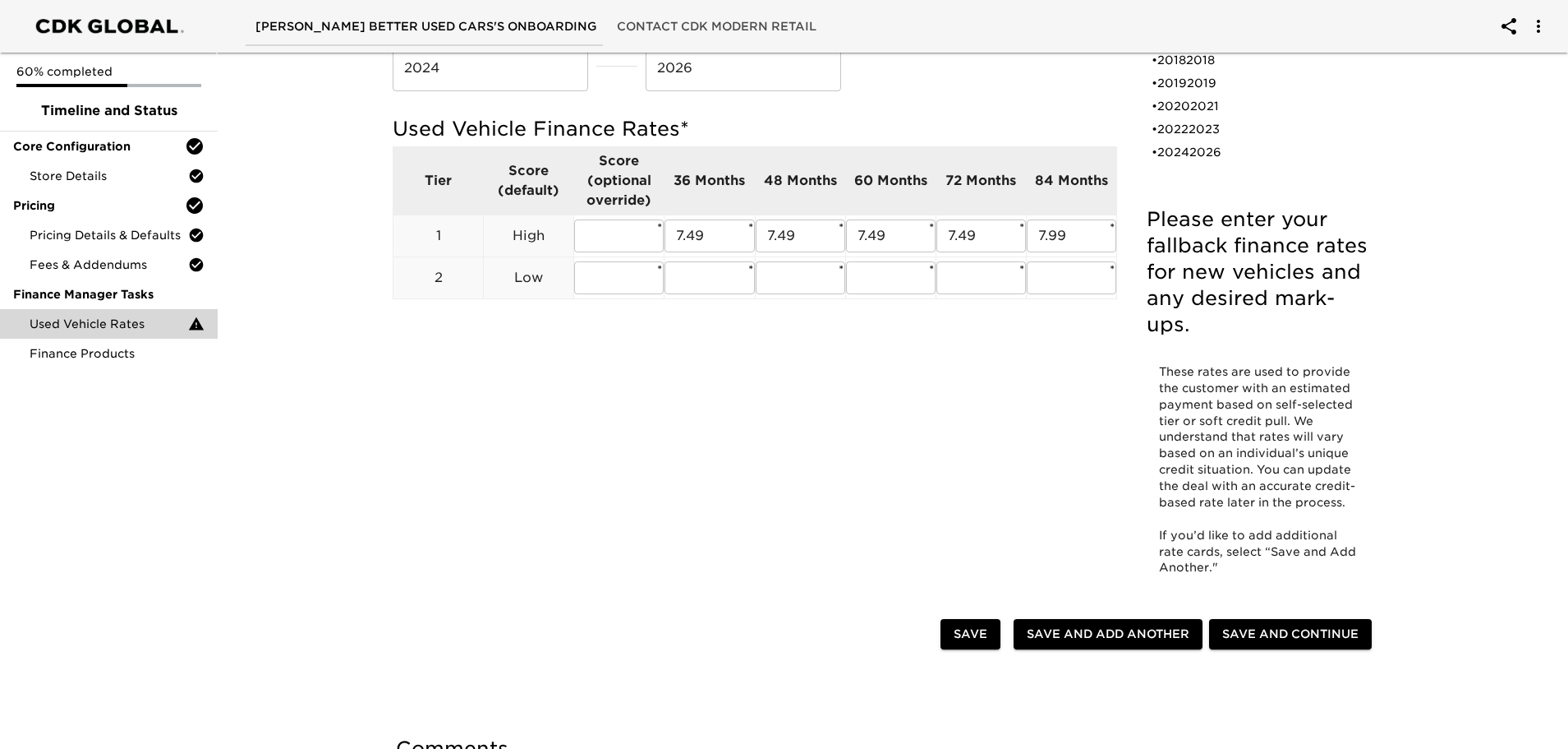
scroll to position [164, 0]
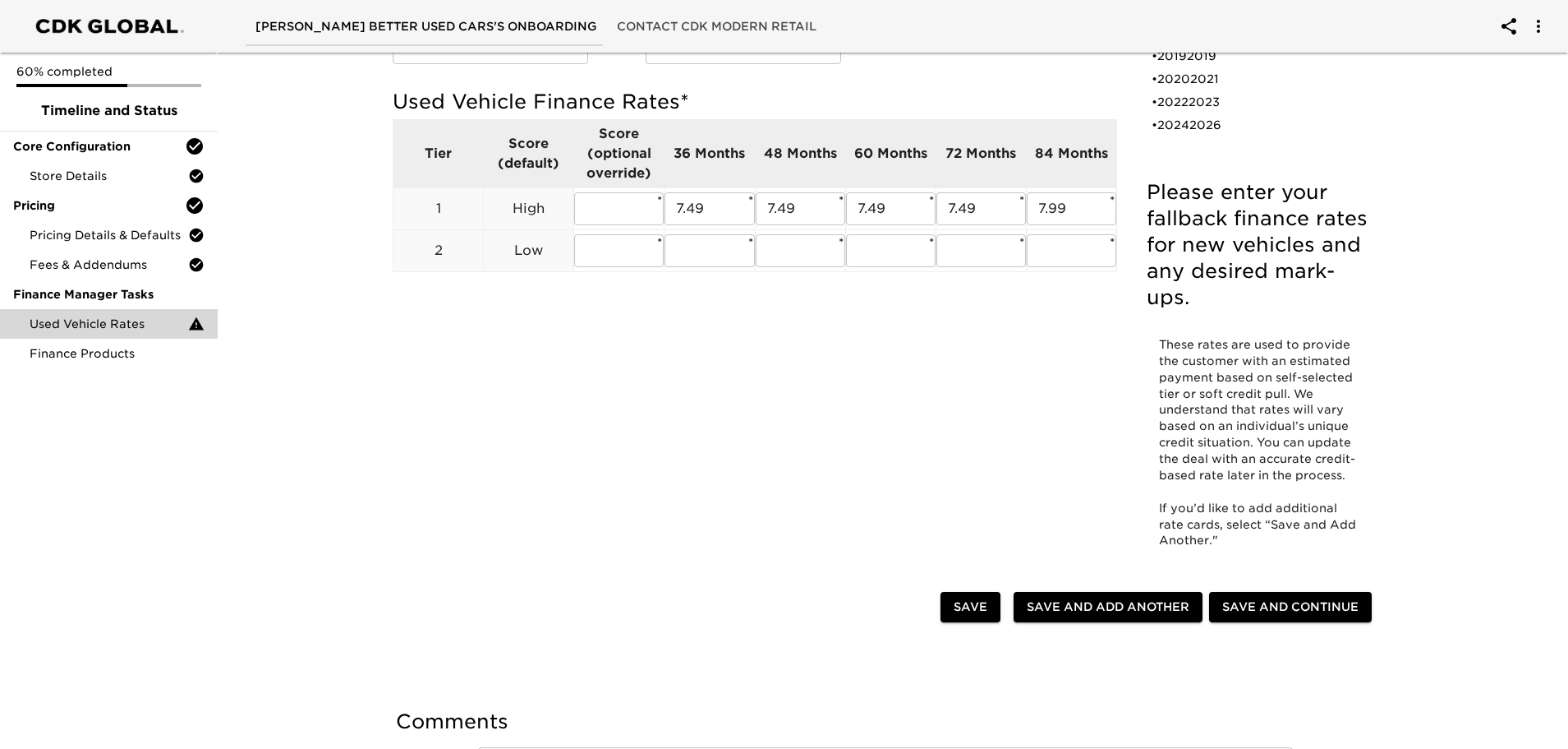
click at [968, 608] on span "Save" at bounding box center [970, 607] width 34 height 21
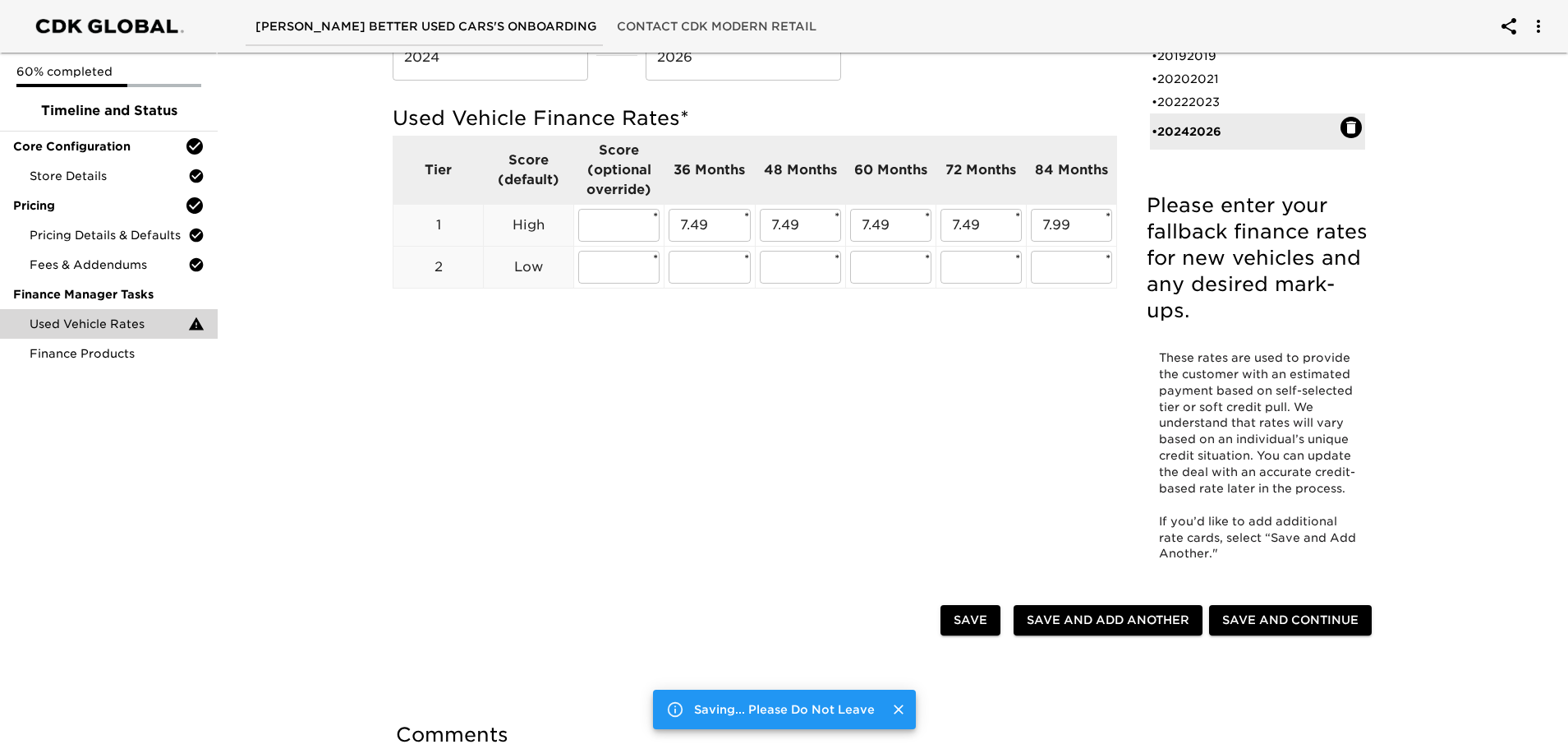
scroll to position [181, 0]
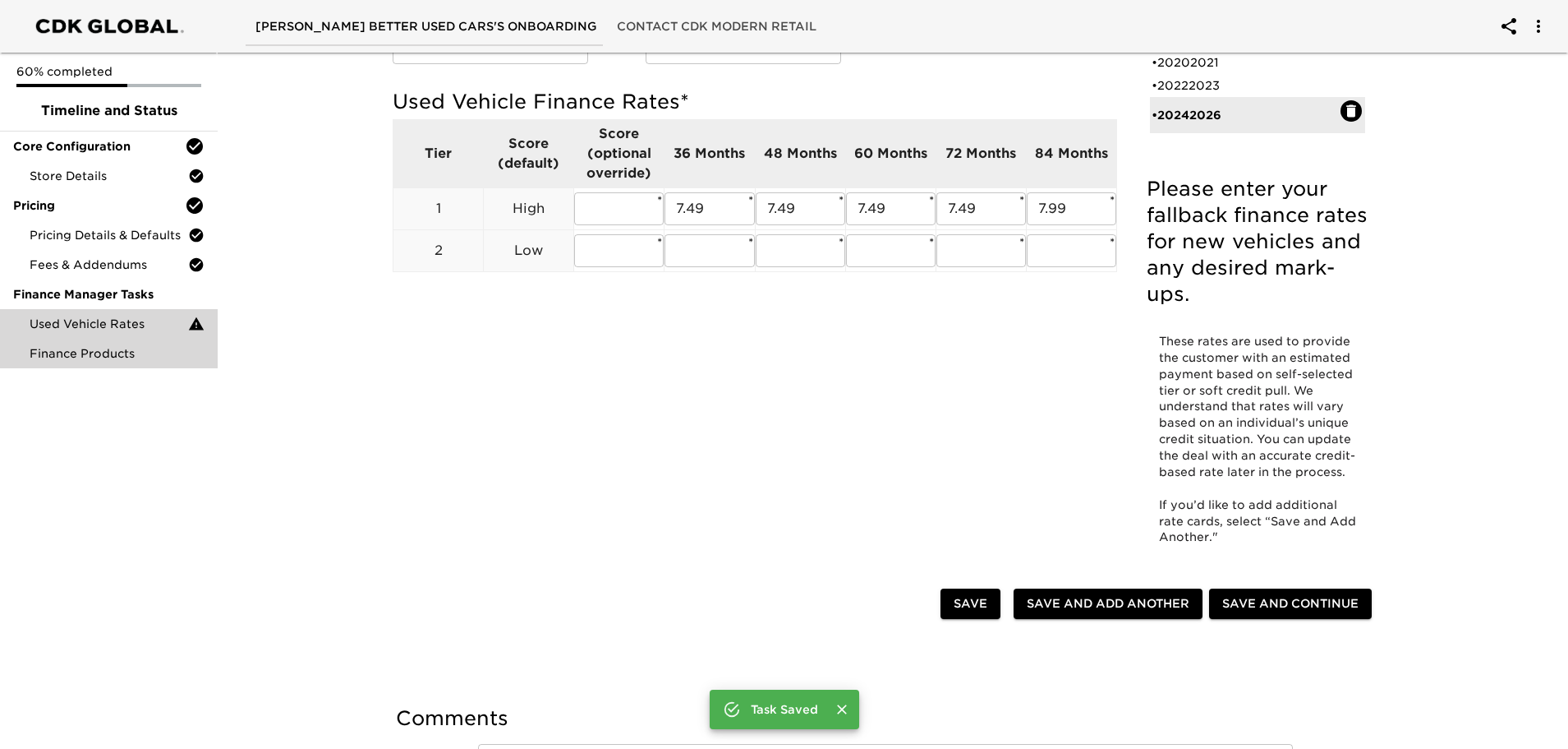
click at [88, 344] on div "Finance Products" at bounding box center [108, 353] width 218 height 30
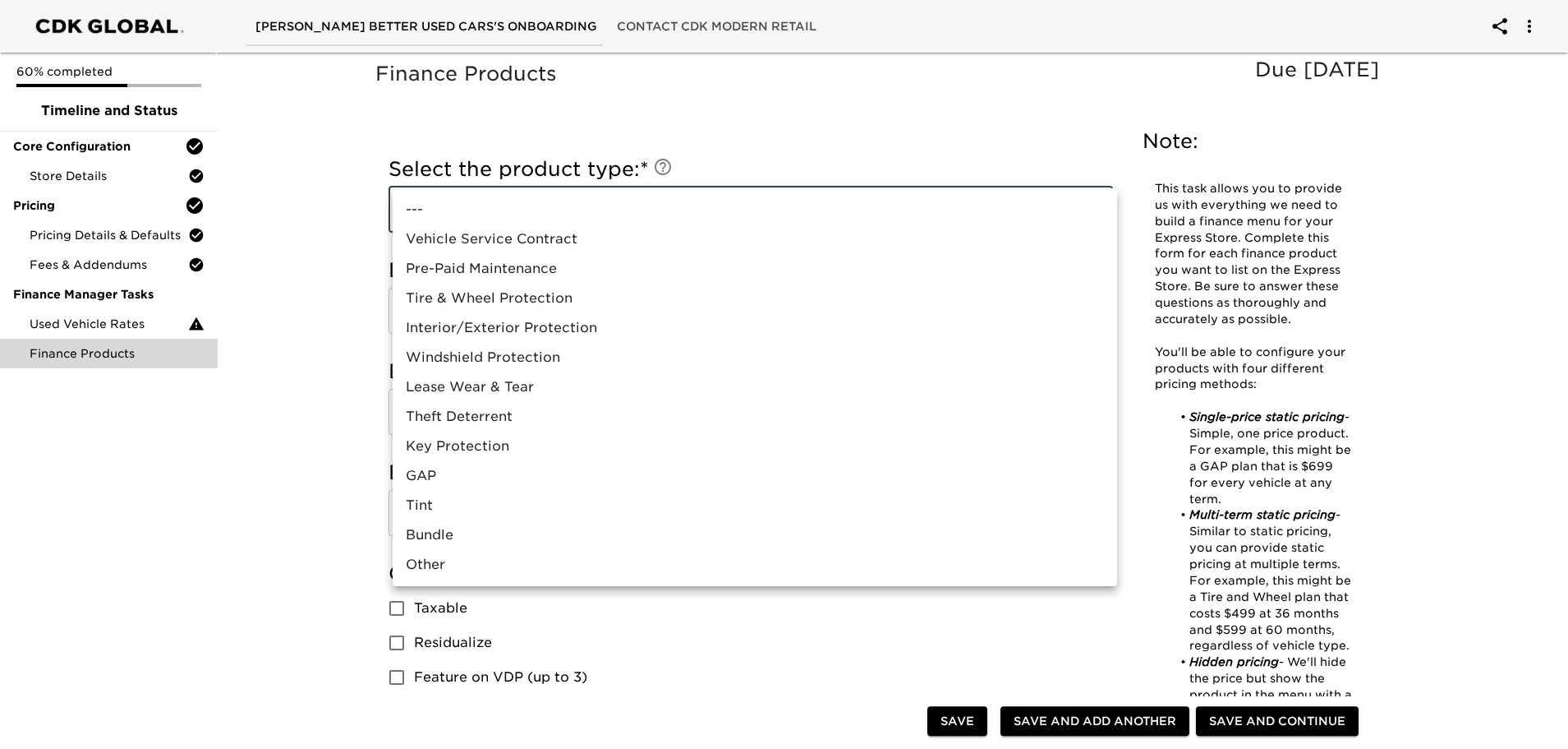
click at [1080, 155] on div at bounding box center [789, 374] width 1578 height 749
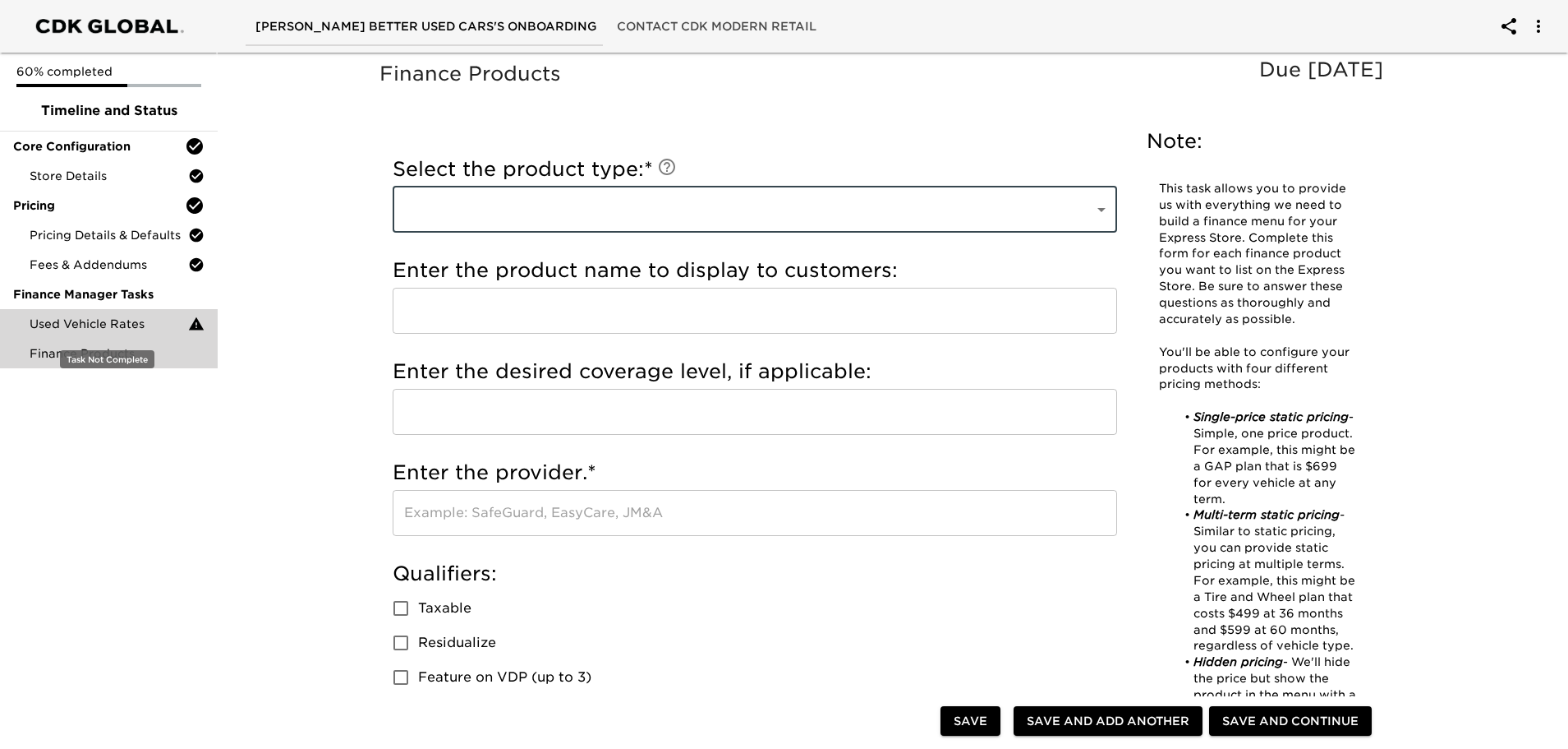
click at [198, 325] on icon at bounding box center [196, 323] width 15 height 13
